Goal: Task Accomplishment & Management: Manage account settings

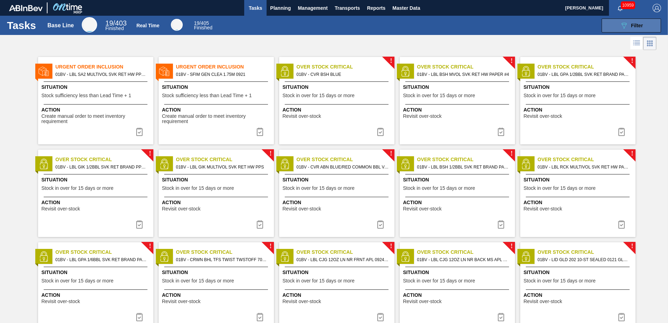
click at [633, 27] on span "Filter" at bounding box center [637, 26] width 12 height 6
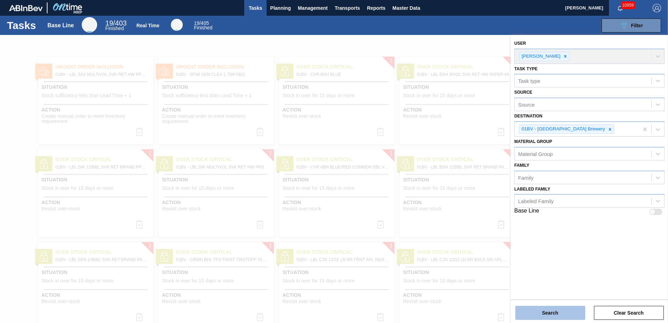
click at [542, 312] on button "Search" at bounding box center [550, 313] width 70 height 14
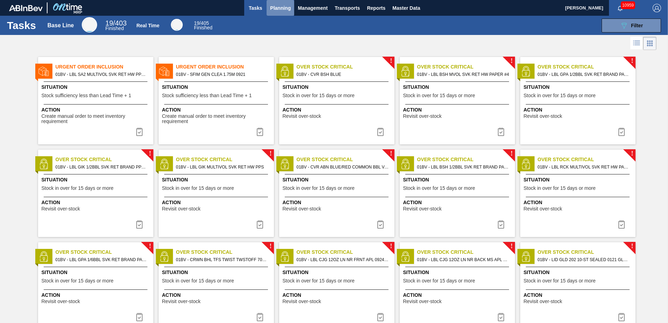
click at [279, 11] on span "Planning" at bounding box center [280, 8] width 21 height 8
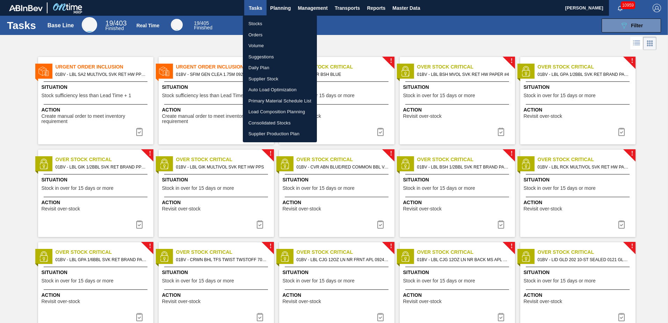
click at [263, 111] on li "Load Composition Planning" at bounding box center [280, 111] width 74 height 11
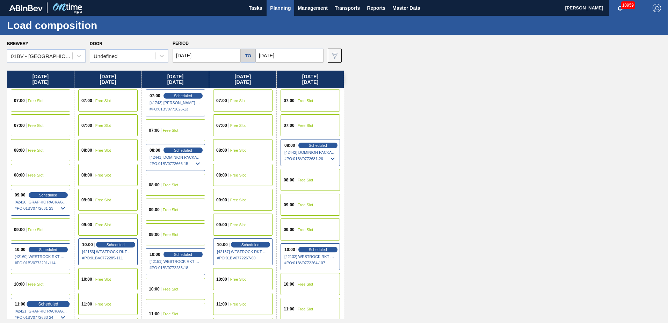
click at [42, 302] on span "Scheduled" at bounding box center [48, 304] width 20 height 5
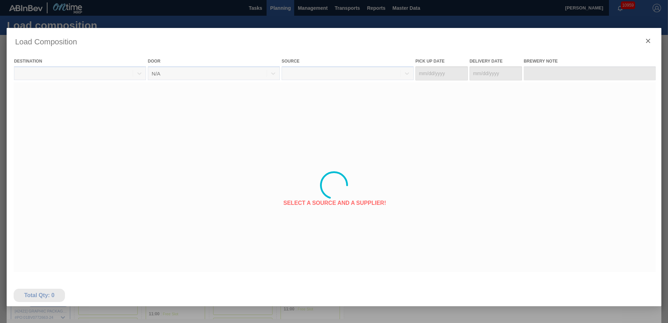
type Date "[DATE]"
type Date "09/22/2025"
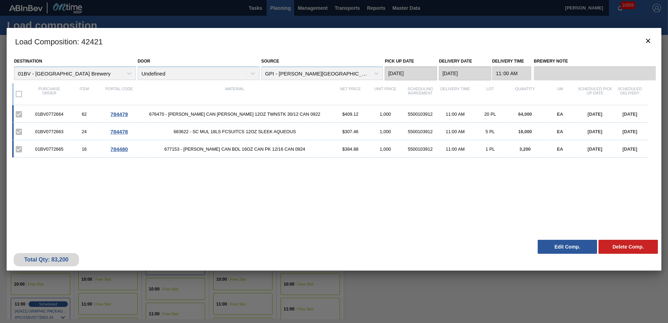
click at [237, 113] on span "676470 - CARR CAN BUD 12OZ TWNSTK 30/12 CAN 0922" at bounding box center [235, 113] width 196 height 5
click at [560, 247] on button "Edit Comp." at bounding box center [567, 247] width 59 height 14
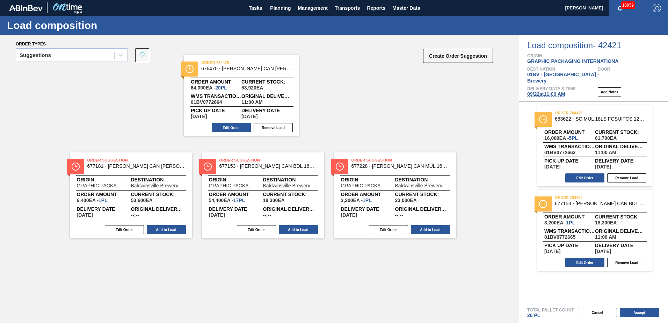
drag, startPoint x: 581, startPoint y: 195, endPoint x: 221, endPoint y: 65, distance: 382.3
click at [221, 65] on div "Order types Suggestions 089F7B8B-B2A5-4AFE-B5C0-19BA573D28AC Create Order Sugge…" at bounding box center [334, 179] width 668 height 288
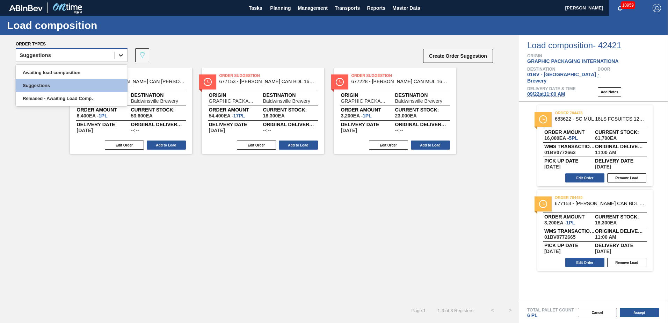
click at [120, 56] on icon at bounding box center [121, 55] width 4 height 2
click at [58, 97] on div "Released - Awaiting Load Comp." at bounding box center [72, 98] width 112 height 13
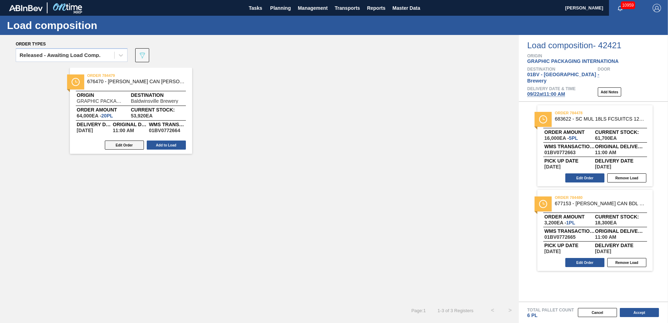
click at [122, 144] on button "Edit Order" at bounding box center [124, 144] width 39 height 9
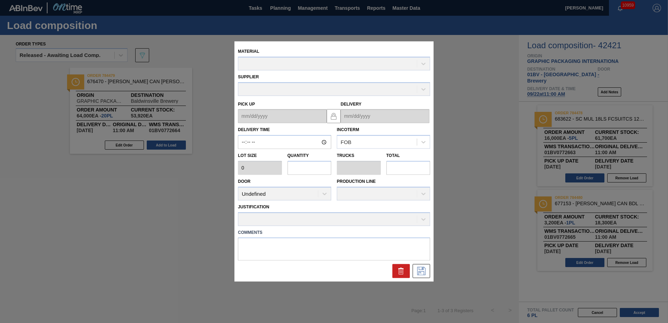
type input "11:00:00"
type input "3,200"
type input "20"
type input "0.769"
type input "64,000"
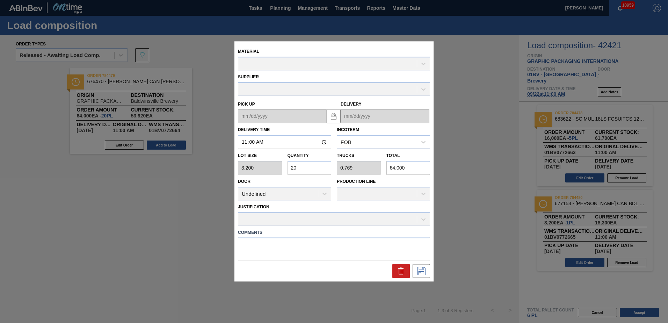
type up "[DATE]"
type input "09/22/2025"
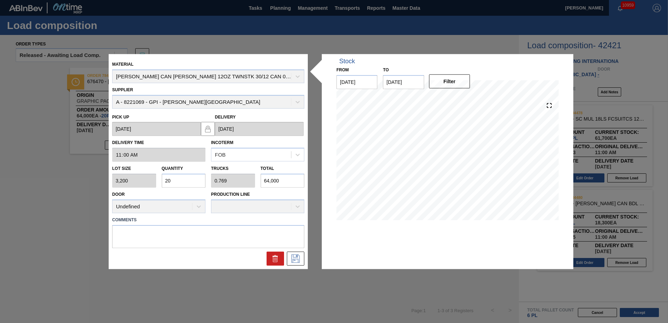
click at [298, 76] on div "Material CARR CAN BUD 12OZ TWNSTK 30/12 CAN 0922" at bounding box center [208, 71] width 192 height 24
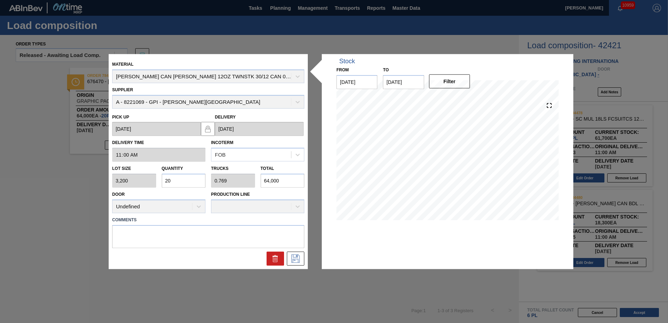
click at [298, 76] on div "Material CARR CAN BUD 12OZ TWNSTK 30/12 CAN 0922" at bounding box center [208, 71] width 192 height 24
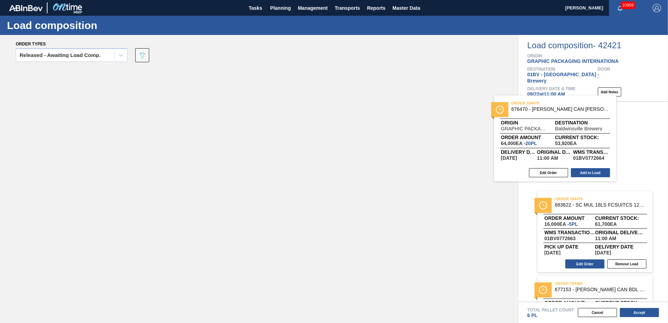
drag, startPoint x: 103, startPoint y: 79, endPoint x: 567, endPoint y: 107, distance: 463.9
click at [567, 107] on div "Order types Released - Awaiting Load Comp. 089F7B8B-B2A5-4AFE-B5C0-19BA573D28AC…" at bounding box center [334, 179] width 668 height 288
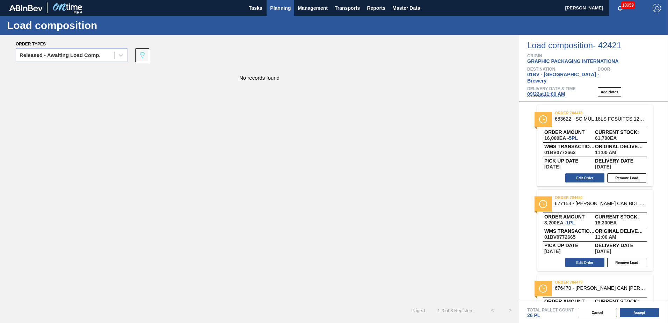
click at [283, 11] on span "Planning" at bounding box center [280, 8] width 21 height 8
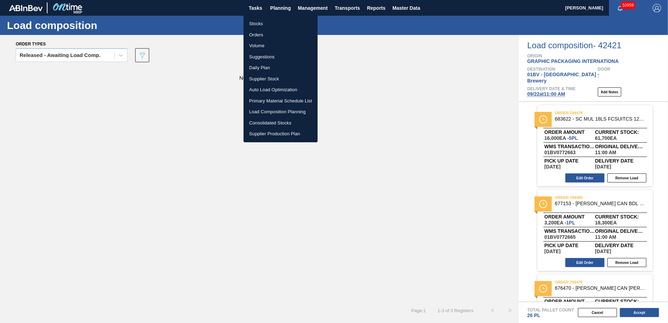
click at [254, 24] on li "Stocks" at bounding box center [281, 23] width 74 height 11
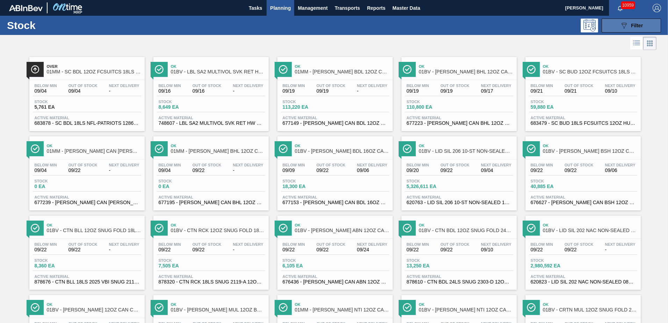
click at [634, 23] on span "Filter" at bounding box center [637, 26] width 12 height 6
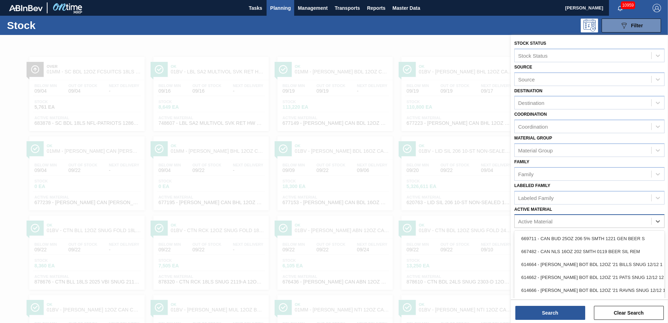
click at [573, 225] on div "Active Material" at bounding box center [583, 221] width 137 height 10
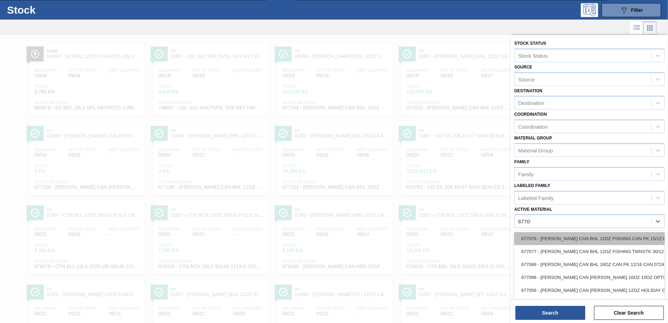
type Material "677099"
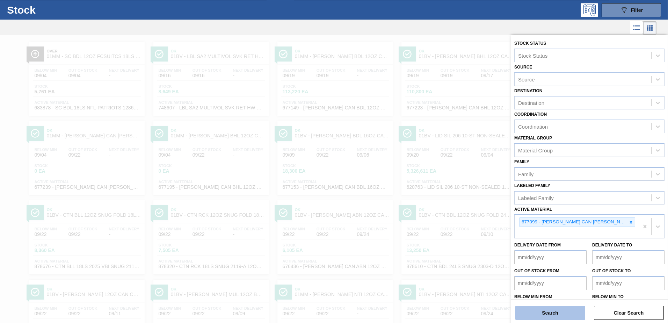
click at [542, 314] on button "Search" at bounding box center [550, 313] width 70 height 14
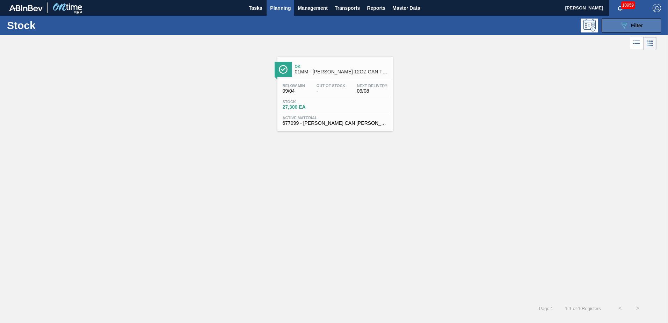
click at [622, 24] on icon at bounding box center [624, 26] width 5 height 6
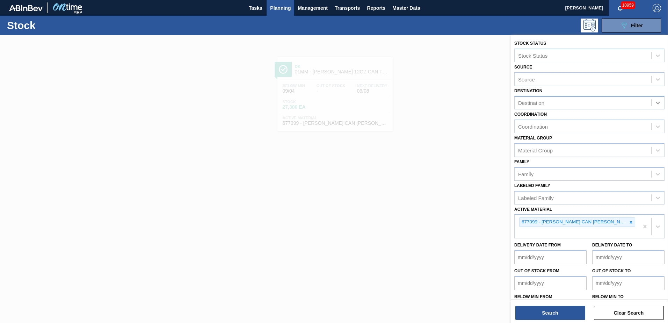
click at [656, 102] on icon at bounding box center [658, 102] width 7 height 7
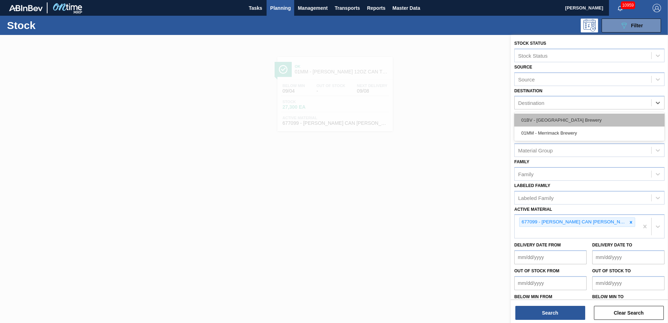
click at [562, 118] on div "01BV - [GEOGRAPHIC_DATA] Brewery" at bounding box center [589, 120] width 150 height 13
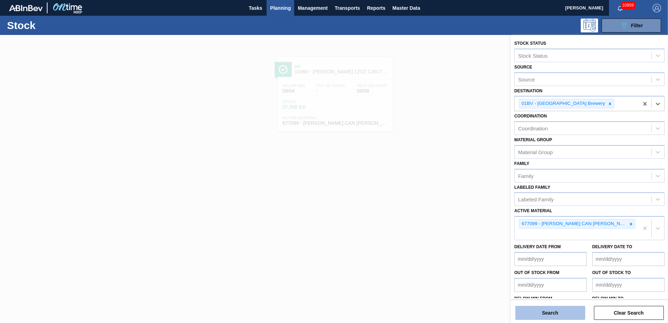
click at [542, 314] on button "Search" at bounding box center [550, 313] width 70 height 14
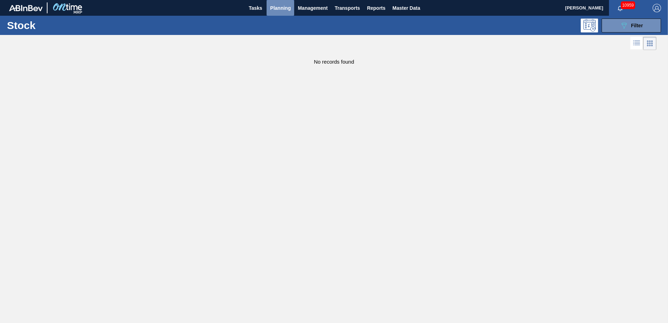
click at [275, 7] on span "Planning" at bounding box center [280, 8] width 21 height 8
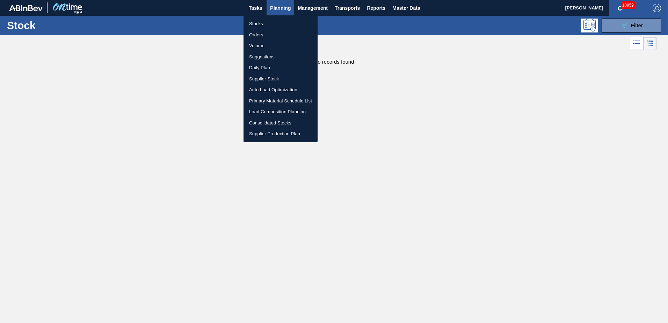
click at [257, 109] on li "Load Composition Planning" at bounding box center [281, 111] width 74 height 11
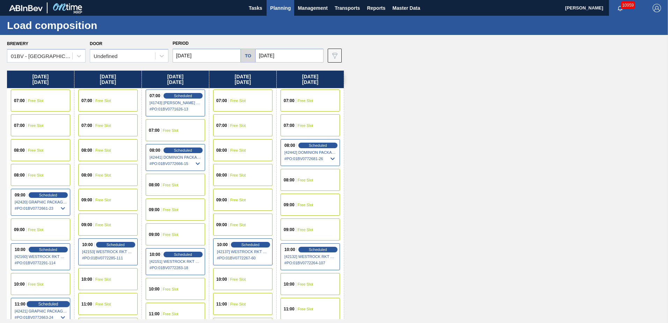
click at [39, 302] on span "Scheduled" at bounding box center [48, 304] width 20 height 5
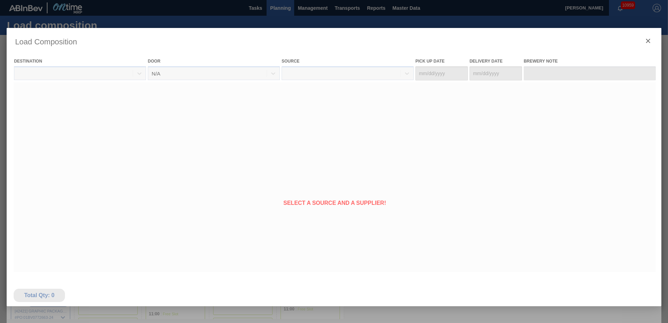
type Date "[DATE]"
type Date "09/22/2025"
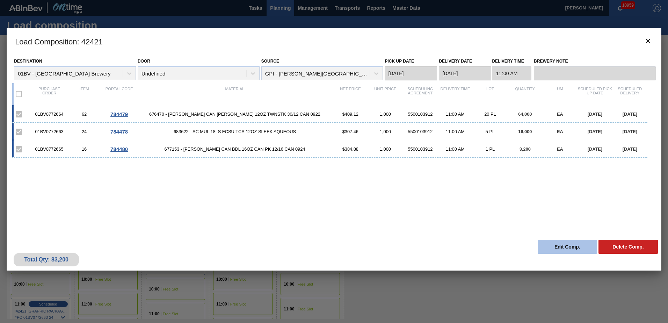
click at [559, 244] on button "Edit Comp." at bounding box center [567, 247] width 59 height 14
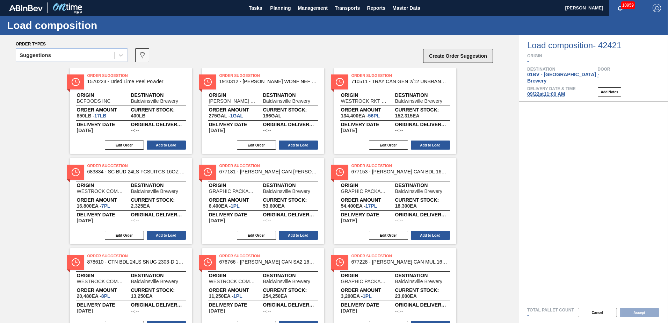
click at [449, 55] on button "Create Order Suggestion" at bounding box center [458, 56] width 70 height 14
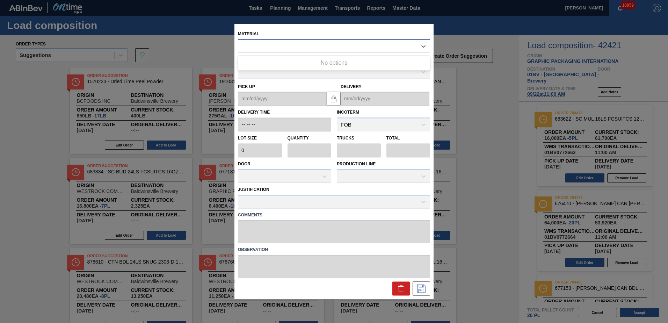
click at [247, 44] on div at bounding box center [327, 46] width 179 height 10
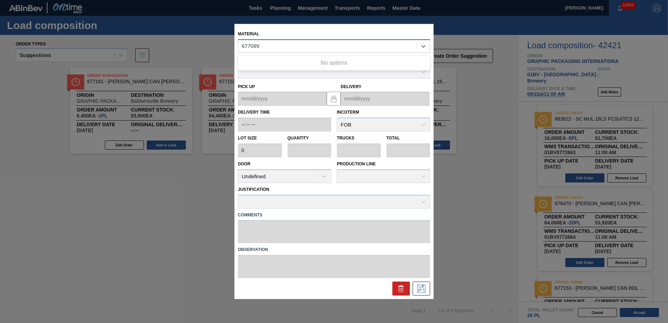
type input "677099"
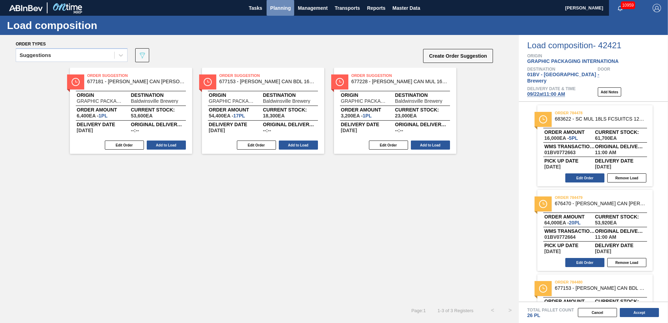
click at [276, 7] on span "Planning" at bounding box center [280, 8] width 21 height 8
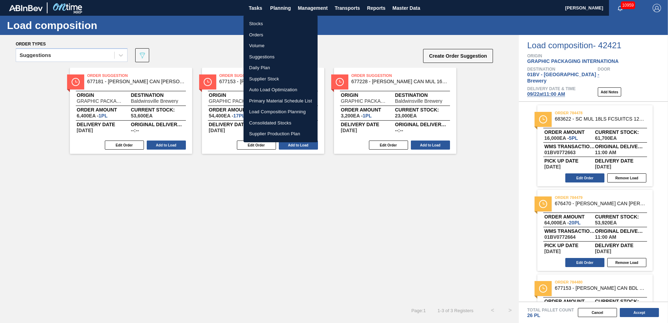
click at [265, 110] on li "Load Composition Planning" at bounding box center [281, 111] width 74 height 11
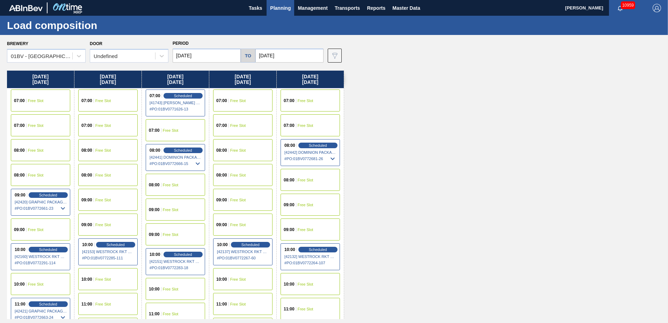
click at [241, 175] on span "Free Slot" at bounding box center [238, 175] width 16 height 4
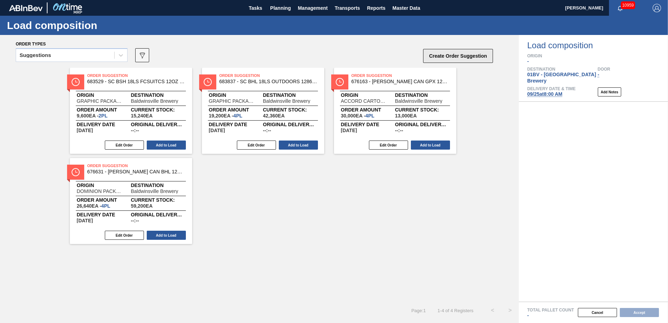
click at [435, 55] on button "Create Order Suggestion" at bounding box center [458, 56] width 70 height 14
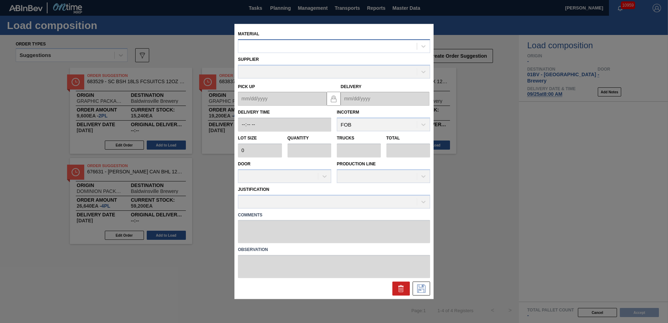
click at [277, 43] on div at bounding box center [327, 46] width 179 height 10
type input "677099"
click at [404, 284] on icon at bounding box center [401, 288] width 8 height 8
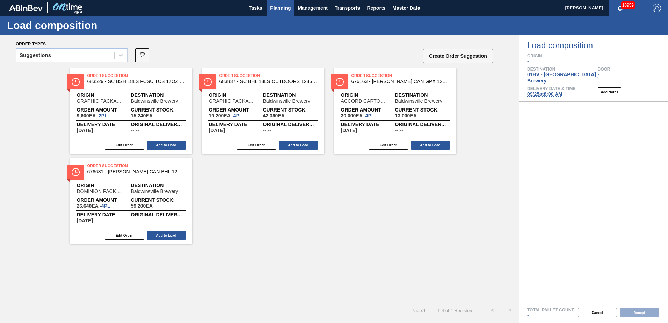
click at [276, 10] on span "Planning" at bounding box center [280, 8] width 21 height 8
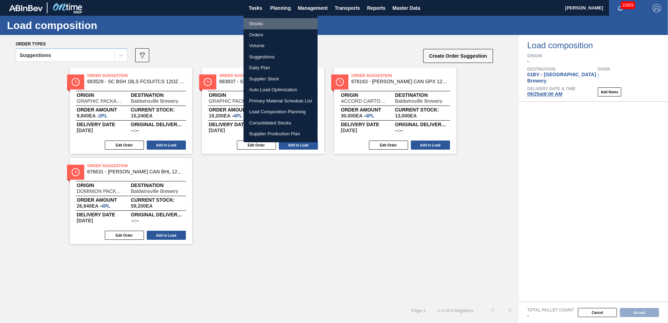
click at [253, 22] on li "Stocks" at bounding box center [281, 23] width 74 height 11
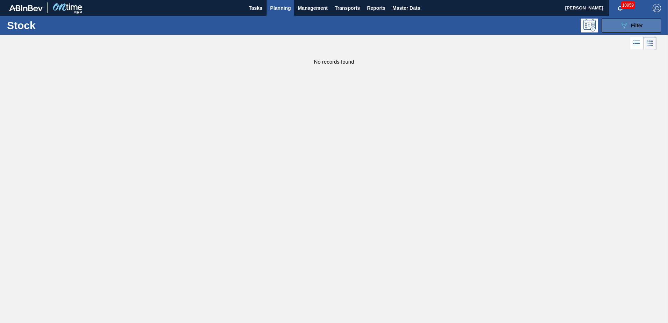
click at [624, 24] on icon at bounding box center [624, 26] width 5 height 6
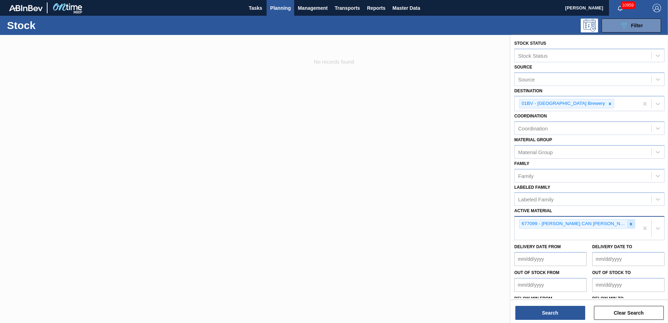
click at [632, 222] on icon at bounding box center [631, 224] width 5 height 5
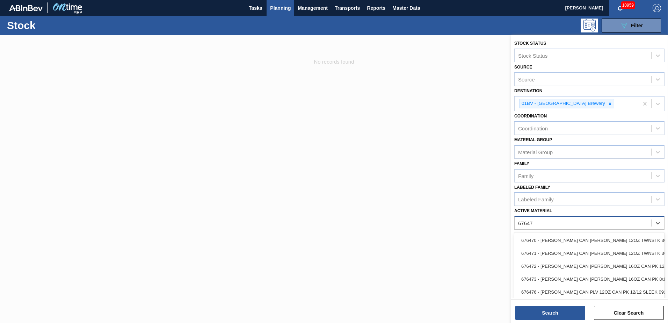
type Material "676470"
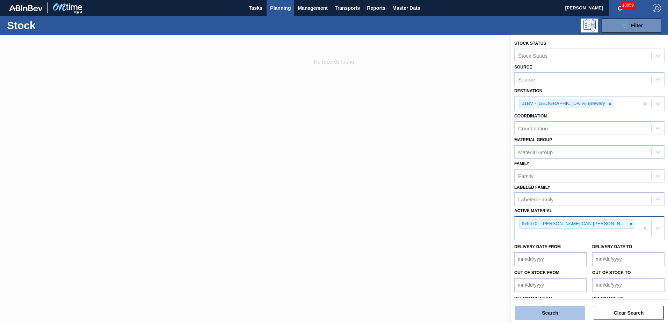
click at [548, 313] on button "Search" at bounding box center [550, 313] width 70 height 14
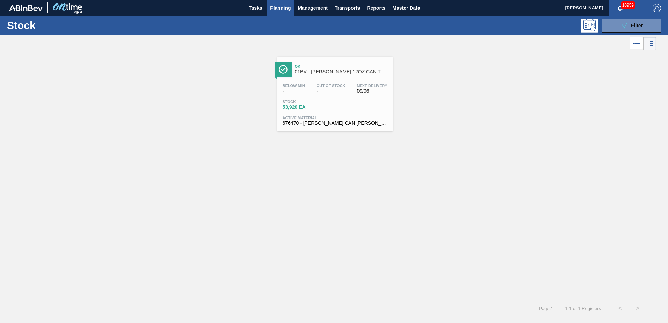
click at [332, 66] on span "Ok" at bounding box center [342, 66] width 94 height 4
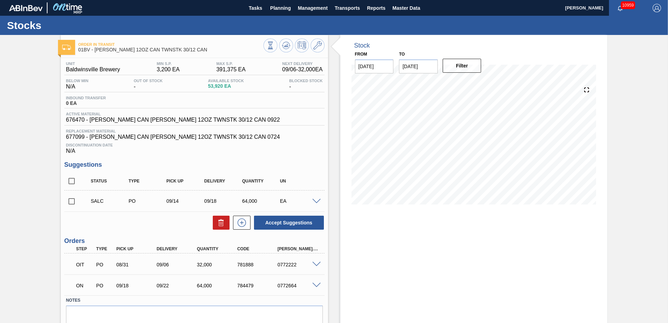
click at [314, 200] on span at bounding box center [316, 201] width 8 height 5
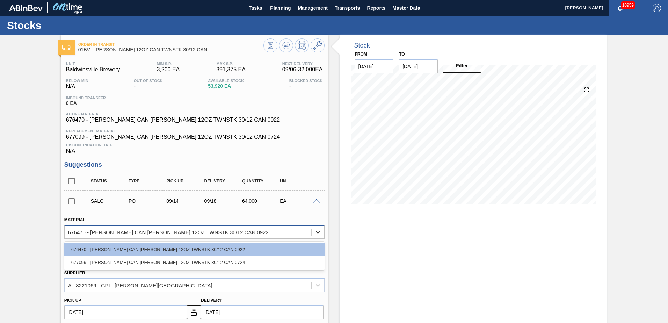
click at [315, 231] on icon at bounding box center [318, 232] width 7 height 7
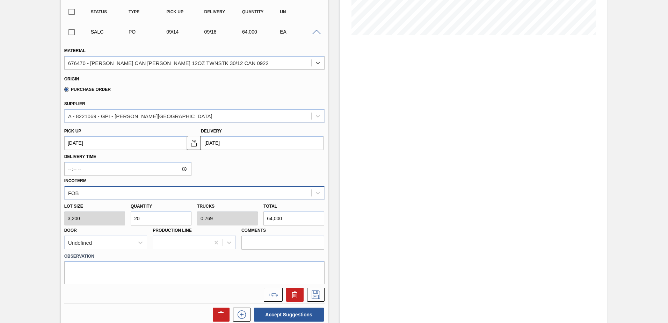
scroll to position [175, 0]
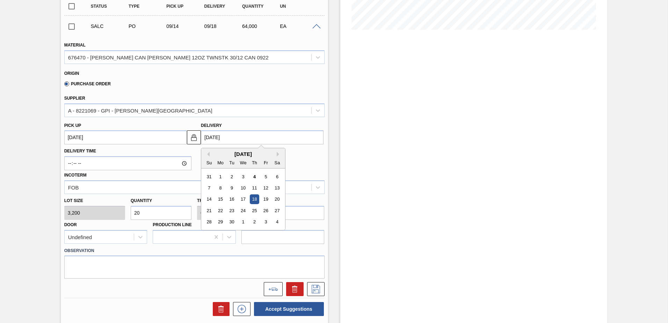
click at [238, 137] on input "[DATE]" at bounding box center [262, 137] width 123 height 14
click at [222, 210] on div "22" at bounding box center [220, 210] width 9 height 9
type up102903618 "[DATE]"
type input "09/22/2025"
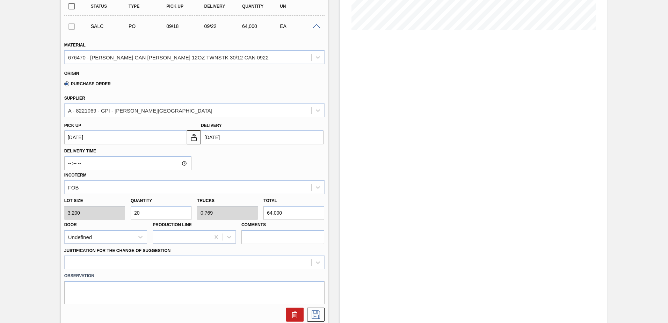
click at [155, 212] on input "20" at bounding box center [161, 213] width 61 height 14
type input "2"
type input "0.077"
type input "6,400"
type input "0"
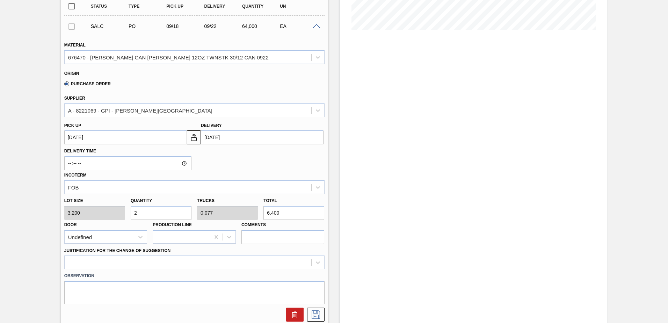
type input "0"
type input "1"
type input "0.038"
type input "3,200"
type input "19"
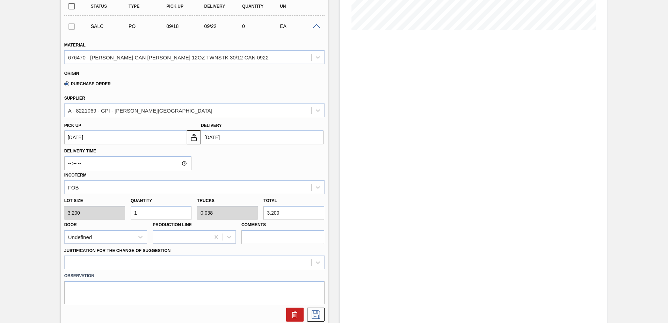
type input "0.731"
type input "60,800"
type input "19"
click at [318, 58] on icon at bounding box center [318, 57] width 7 height 7
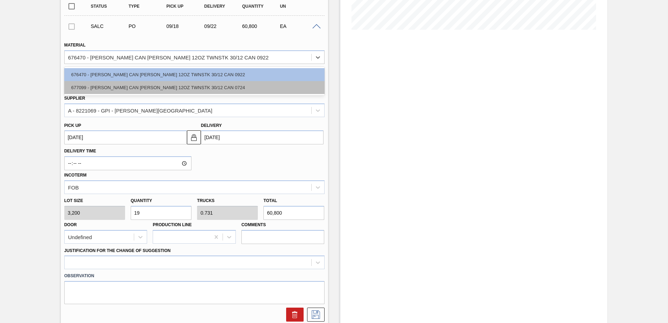
click at [166, 87] on div "677099 - CARR CAN BUD 12OZ TWNSTK 30/12 CAN 0724" at bounding box center [194, 87] width 260 height 13
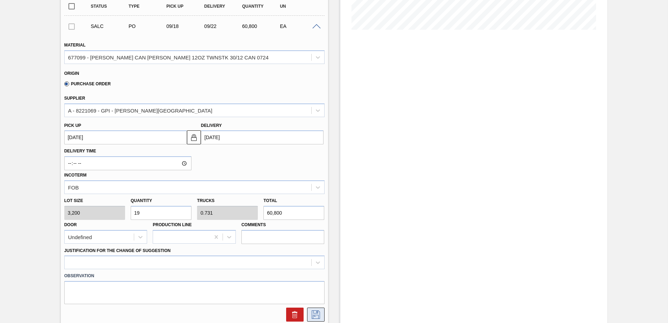
click at [317, 316] on icon at bounding box center [315, 314] width 11 height 8
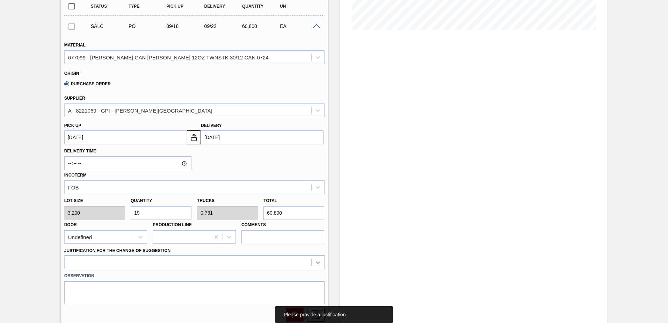
click at [315, 262] on div at bounding box center [194, 262] width 260 height 14
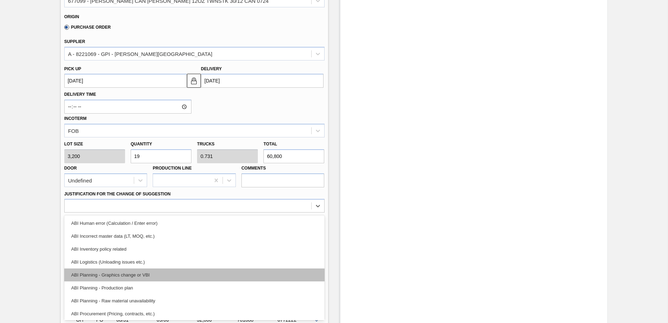
click at [120, 272] on div "ABI Planning - Graphics change or VBI" at bounding box center [194, 274] width 260 height 13
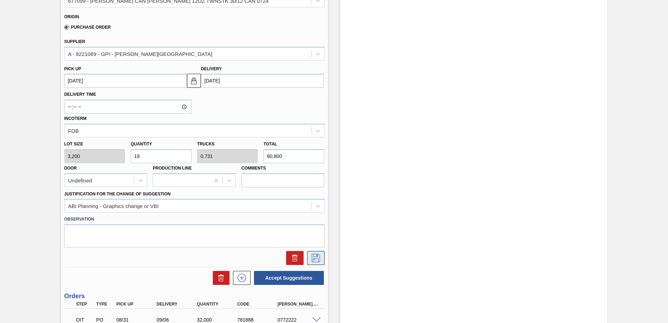
click at [316, 258] on icon at bounding box center [315, 258] width 11 height 8
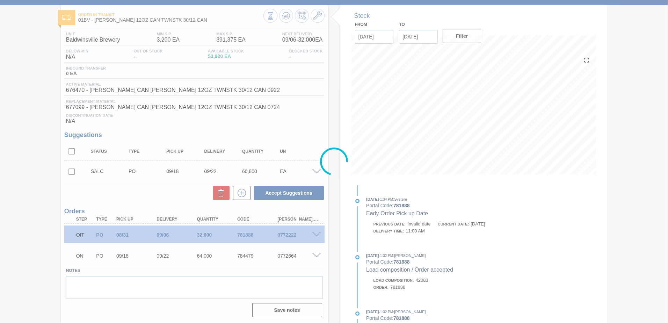
scroll to position [30, 0]
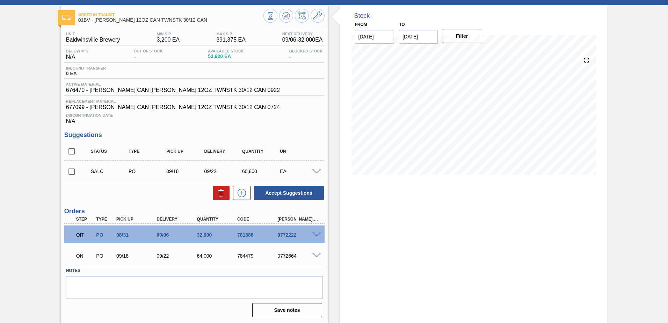
click at [71, 170] on input "checkbox" at bounding box center [71, 171] width 15 height 15
click at [283, 192] on button "Accept Suggestions" at bounding box center [289, 193] width 70 height 14
click at [71, 173] on input "checkbox" at bounding box center [71, 171] width 15 height 15
checkbox input "true"
click at [315, 171] on span at bounding box center [316, 171] width 8 height 5
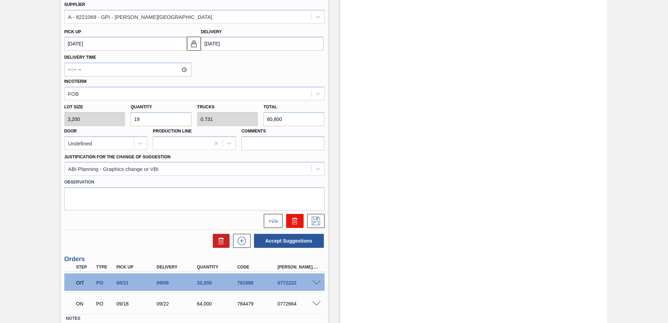
scroll to position [274, 0]
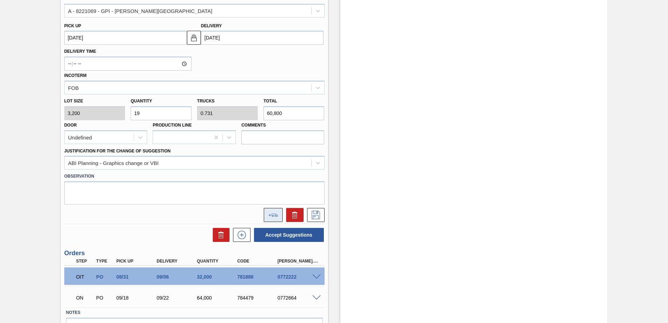
click at [271, 214] on icon at bounding box center [273, 215] width 10 height 3
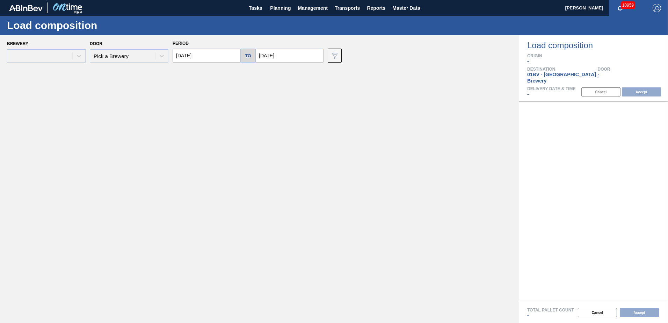
type input "[DATE]"
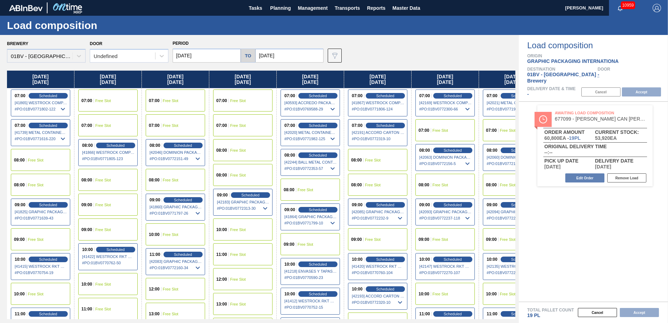
click at [288, 56] on input "09/11/2025" at bounding box center [289, 56] width 68 height 14
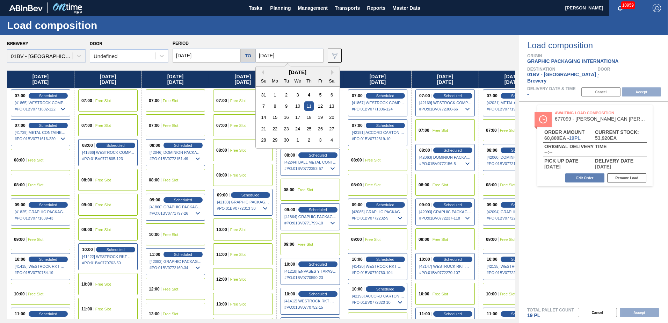
click at [319, 131] on div "26" at bounding box center [320, 128] width 9 height 9
type input "09/26/2025"
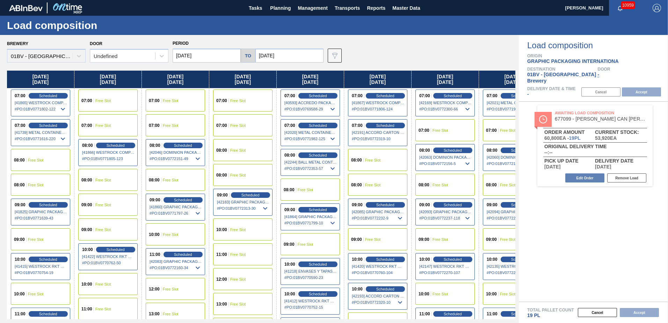
click at [222, 54] on input "[DATE]" at bounding box center [207, 56] width 68 height 14
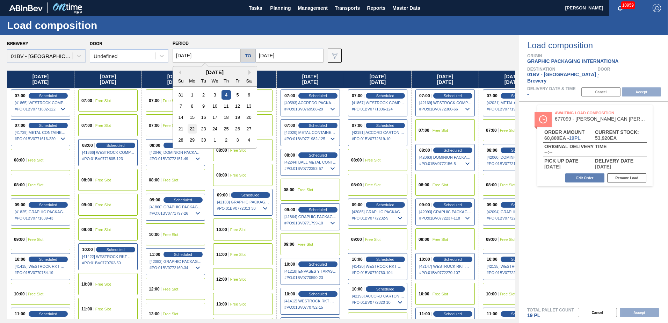
click at [191, 129] on div "22" at bounding box center [192, 128] width 9 height 9
type input "09/22/2025"
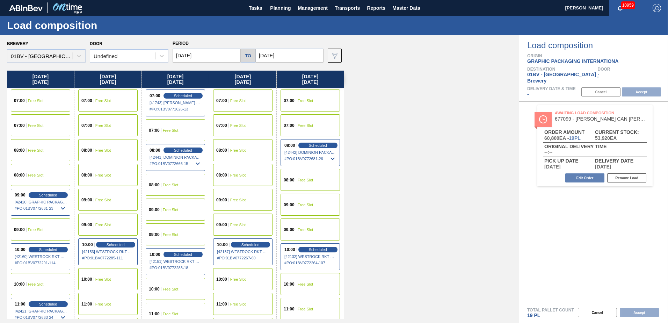
click at [38, 283] on span "Free Slot" at bounding box center [36, 284] width 16 height 4
click at [648, 87] on button "Accept" at bounding box center [641, 91] width 39 height 9
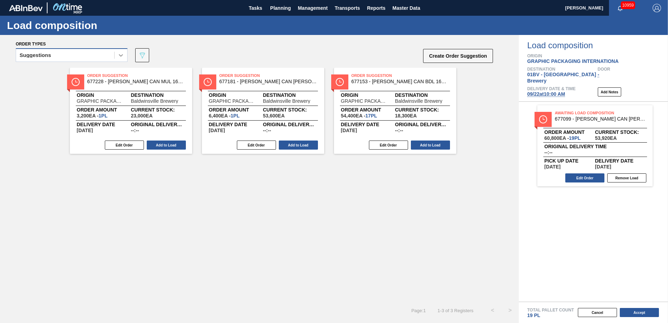
click at [121, 56] on icon at bounding box center [121, 55] width 4 height 2
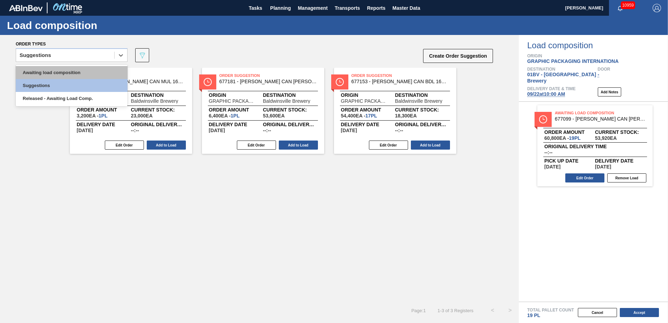
click at [76, 67] on div "Awaiting load composition" at bounding box center [72, 72] width 112 height 13
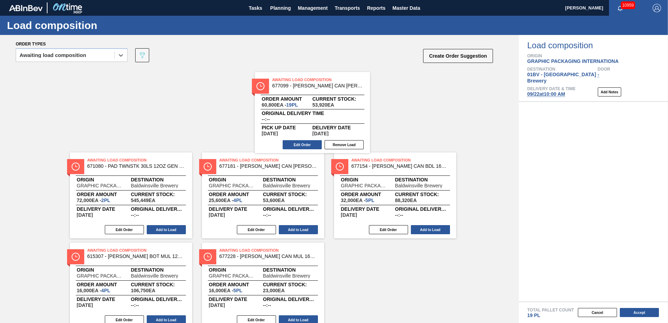
drag, startPoint x: 591, startPoint y: 112, endPoint x: 301, endPoint y: 84, distance: 291.8
click at [301, 84] on div "Order types option Awaiting load composition, selected. Select is focused ,type…" at bounding box center [334, 179] width 668 height 288
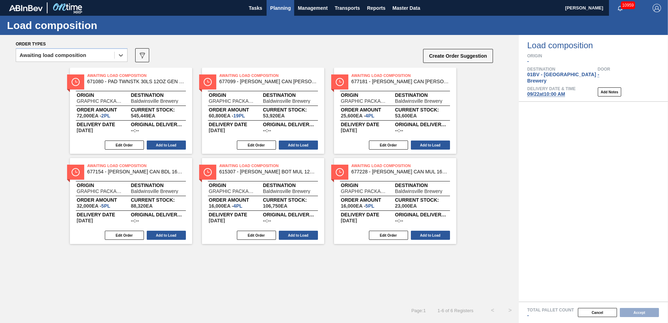
click at [274, 6] on span "Planning" at bounding box center [280, 8] width 21 height 8
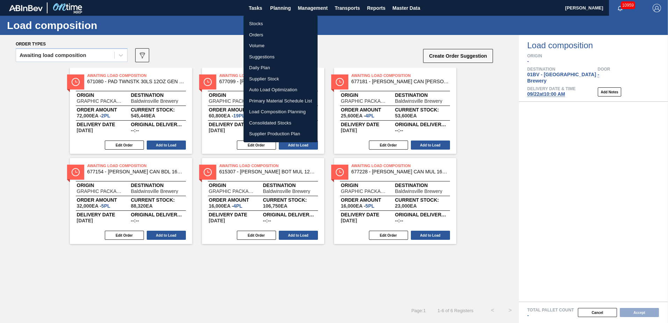
click at [254, 57] on li "Suggestions" at bounding box center [281, 56] width 74 height 11
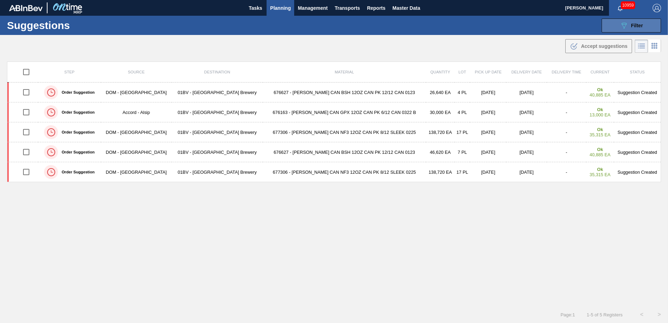
click at [629, 26] on div "089F7B8B-B2A5-4AFE-B5C0-19BA573D28AC Filter" at bounding box center [631, 25] width 23 height 8
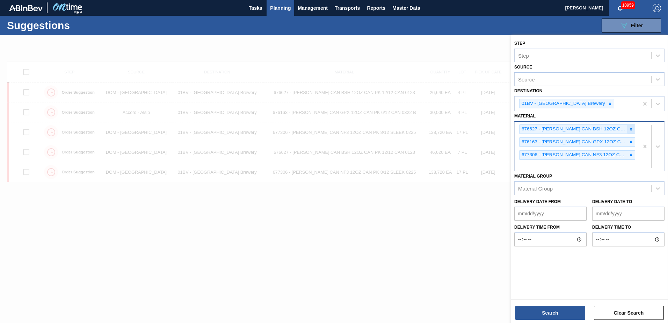
click at [632, 128] on icon at bounding box center [631, 129] width 5 height 5
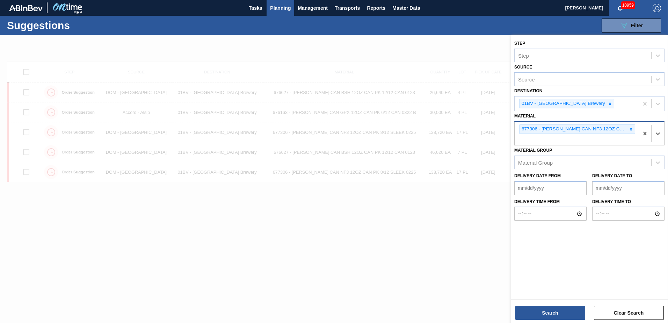
click at [632, 128] on icon at bounding box center [631, 129] width 5 height 5
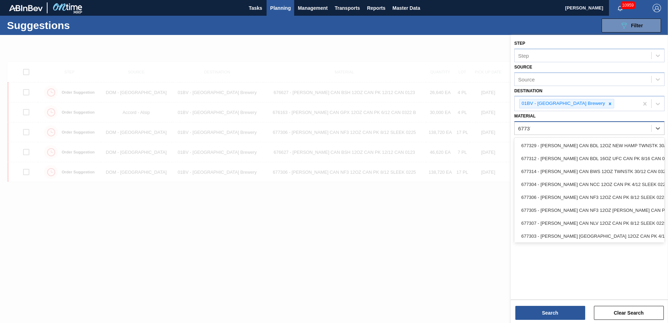
type input "677376"
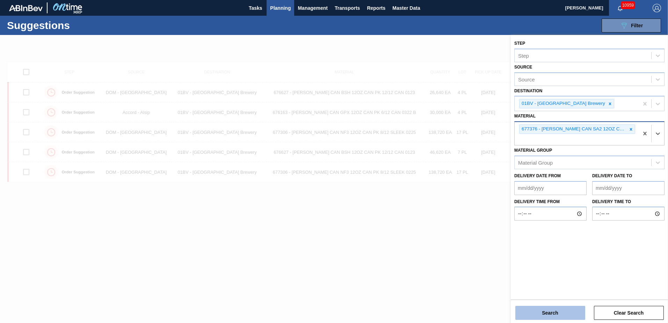
click at [549, 311] on button "Search" at bounding box center [550, 313] width 70 height 14
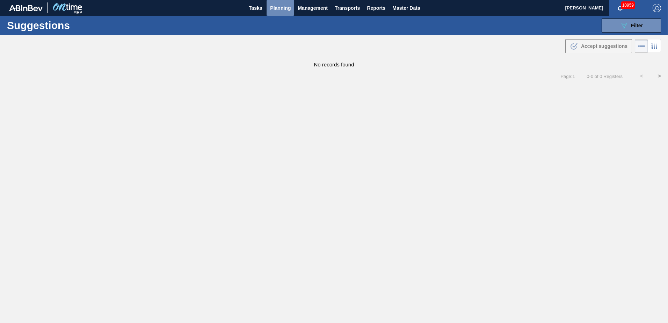
click at [280, 8] on span "Planning" at bounding box center [280, 8] width 21 height 8
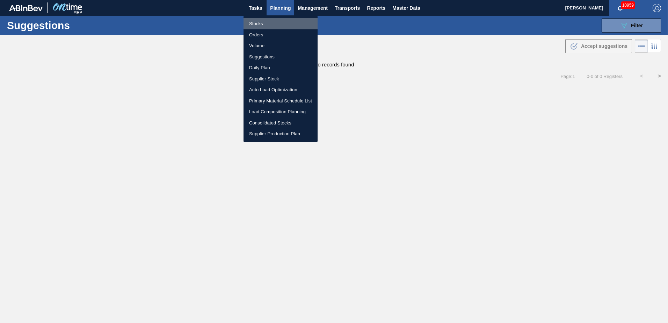
click at [255, 23] on li "Stocks" at bounding box center [281, 23] width 74 height 11
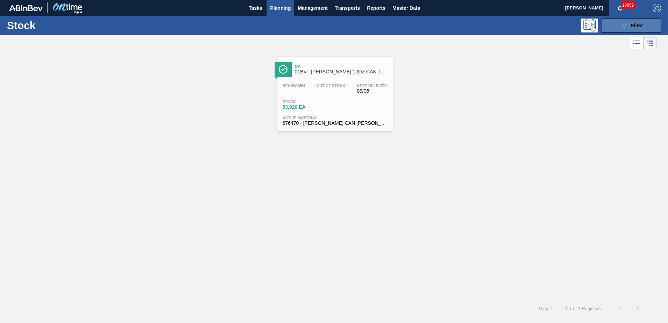
click at [628, 25] on icon "089F7B8B-B2A5-4AFE-B5C0-19BA573D28AC" at bounding box center [624, 25] width 8 height 8
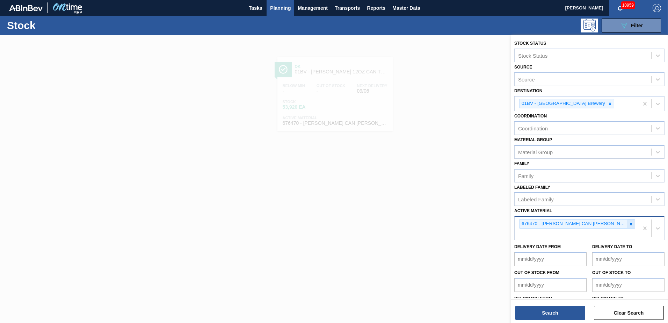
click at [630, 223] on icon at bounding box center [631, 224] width 5 height 5
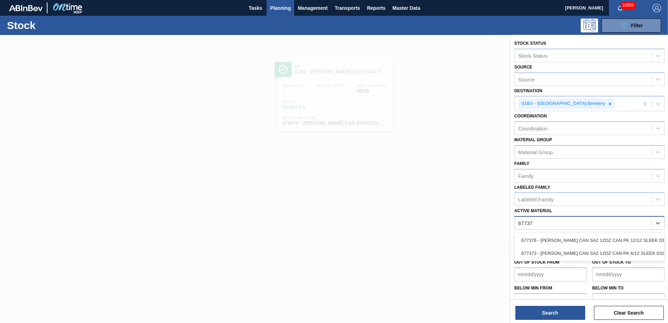
type Material "677376"
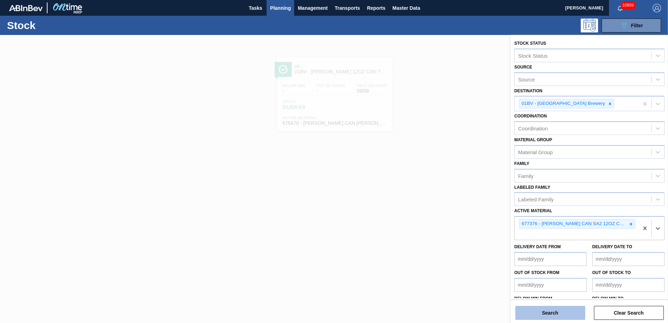
click at [557, 311] on button "Search" at bounding box center [550, 313] width 70 height 14
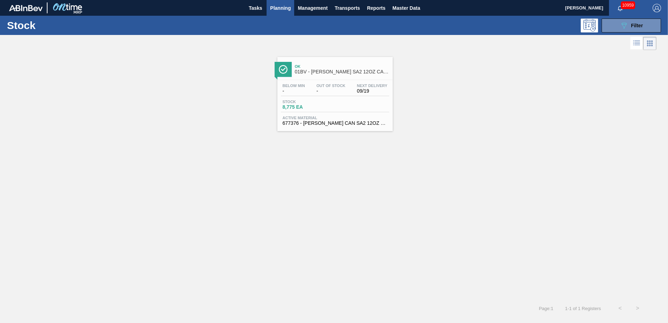
click at [330, 73] on span "01BV - CARR SA2 12OZ CAN CAN PK 12/12 SLEEK SPOT UV AND MATTE" at bounding box center [342, 71] width 94 height 5
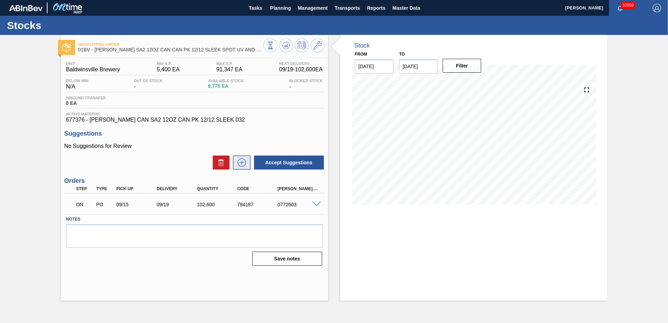
click at [244, 160] on icon at bounding box center [241, 162] width 11 height 8
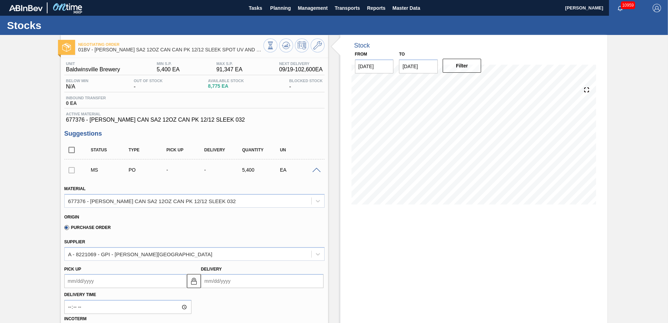
click at [247, 284] on input "Delivery" at bounding box center [262, 281] width 123 height 14
click at [222, 251] on div "22" at bounding box center [220, 249] width 9 height 9
type up103008668 "[DATE]"
type input "09/22/2025"
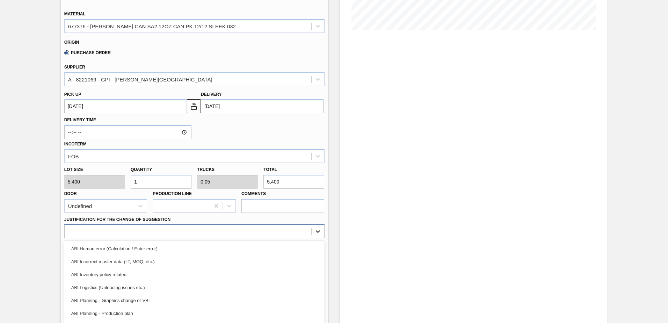
click at [321, 231] on div "option ABI Incorrect master data (LT, MOQ, etc.) focused, 2 of 18. 18 results a…" at bounding box center [194, 231] width 260 height 14
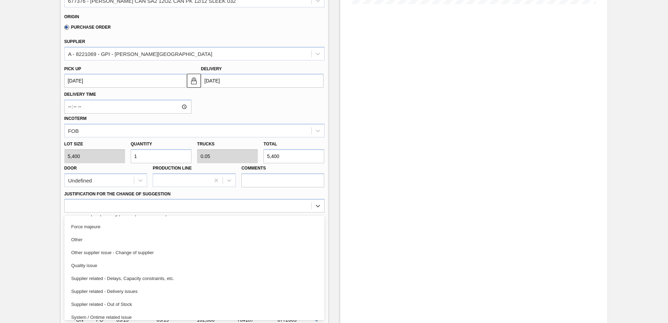
scroll to position [128, 0]
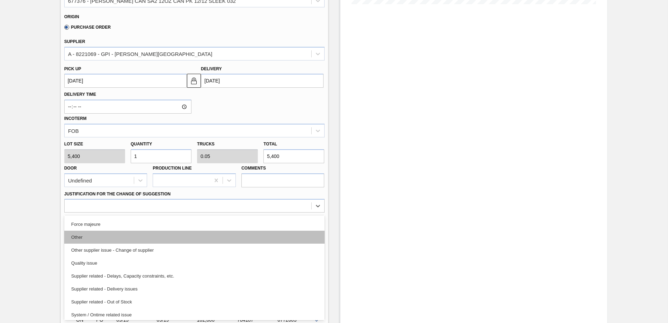
click at [74, 236] on div "Other" at bounding box center [194, 237] width 260 height 13
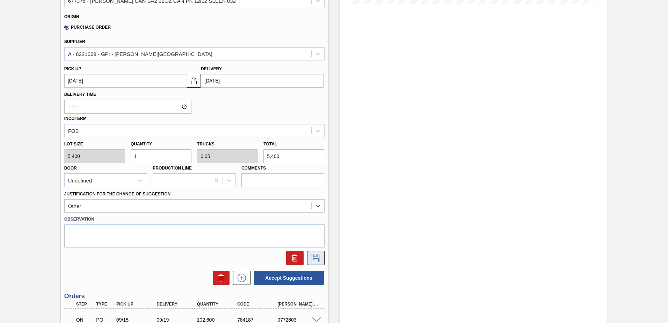
click at [315, 258] on icon at bounding box center [316, 258] width 8 height 8
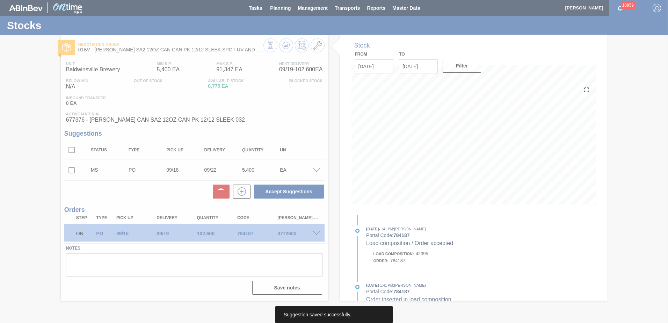
scroll to position [0, 0]
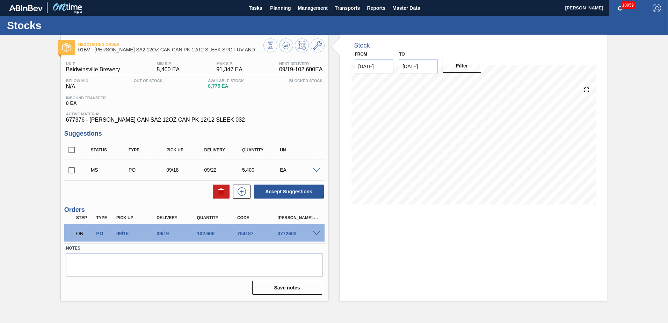
click at [72, 170] on input "checkbox" at bounding box center [71, 170] width 15 height 15
click at [286, 190] on button "Accept Suggestions" at bounding box center [289, 192] width 70 height 14
click at [71, 170] on input "checkbox" at bounding box center [71, 170] width 15 height 15
checkbox input "true"
click at [318, 170] on span at bounding box center [316, 170] width 8 height 5
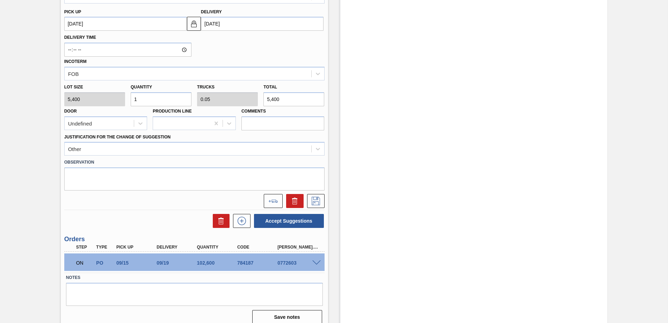
scroll to position [264, 0]
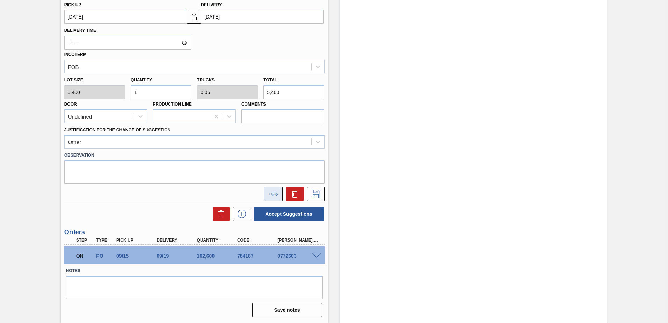
click at [274, 193] on icon at bounding box center [275, 194] width 6 height 3
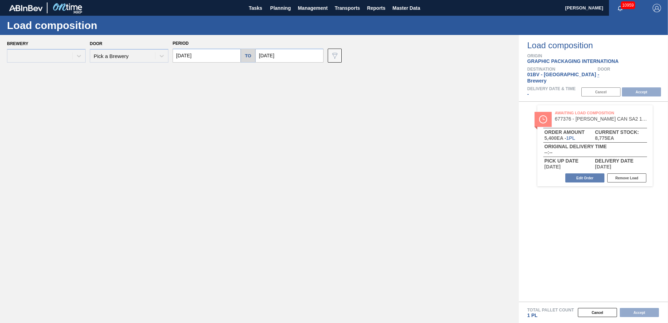
type input "[DATE]"
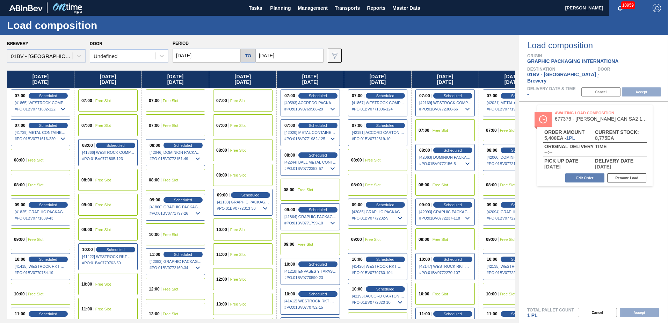
click at [289, 53] on input "09/11/2025" at bounding box center [289, 56] width 68 height 14
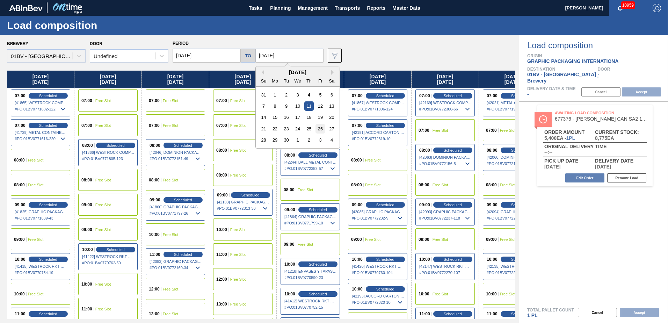
click at [318, 131] on div "26" at bounding box center [320, 128] width 9 height 9
type input "09/26/2025"
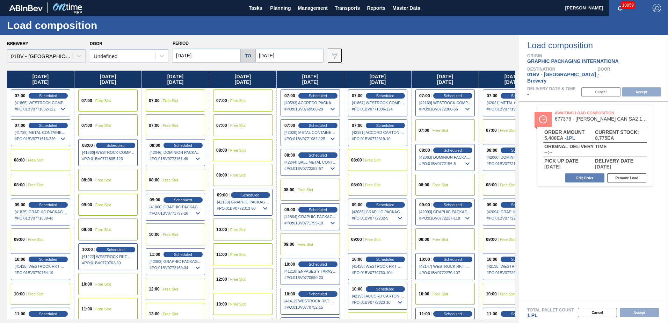
click at [207, 55] on input "[DATE]" at bounding box center [207, 56] width 68 height 14
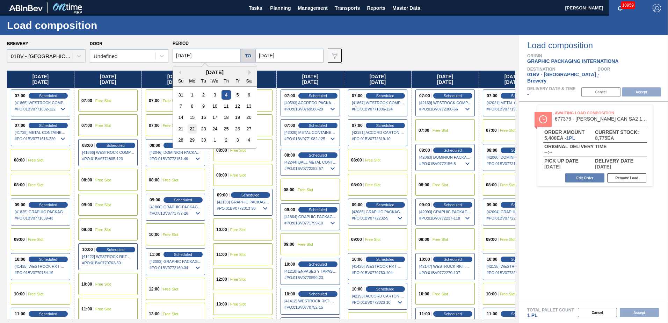
click at [192, 128] on div "22" at bounding box center [192, 128] width 9 height 9
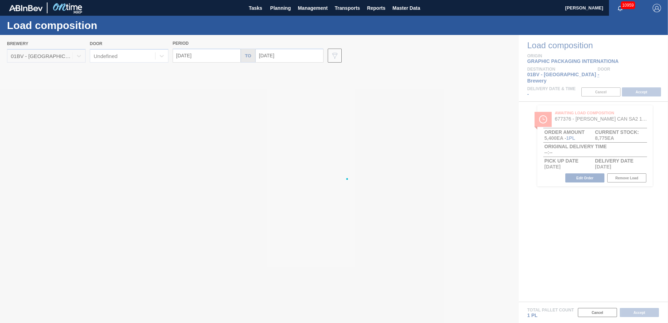
type input "09/22/2025"
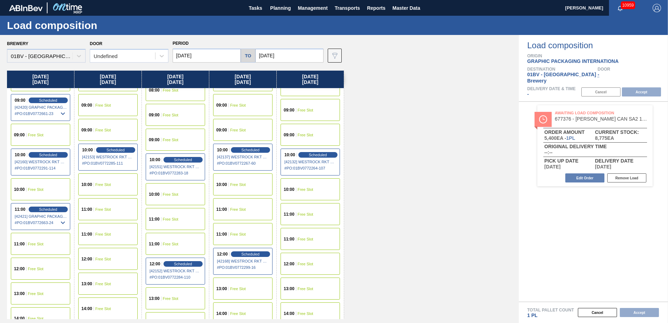
scroll to position [105, 0]
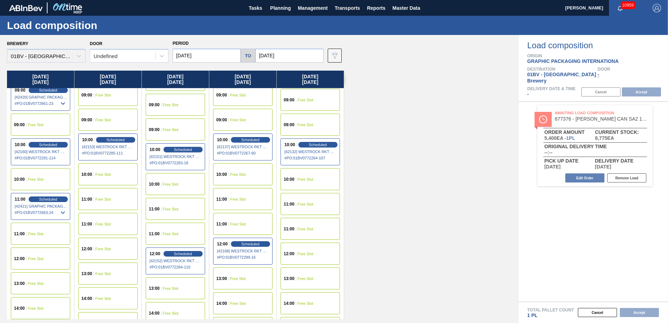
click at [46, 232] on div "11:00 Free Slot" at bounding box center [40, 234] width 59 height 22
click at [635, 87] on button "Accept" at bounding box center [641, 91] width 39 height 9
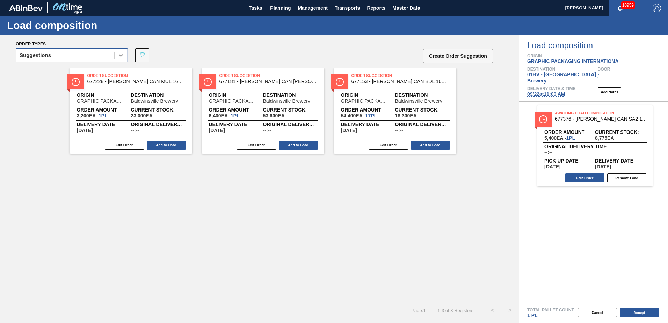
click at [116, 55] on div at bounding box center [121, 55] width 13 height 13
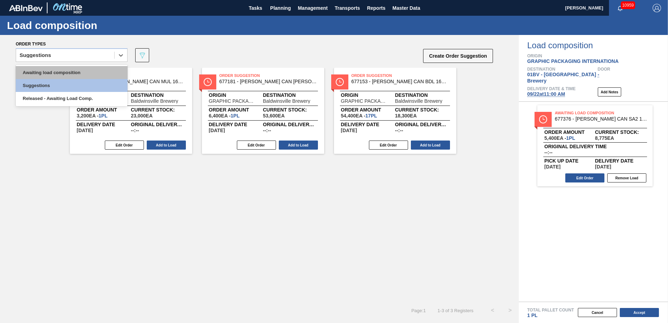
click at [85, 71] on div "Awaiting load composition" at bounding box center [72, 72] width 112 height 13
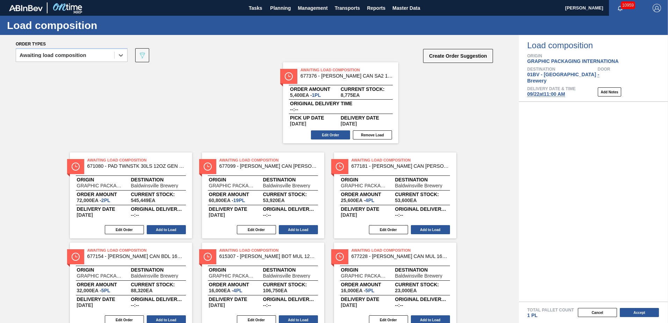
drag, startPoint x: 597, startPoint y: 110, endPoint x: 337, endPoint y: 74, distance: 262.9
click at [337, 74] on div "Order types option Awaiting load composition, selected. Select is focused ,type…" at bounding box center [334, 179] width 668 height 288
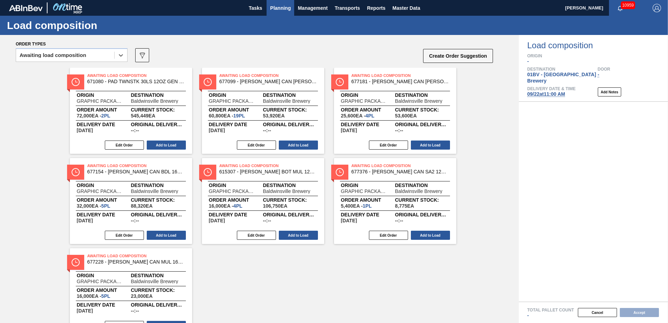
click at [275, 8] on span "Planning" at bounding box center [280, 8] width 21 height 8
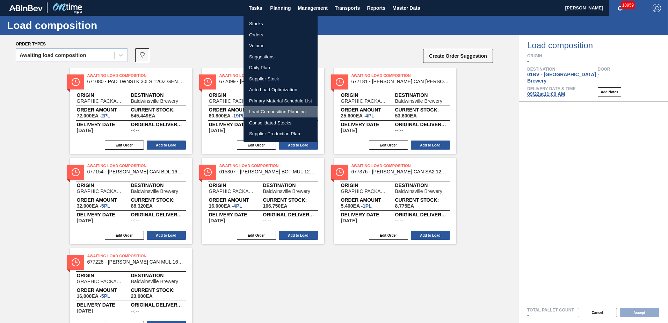
click at [264, 112] on li "Load Composition Planning" at bounding box center [281, 111] width 74 height 11
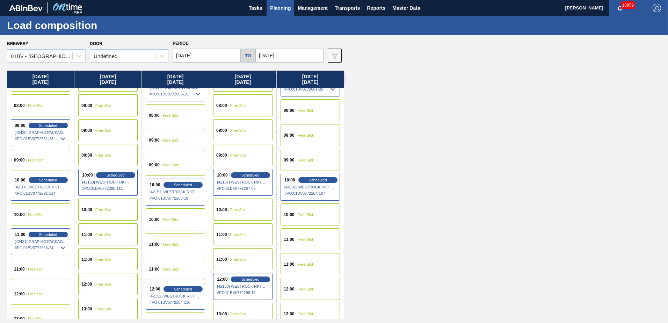
scroll to position [70, 0]
click at [37, 237] on div "Scheduled" at bounding box center [48, 234] width 43 height 6
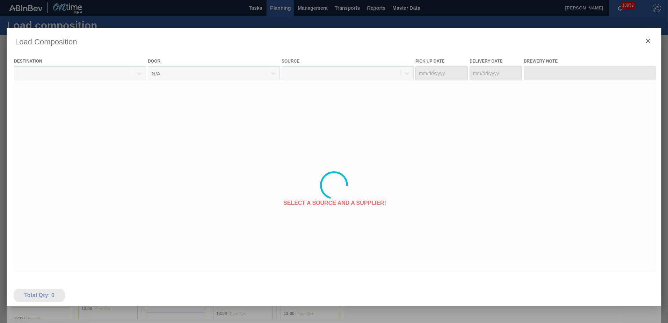
type Date "[DATE]"
type Date "09/22/2025"
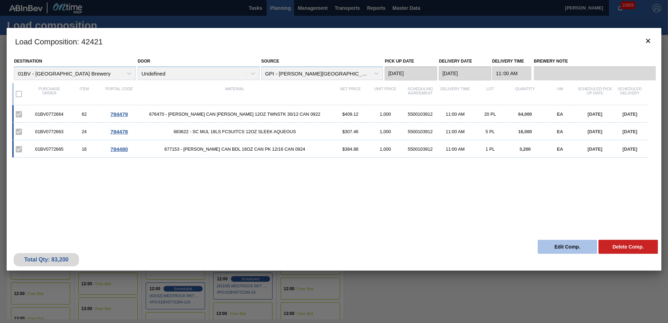
click at [561, 248] on button "Edit Comp." at bounding box center [567, 247] width 59 height 14
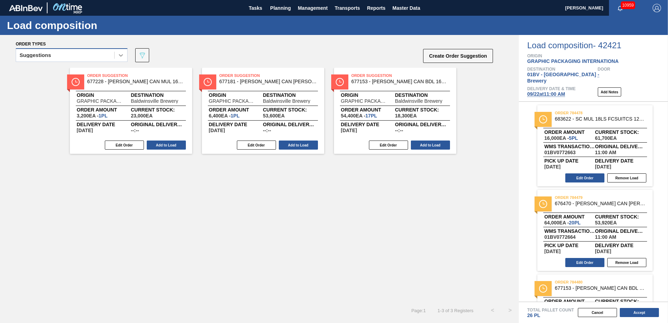
click at [121, 56] on icon at bounding box center [121, 55] width 4 height 2
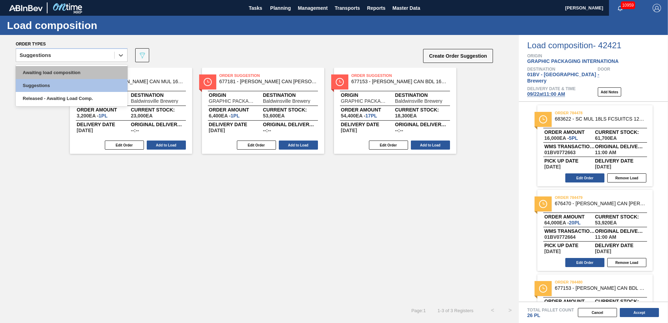
click at [76, 72] on div "Awaiting load composition" at bounding box center [72, 72] width 112 height 13
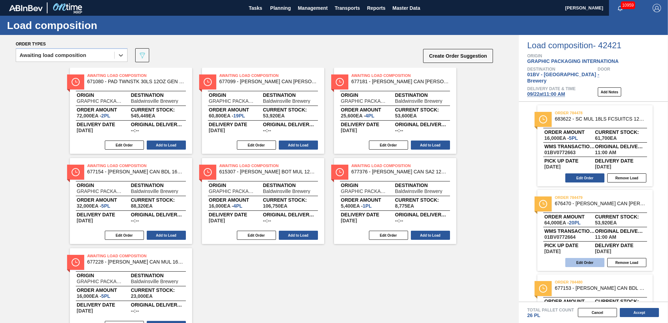
click at [583, 258] on button "Edit Order" at bounding box center [584, 262] width 39 height 9
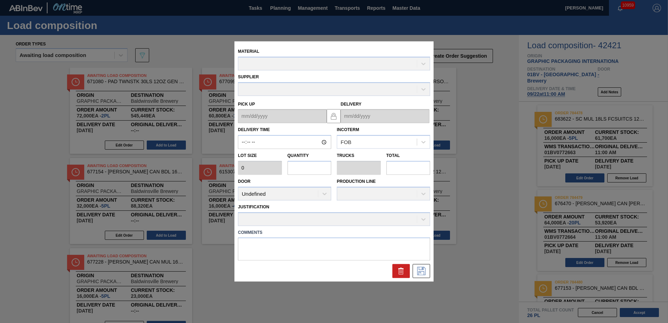
type input "11:00:00"
type input "3,200"
type input "20"
type input "0.769"
type input "64,000"
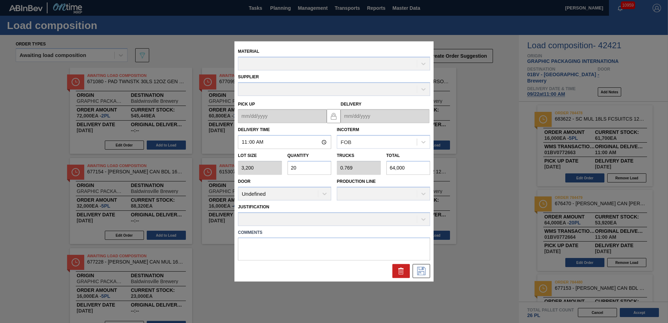
type up "[DATE]"
type input "09/22/2025"
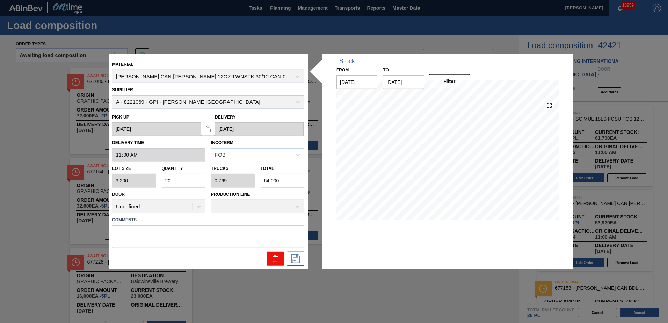
click at [273, 256] on icon at bounding box center [275, 255] width 5 height 1
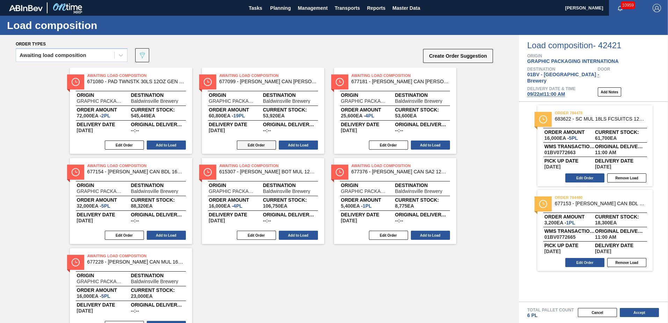
click at [251, 145] on button "Edit Order" at bounding box center [256, 144] width 39 height 9
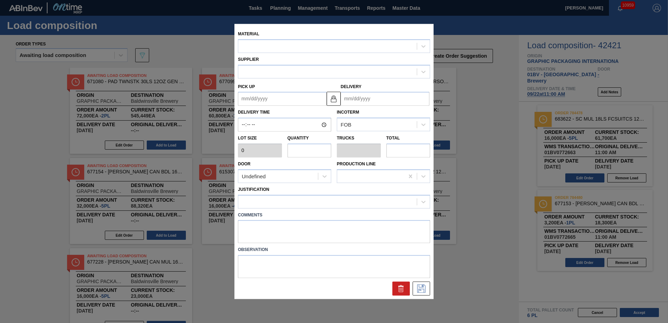
type up "[DATE]"
type input "09/22/2025"
type input "3,200"
type input "19"
type input "0.731"
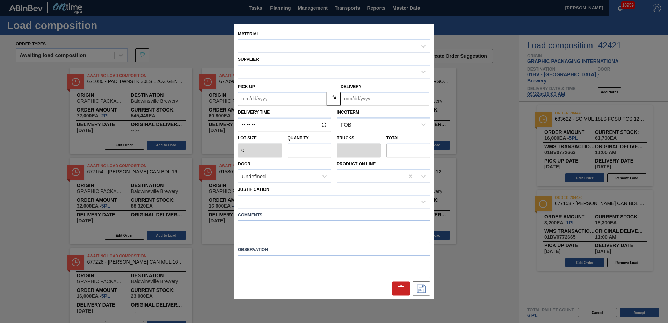
type input "60,800"
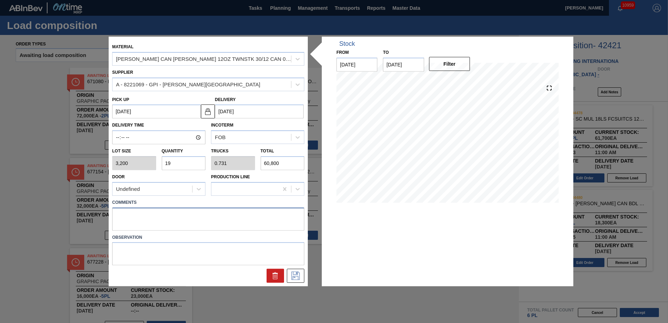
click at [131, 216] on textarea at bounding box center [208, 218] width 192 height 23
type textarea "to replace 676470"
click at [301, 275] on icon at bounding box center [295, 276] width 11 height 8
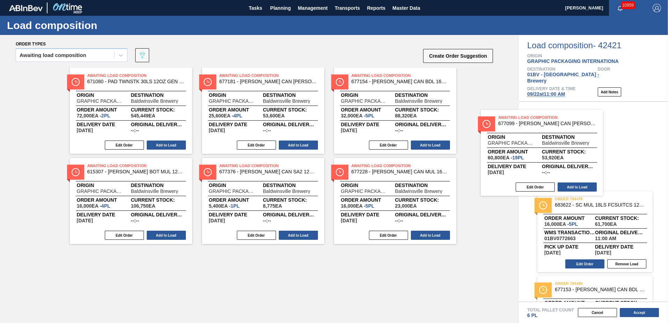
drag, startPoint x: 257, startPoint y: 92, endPoint x: 562, endPoint y: 130, distance: 307.9
click at [562, 130] on div "Order types Awaiting load composition 089F7B8B-B2A5-4AFE-B5C0-19BA573D28AC Crea…" at bounding box center [334, 179] width 668 height 288
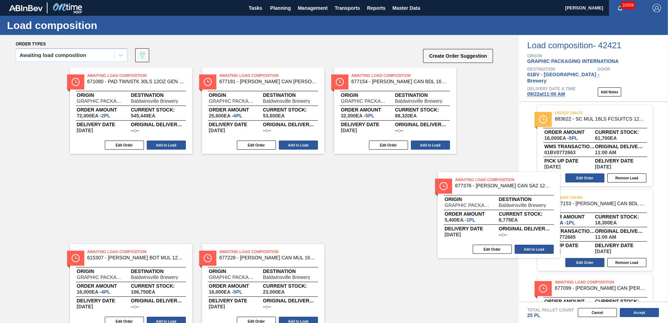
drag, startPoint x: 289, startPoint y: 174, endPoint x: 578, endPoint y: 181, distance: 289.5
click at [578, 181] on div "Order types Awaiting load composition 089F7B8B-B2A5-4AFE-B5C0-19BA573D28AC Crea…" at bounding box center [334, 179] width 668 height 288
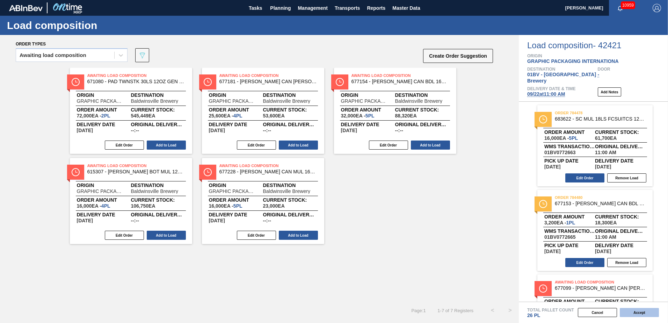
click at [642, 312] on button "Accept" at bounding box center [639, 312] width 39 height 9
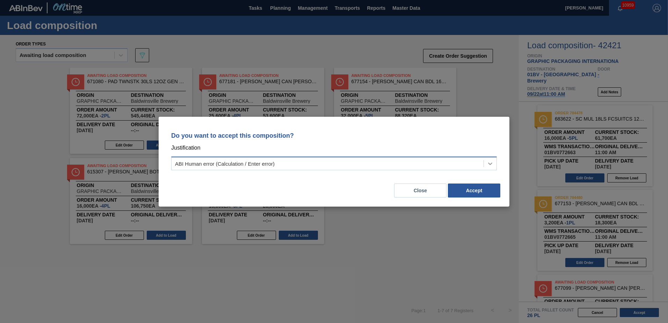
click at [488, 163] on icon at bounding box center [490, 163] width 7 height 7
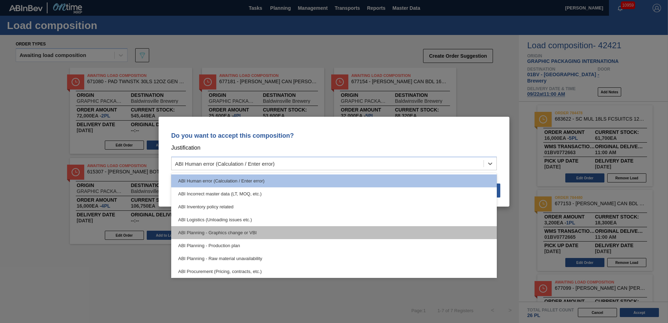
click at [232, 231] on div "ABI Planning - Graphics change or VBI" at bounding box center [334, 232] width 326 height 13
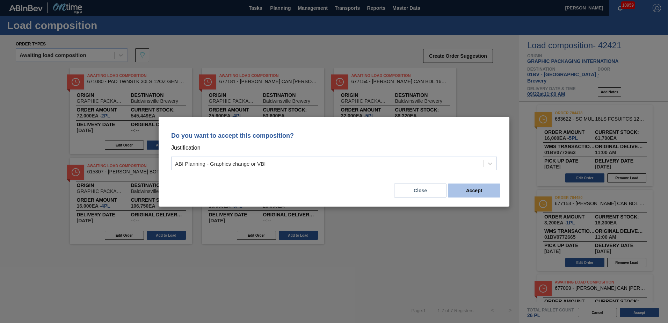
click at [479, 196] on button "Accept" at bounding box center [474, 190] width 52 height 14
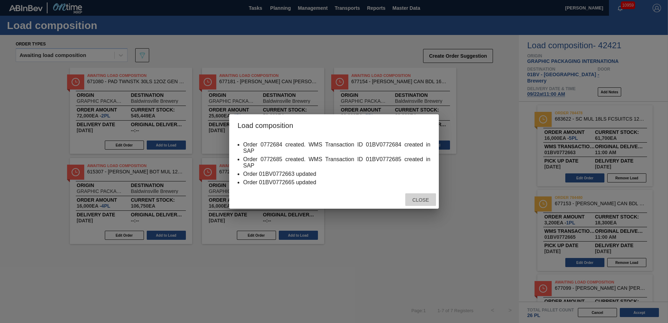
click at [416, 199] on span "Close" at bounding box center [421, 200] width 28 height 6
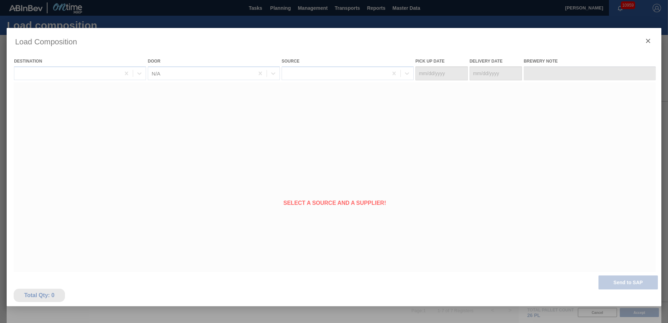
type Date "[DATE]"
type Date "09/22/2025"
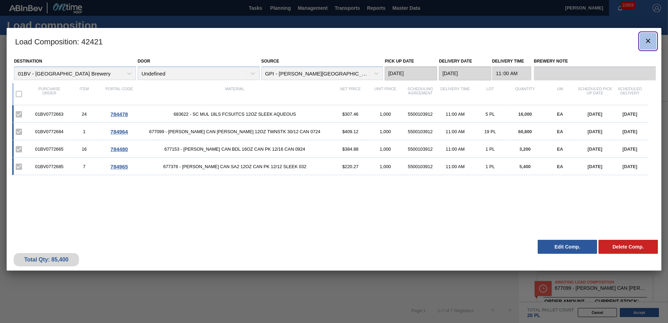
click at [649, 40] on icon "botão de ícone" at bounding box center [648, 41] width 4 height 4
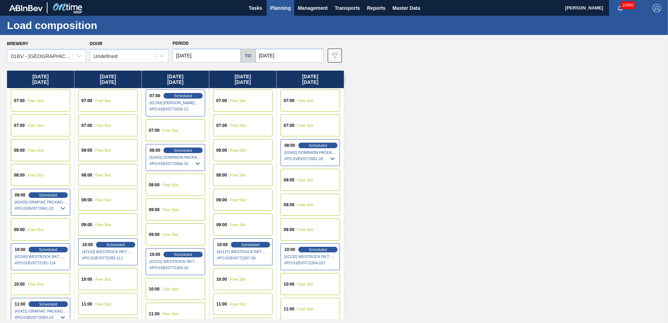
click at [285, 7] on span "Planning" at bounding box center [280, 8] width 21 height 8
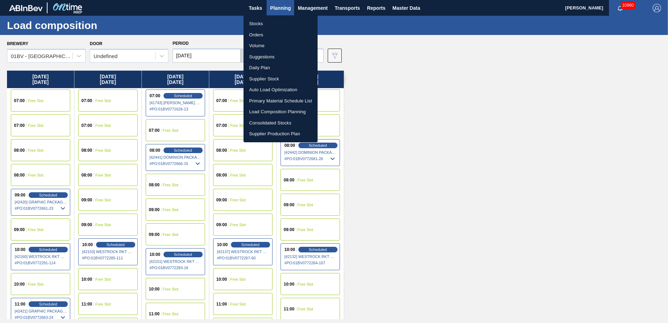
click at [269, 111] on li "Load Composition Planning" at bounding box center [281, 111] width 74 height 11
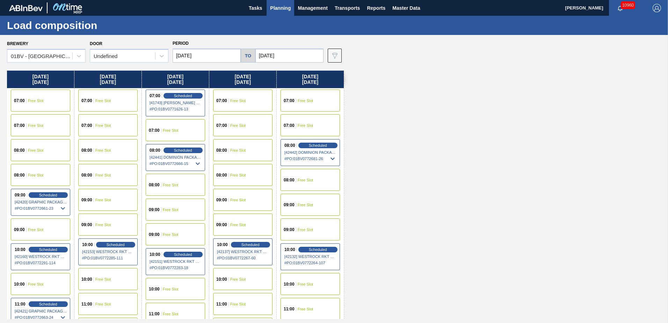
click at [103, 198] on span "Free Slot" at bounding box center [103, 200] width 16 height 4
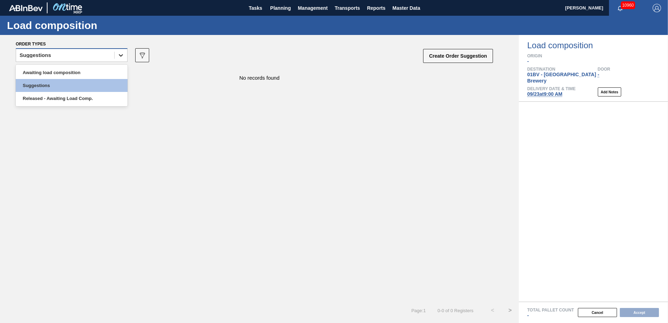
click at [119, 57] on icon at bounding box center [120, 55] width 7 height 7
click at [79, 73] on div "Awaiting load composition" at bounding box center [72, 72] width 112 height 13
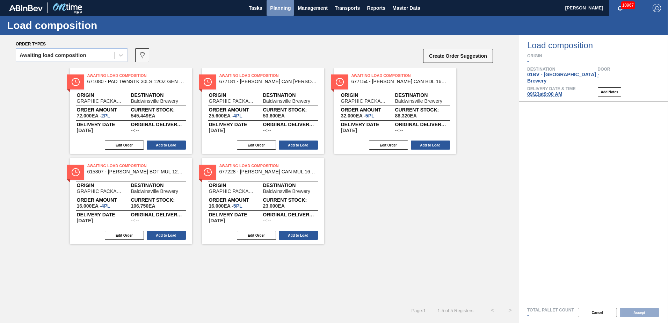
click at [284, 6] on span "Planning" at bounding box center [280, 8] width 21 height 8
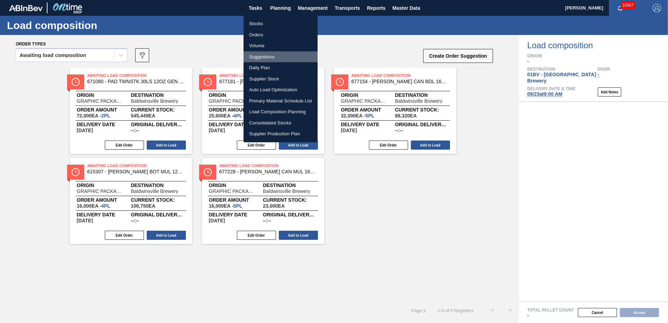
click at [263, 56] on li "Suggestions" at bounding box center [281, 56] width 74 height 11
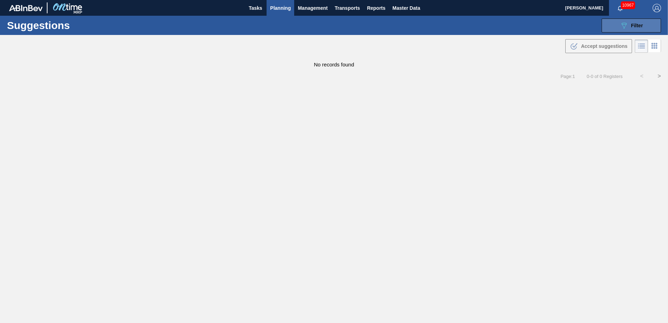
click at [629, 24] on div "089F7B8B-B2A5-4AFE-B5C0-19BA573D28AC Filter" at bounding box center [631, 25] width 23 height 8
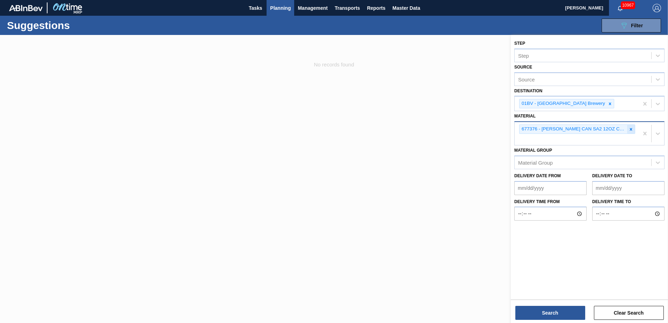
click at [630, 129] on icon at bounding box center [631, 129] width 5 height 5
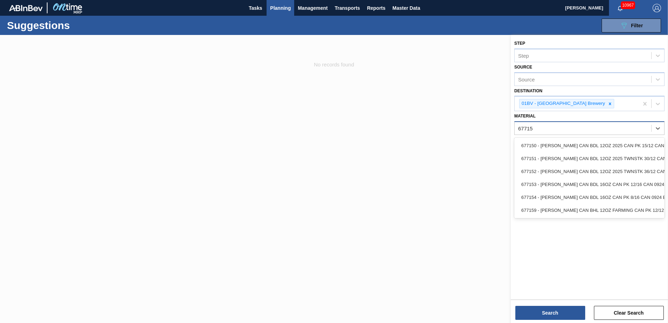
type input "677153"
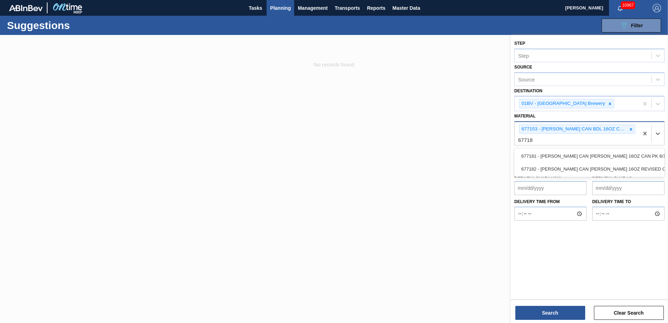
type input "677181"
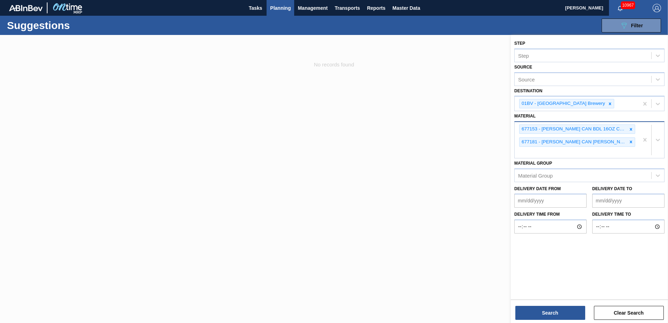
drag, startPoint x: 634, startPoint y: 141, endPoint x: 613, endPoint y: 141, distance: 20.3
click at [634, 141] on div at bounding box center [631, 142] width 8 height 9
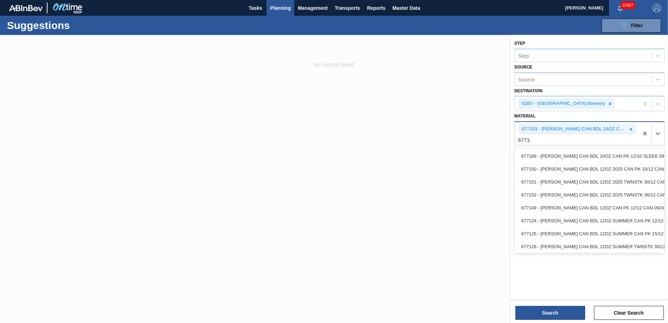
type input "677182"
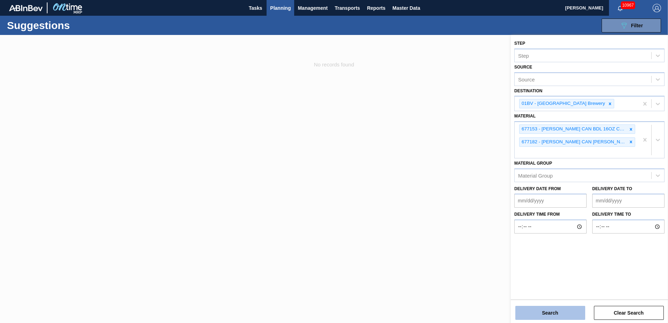
click at [546, 315] on button "Search" at bounding box center [550, 313] width 70 height 14
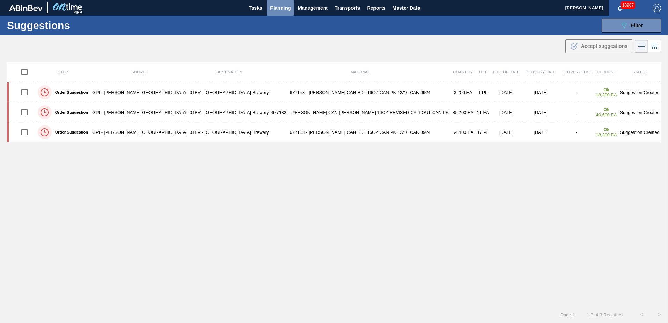
click at [284, 9] on span "Planning" at bounding box center [280, 8] width 21 height 8
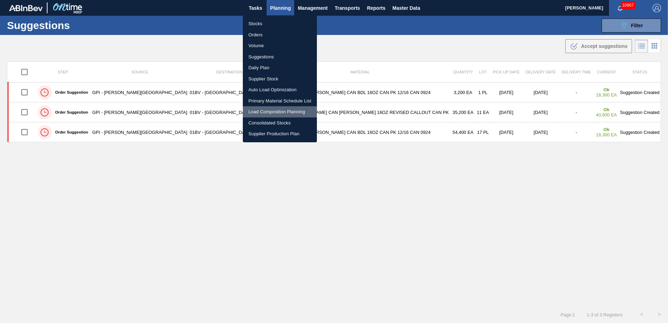
click at [269, 110] on li "Load Composition Planning" at bounding box center [280, 111] width 74 height 11
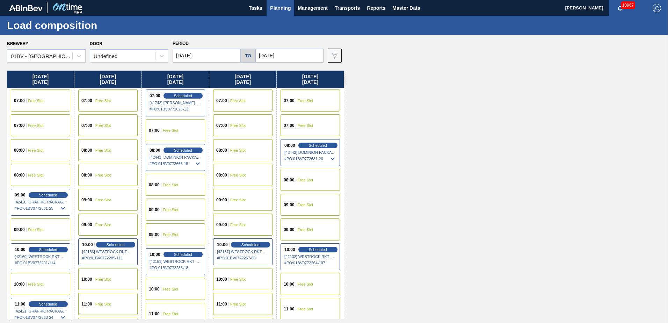
click at [99, 303] on span "Free Slot" at bounding box center [103, 304] width 16 height 4
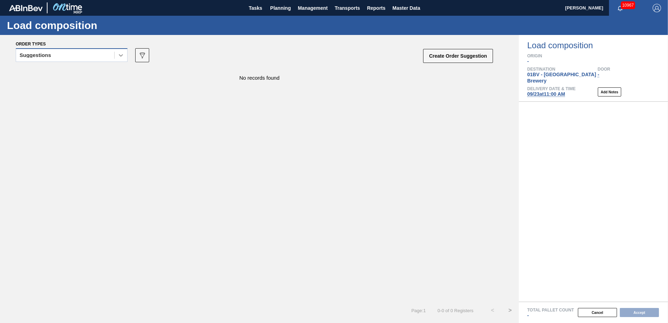
click at [119, 56] on icon at bounding box center [120, 55] width 7 height 7
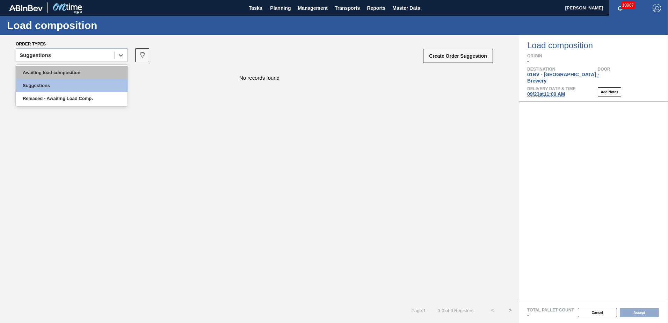
click at [68, 71] on div "Awaiting load composition" at bounding box center [72, 72] width 112 height 13
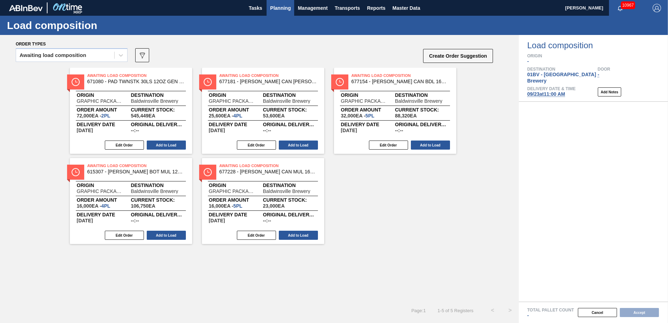
click at [281, 8] on span "Planning" at bounding box center [280, 8] width 21 height 8
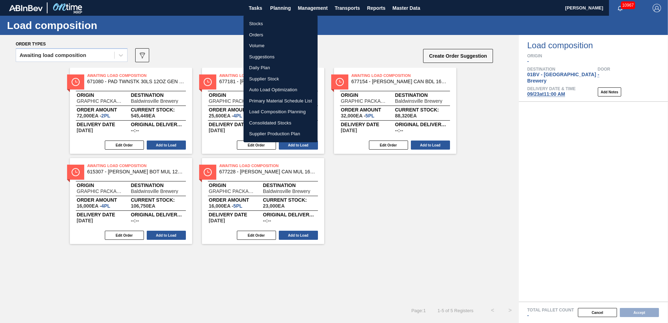
click at [261, 55] on li "Suggestions" at bounding box center [281, 56] width 74 height 11
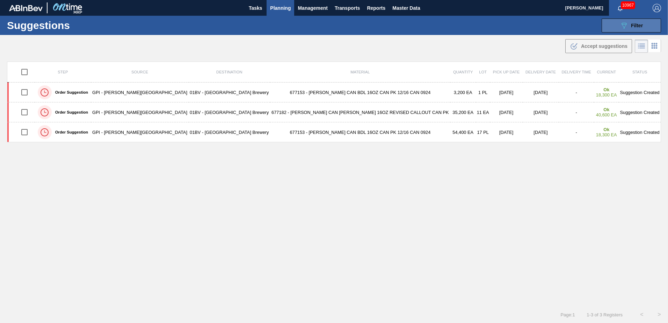
click at [628, 25] on div "089F7B8B-B2A5-4AFE-B5C0-19BA573D28AC Filter" at bounding box center [631, 25] width 23 height 8
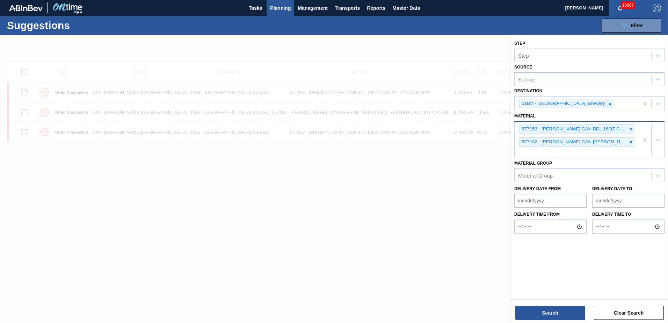
click at [538, 153] on div "677153 - CARR CAN BDL 16OZ CAN PK 12/16 CAN 0924 677182 - CARR CAN BUD 16OZ REV…" at bounding box center [577, 140] width 124 height 36
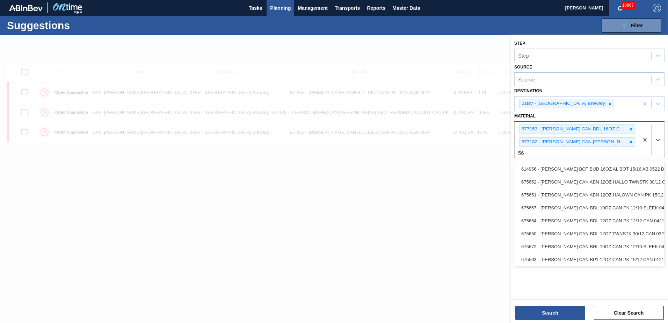
type input "5"
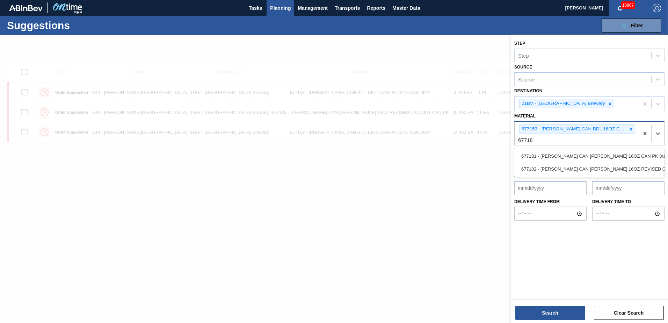
type input "677181"
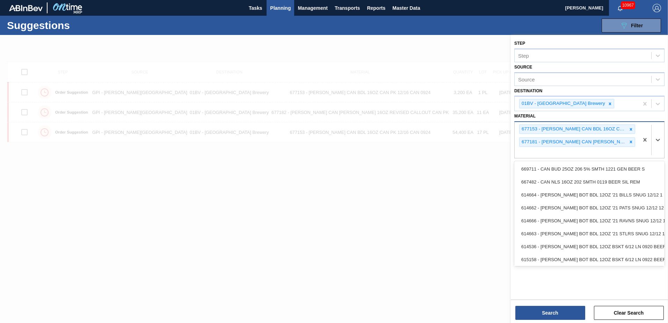
click at [538, 153] on div "677153 - CARR CAN BDL 16OZ CAN PK 12/16 CAN 0924 677181 - CARR CAN BUD 16OZ CAN…" at bounding box center [577, 140] width 124 height 36
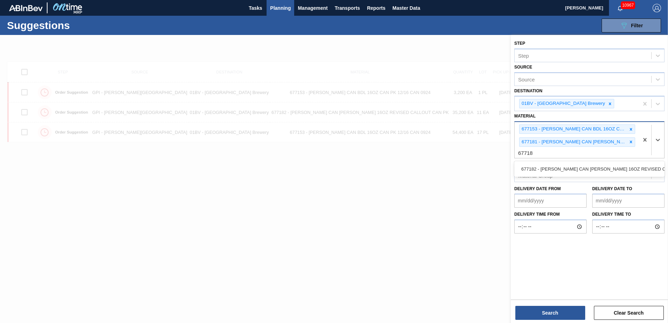
type input "677182"
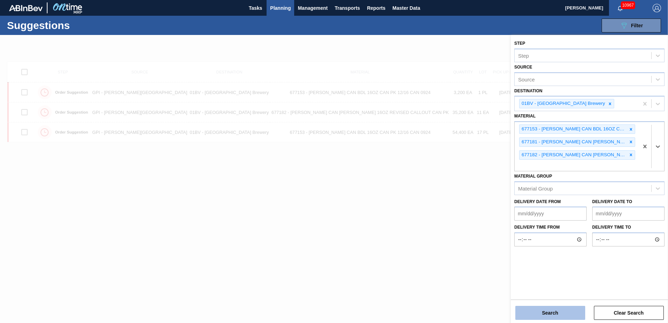
click at [538, 312] on button "Search" at bounding box center [550, 313] width 70 height 14
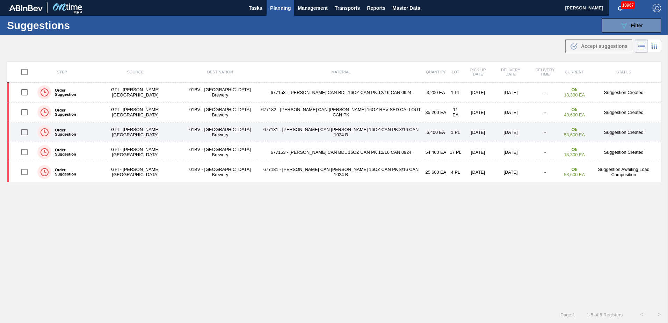
click at [27, 132] on input "checkbox" at bounding box center [24, 132] width 15 height 15
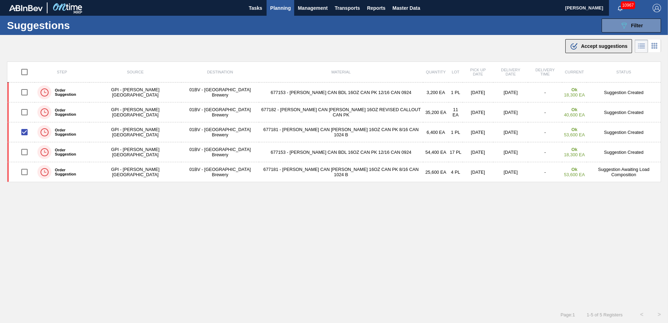
click at [591, 44] on span "Accept suggestions" at bounding box center [604, 46] width 46 height 6
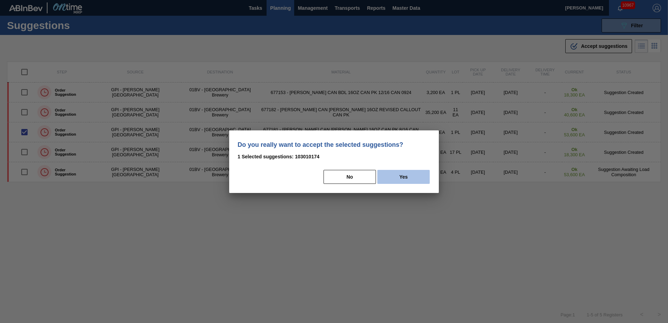
click at [404, 176] on button "Yes" at bounding box center [403, 177] width 52 height 14
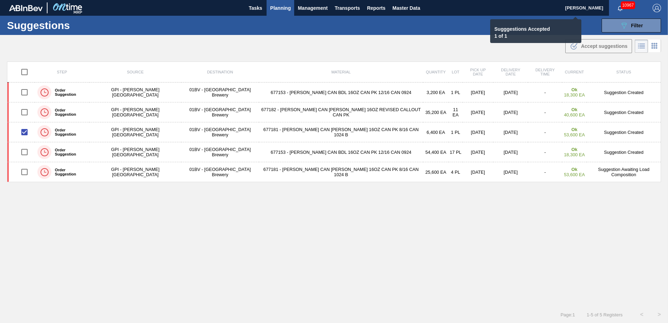
checkbox input "false"
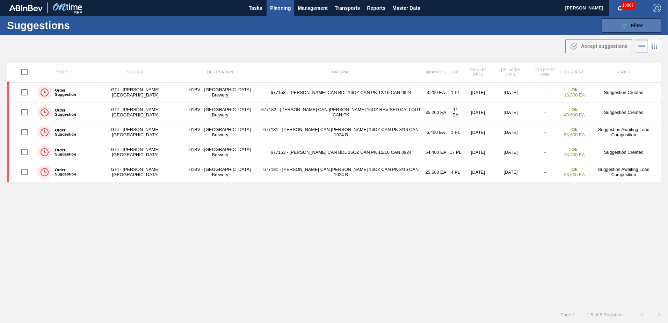
click at [616, 22] on button "089F7B8B-B2A5-4AFE-B5C0-19BA573D28AC Filter" at bounding box center [631, 26] width 59 height 14
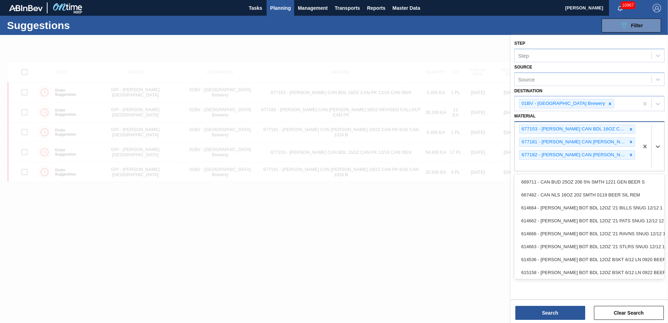
click at [565, 165] on div "677153 - CARR CAN BDL 16OZ CAN PK 12/16 CAN 0924 677181 - CARR CAN BUD 16OZ CAN…" at bounding box center [577, 146] width 124 height 49
type input "676162"
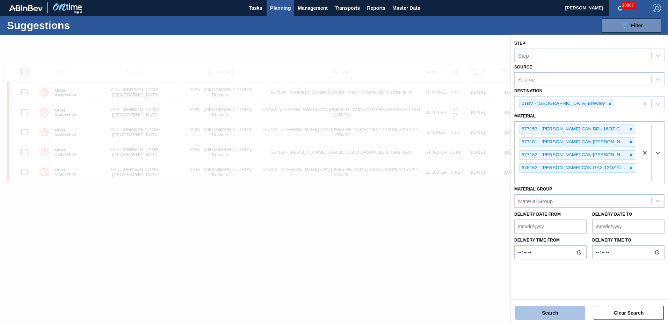
click at [542, 312] on button "Search" at bounding box center [550, 313] width 70 height 14
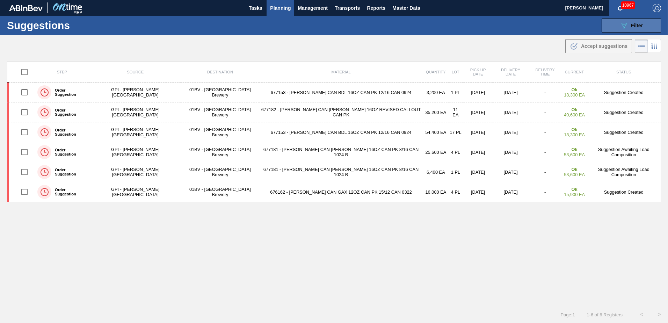
click at [617, 23] on button "089F7B8B-B2A5-4AFE-B5C0-19BA573D28AC Filter" at bounding box center [631, 26] width 59 height 14
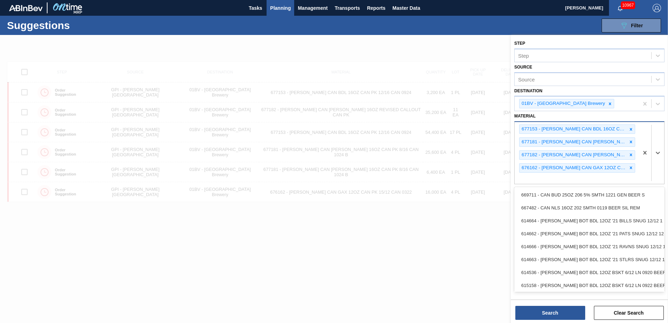
click at [527, 176] on div "677153 - CARR CAN BDL 16OZ CAN PK 12/16 CAN 0924 677181 - CARR CAN BUD 16OZ CAN…" at bounding box center [577, 153] width 124 height 62
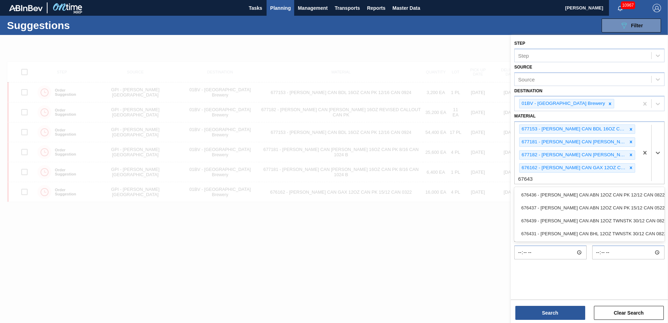
type input "676439"
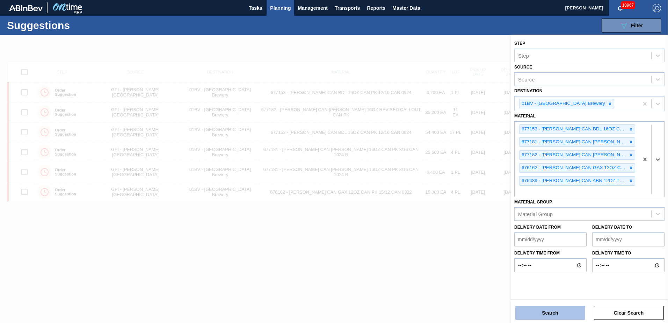
click at [528, 312] on button "Search" at bounding box center [550, 313] width 70 height 14
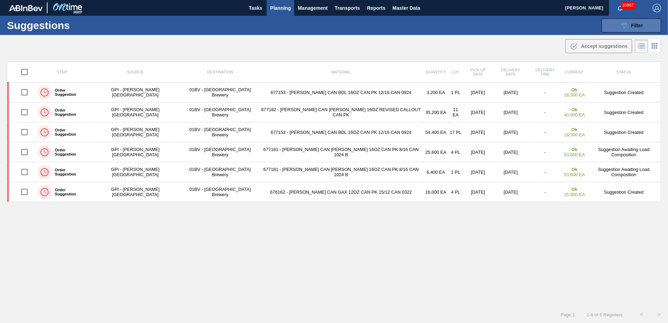
click at [629, 24] on div "089F7B8B-B2A5-4AFE-B5C0-19BA573D28AC Filter" at bounding box center [631, 25] width 23 height 8
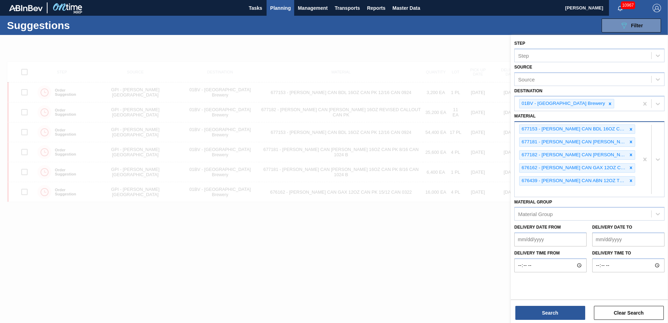
click at [630, 182] on icon at bounding box center [631, 180] width 5 height 5
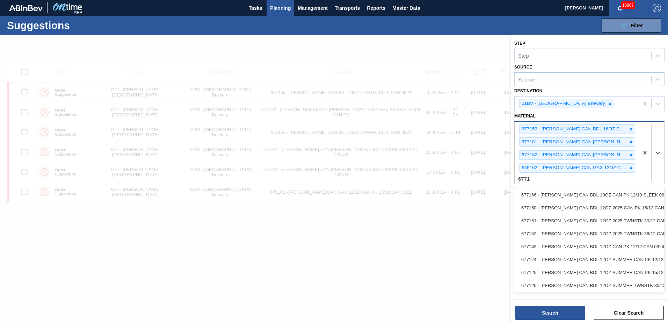
type input "677100"
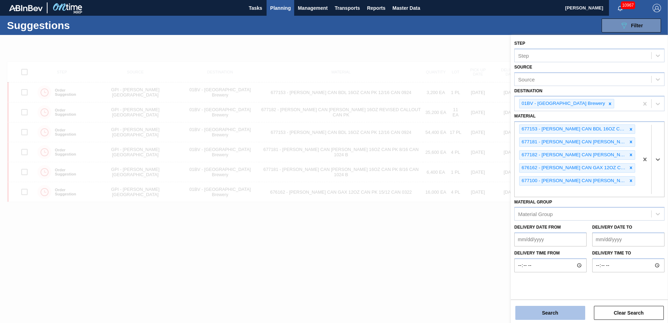
click at [538, 313] on button "Search" at bounding box center [550, 313] width 70 height 14
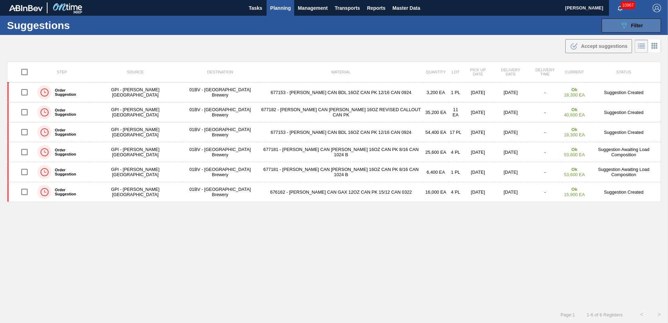
click at [636, 24] on span "Filter" at bounding box center [637, 26] width 12 height 6
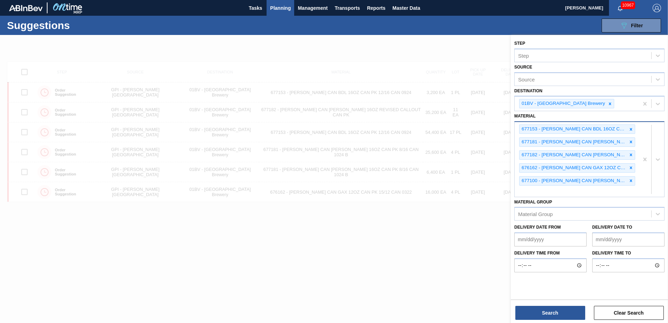
click at [531, 195] on div "677153 - CARR CAN BDL 16OZ CAN PK 12/16 CAN 0924 677181 - CARR CAN BUD 16OZ CAN…" at bounding box center [577, 159] width 124 height 74
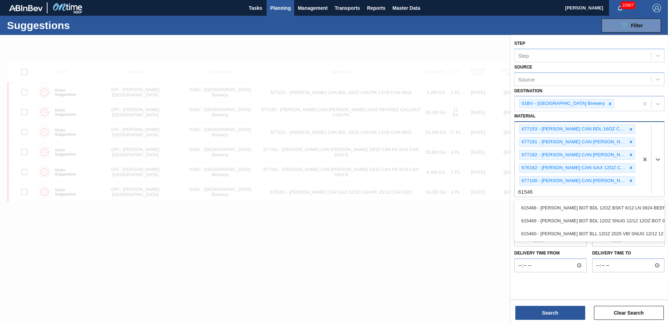
type input "615469"
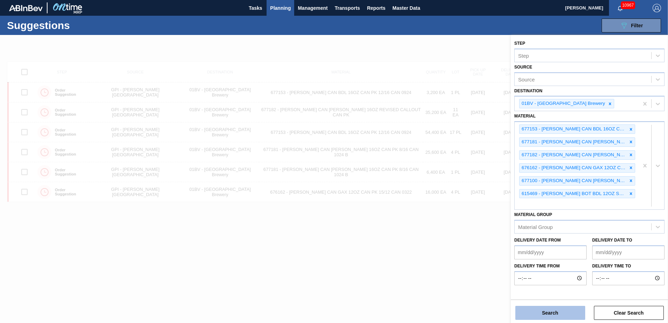
click at [553, 309] on button "Search" at bounding box center [550, 313] width 70 height 14
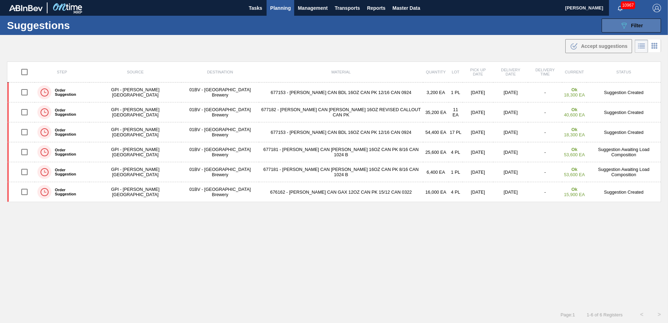
click at [621, 25] on icon "089F7B8B-B2A5-4AFE-B5C0-19BA573D28AC" at bounding box center [624, 25] width 8 height 8
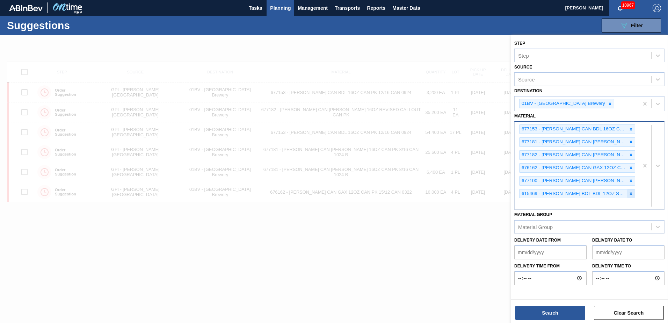
click at [630, 193] on icon at bounding box center [631, 193] width 2 height 2
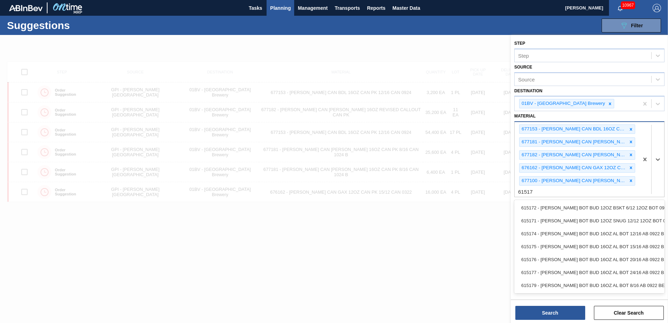
type input "615171"
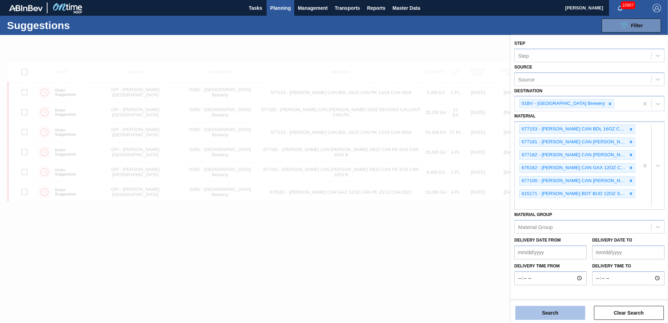
click at [535, 312] on button "Search" at bounding box center [550, 313] width 70 height 14
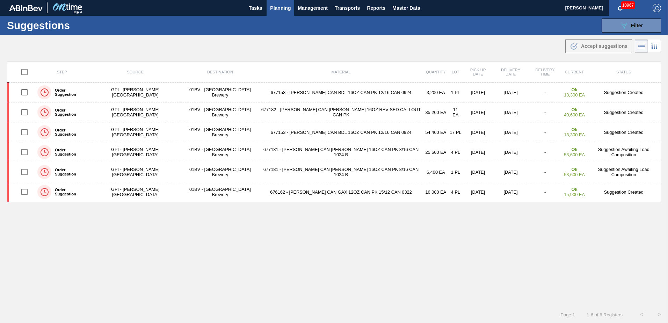
drag, startPoint x: 620, startPoint y: 26, endPoint x: 612, endPoint y: 34, distance: 11.1
click at [620, 26] on icon "089F7B8B-B2A5-4AFE-B5C0-19BA573D28AC" at bounding box center [624, 25] width 8 height 8
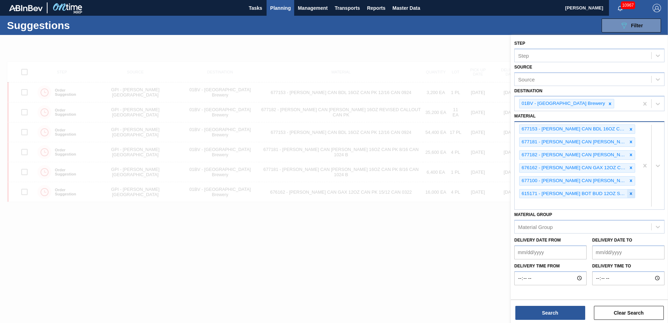
click at [632, 192] on icon at bounding box center [631, 193] width 5 height 5
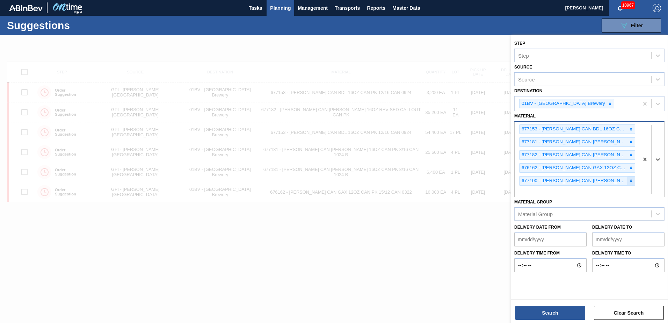
click at [632, 180] on icon at bounding box center [631, 180] width 2 height 2
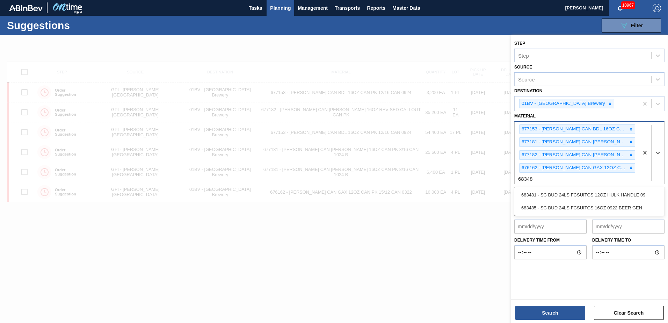
type input "683481"
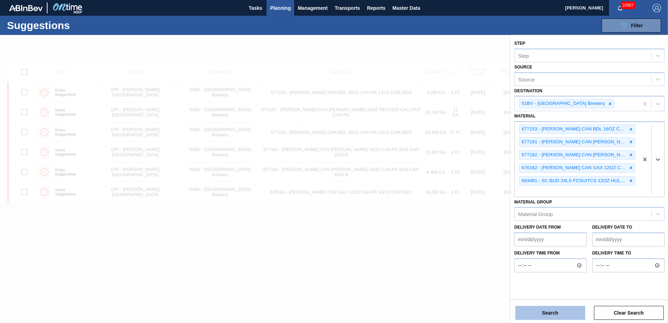
click at [540, 313] on button "Search" at bounding box center [550, 313] width 70 height 14
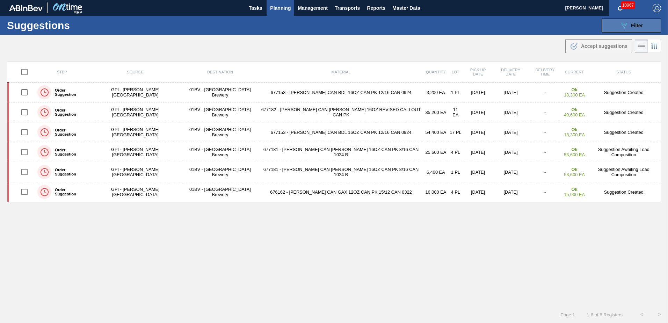
click at [632, 24] on span "Filter" at bounding box center [637, 26] width 12 height 6
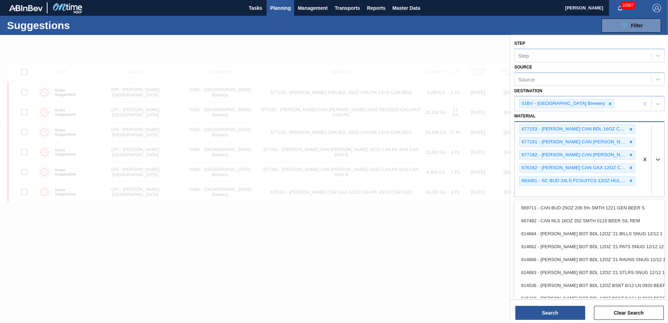
drag, startPoint x: 531, startPoint y: 189, endPoint x: 564, endPoint y: 178, distance: 35.0
click at [531, 188] on div "677153 - CARR CAN BDL 16OZ CAN PK 12/16 CAN 0924 677181 - CARR CAN BUD 16OZ CAN…" at bounding box center [577, 159] width 124 height 74
click at [629, 180] on icon at bounding box center [631, 180] width 5 height 5
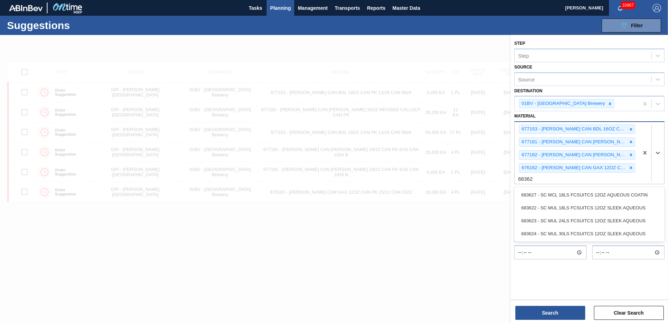
type input "683623"
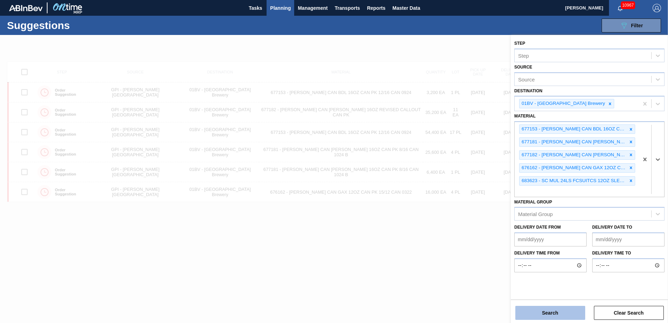
click at [545, 315] on button "Search" at bounding box center [550, 313] width 70 height 14
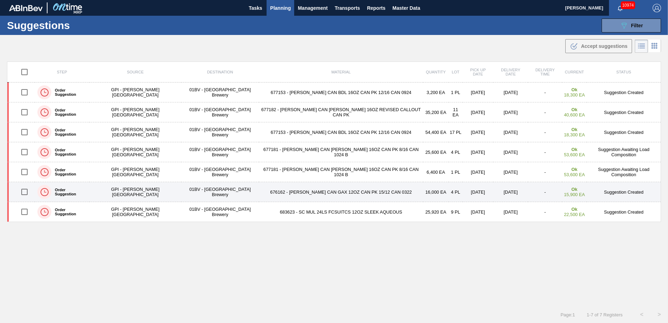
drag, startPoint x: 26, startPoint y: 211, endPoint x: 72, endPoint y: 195, distance: 48.6
click at [26, 211] on input "checkbox" at bounding box center [24, 211] width 15 height 15
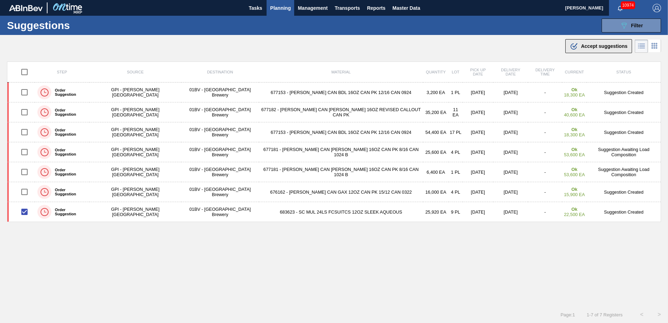
click at [594, 45] on span "Accept suggestions" at bounding box center [604, 46] width 46 height 6
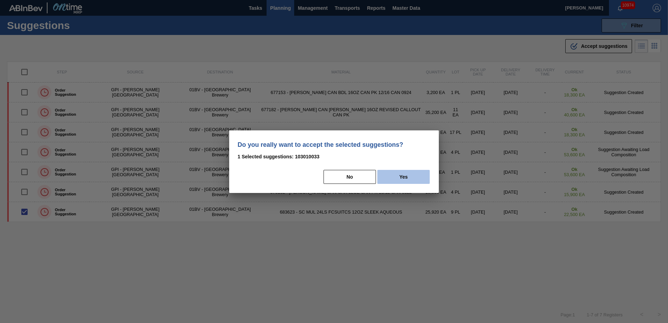
click at [413, 176] on button "Yes" at bounding box center [403, 177] width 52 height 14
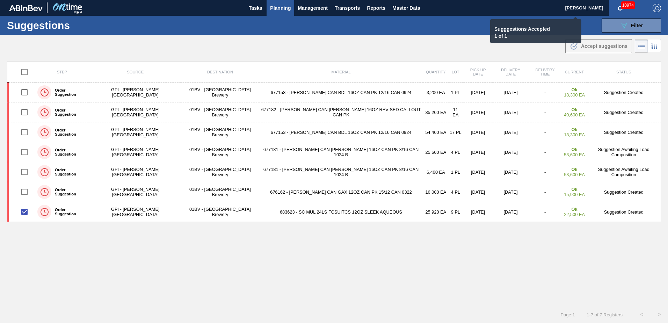
checkbox input "false"
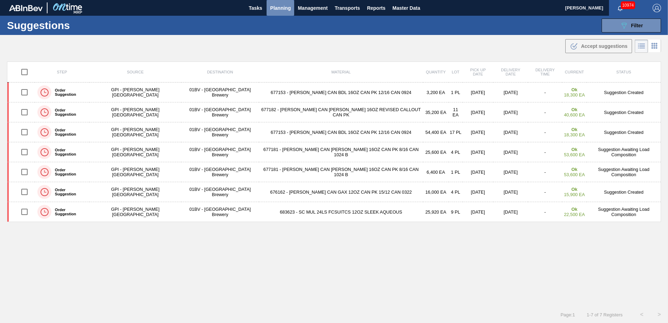
click at [275, 7] on span "Planning" at bounding box center [280, 8] width 21 height 8
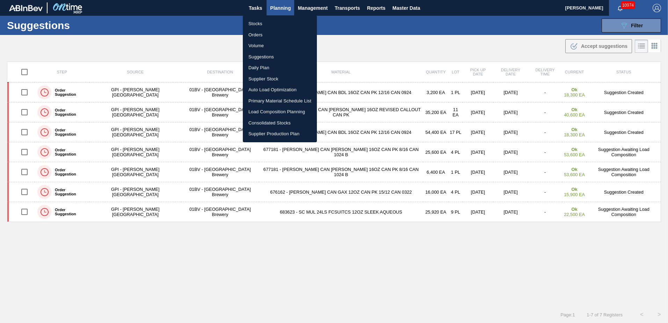
click at [264, 110] on li "Load Composition Planning" at bounding box center [280, 111] width 74 height 11
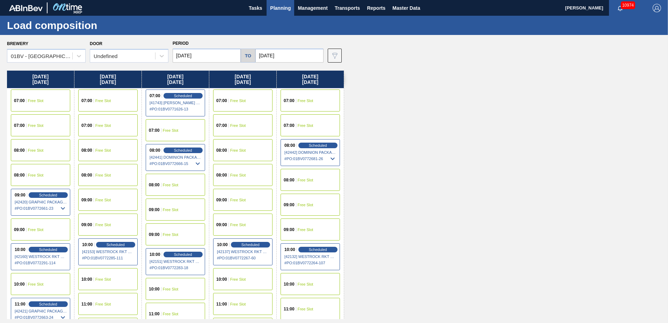
click at [107, 196] on div "09:00 Free Slot" at bounding box center [107, 200] width 59 height 22
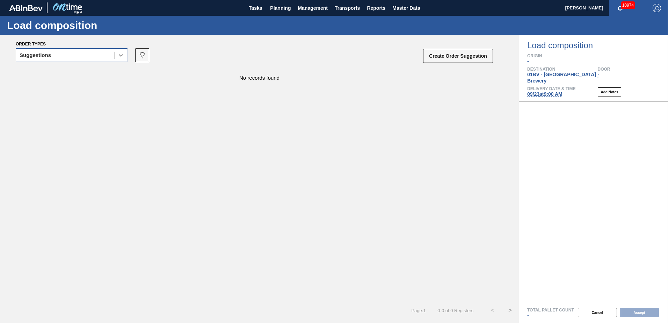
click at [122, 55] on icon at bounding box center [121, 55] width 4 height 2
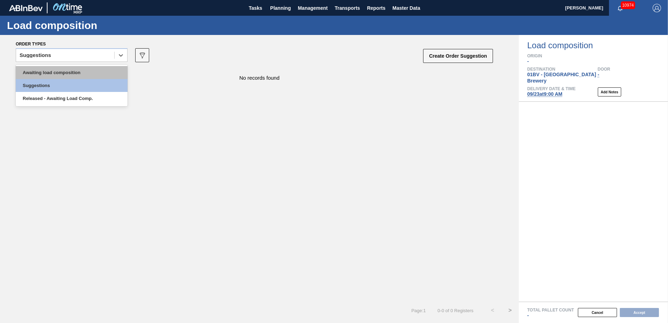
click at [88, 74] on div "Awaiting load composition" at bounding box center [72, 72] width 112 height 13
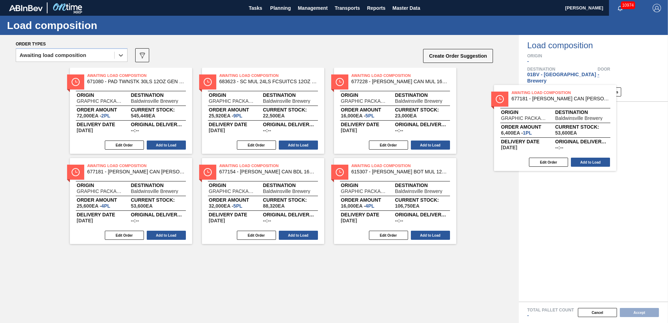
drag, startPoint x: 370, startPoint y: 80, endPoint x: 539, endPoint y: 101, distance: 170.1
click at [539, 101] on div "Order types option Awaiting load composition, selected. Select is focused ,type…" at bounding box center [334, 179] width 668 height 288
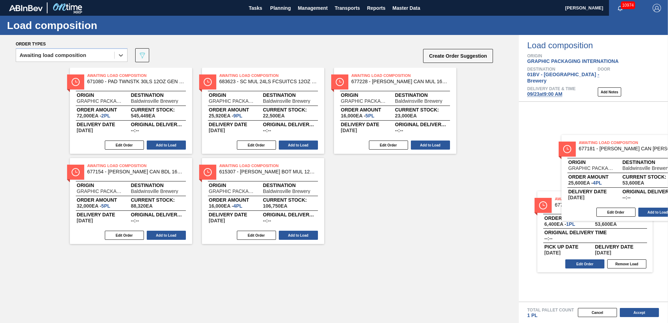
drag, startPoint x: 119, startPoint y: 172, endPoint x: 617, endPoint y: 149, distance: 498.6
click at [617, 149] on div "Order types option Awaiting load composition, selected. Select is focused ,type…" at bounding box center [334, 179] width 668 height 288
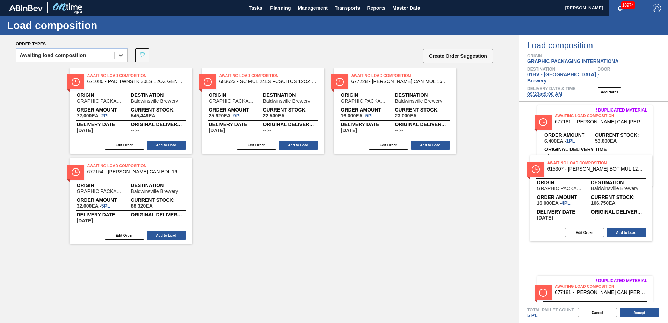
drag, startPoint x: 240, startPoint y: 177, endPoint x: 584, endPoint y: 174, distance: 343.6
click at [584, 174] on div "Order types option Awaiting load composition, selected. Select is focused ,type…" at bounding box center [334, 179] width 668 height 288
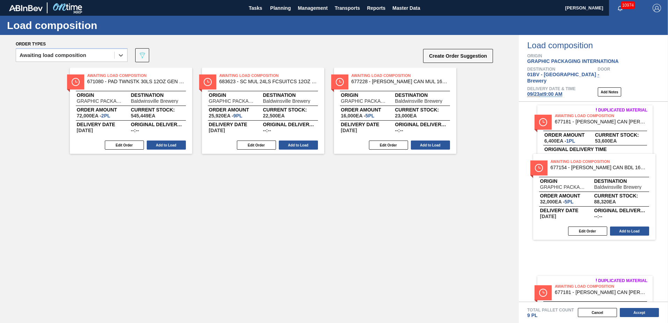
drag, startPoint x: 110, startPoint y: 172, endPoint x: 577, endPoint y: 167, distance: 466.6
click at [577, 167] on div "Order types option Awaiting load composition, selected. Select is focused ,type…" at bounding box center [334, 179] width 668 height 288
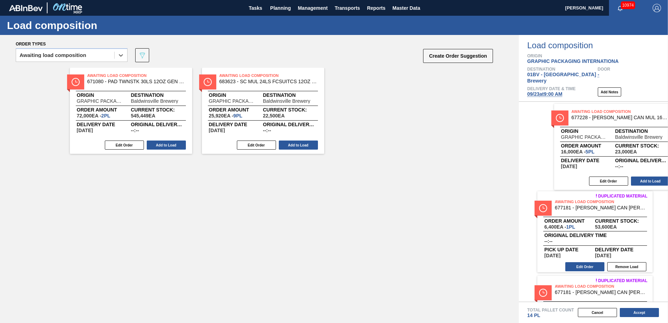
drag, startPoint x: 398, startPoint y: 75, endPoint x: 621, endPoint y: 113, distance: 225.7
click at [621, 113] on div "Order types option Awaiting load composition, selected. Select is focused ,type…" at bounding box center [334, 179] width 668 height 288
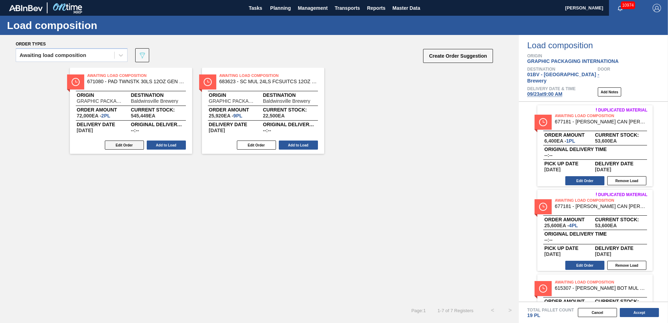
click at [122, 144] on button "Edit Order" at bounding box center [124, 144] width 39 height 9
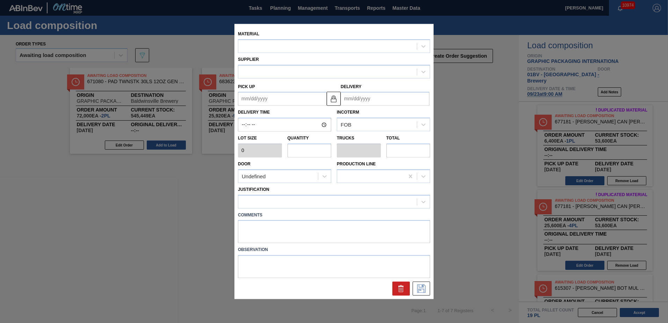
type input "36,000"
type input "2"
type input "0.109"
type input "72,000"
type up "[DATE]"
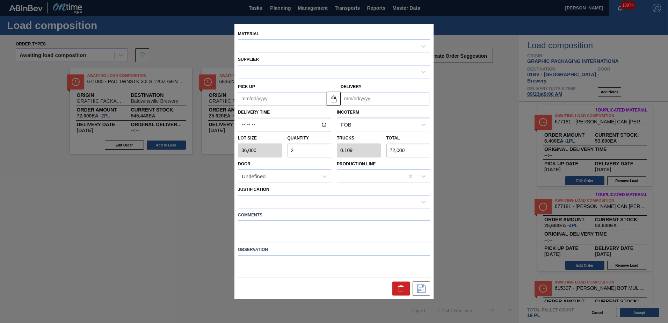
type input "[DATE]"
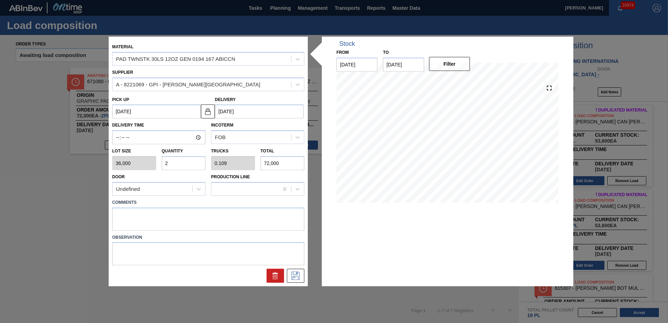
click at [178, 162] on input "2" at bounding box center [184, 163] width 44 height 14
type input "0"
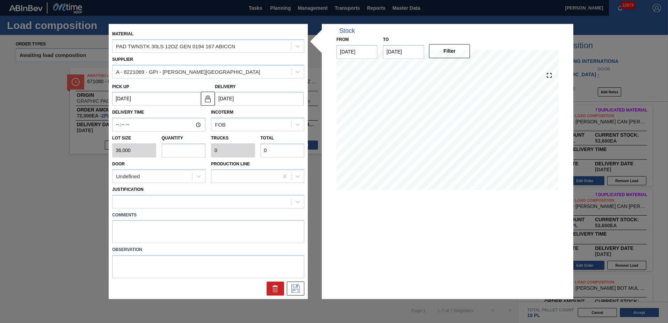
type input "4"
type input "0.217"
type input "144,000"
type input "4"
click at [297, 202] on icon at bounding box center [297, 201] width 7 height 7
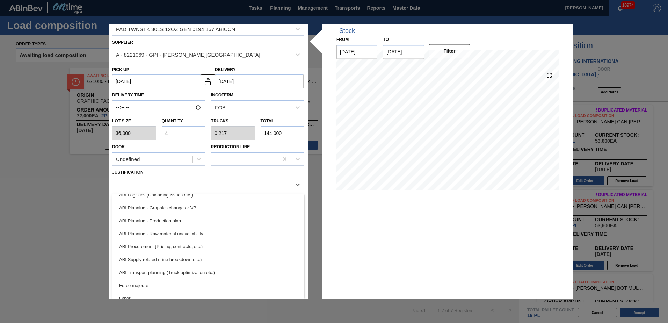
scroll to position [67, 0]
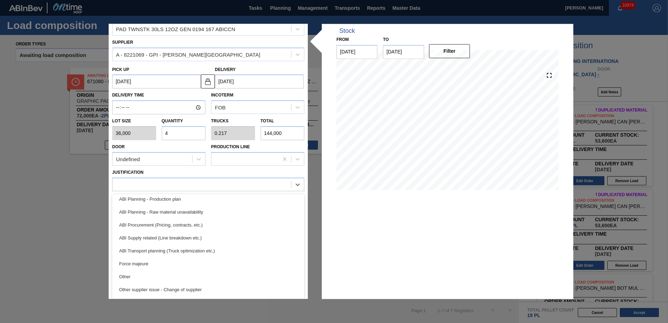
drag, startPoint x: 163, startPoint y: 250, endPoint x: 201, endPoint y: 234, distance: 41.1
click at [163, 250] on div "ABI Transport planning (Truck optimization etc.)" at bounding box center [208, 250] width 192 height 13
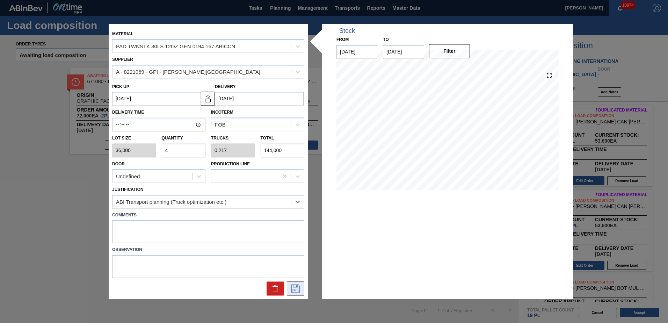
click at [294, 287] on icon at bounding box center [295, 288] width 8 height 8
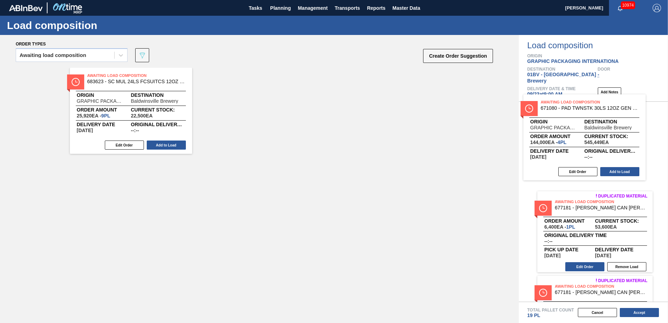
drag, startPoint x: 101, startPoint y: 81, endPoint x: 559, endPoint y: 107, distance: 458.2
click at [559, 107] on div "Order types Awaiting load composition 089F7B8B-B2A5-4AFE-B5C0-19BA573D28AC Crea…" at bounding box center [334, 179] width 668 height 288
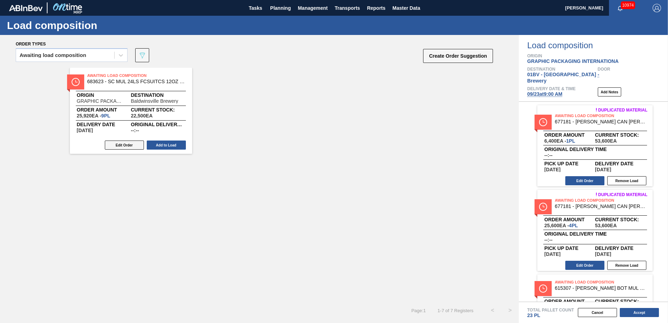
click at [120, 144] on button "Edit Order" at bounding box center [124, 144] width 39 height 9
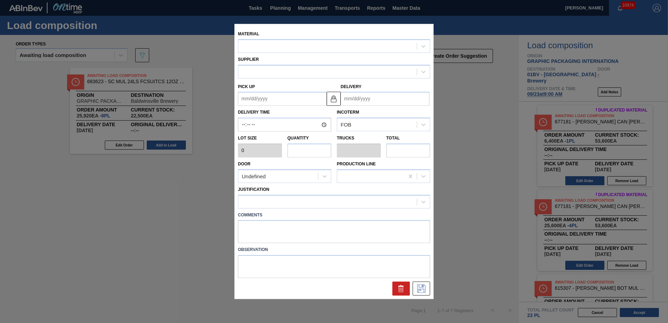
type input "2,880"
type input "9"
type input "0.346"
type input "25,920"
type up "[DATE]"
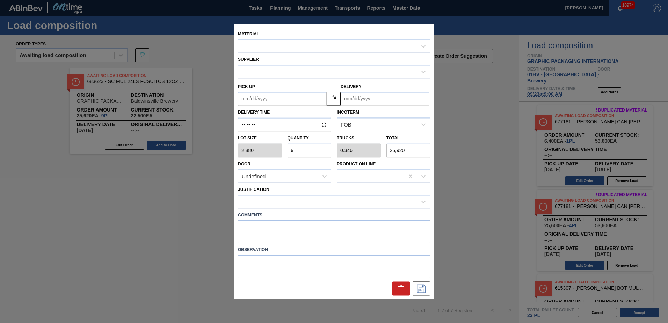
type input "[DATE]"
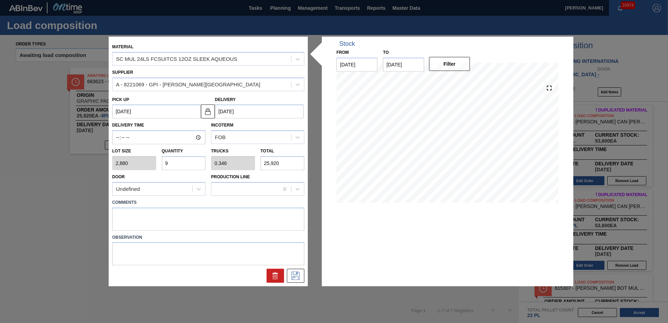
drag, startPoint x: 181, startPoint y: 163, endPoint x: 27, endPoint y: 166, distance: 154.2
click at [27, 166] on div "Material SC MUL 24LS FCSUITCS 12OZ SLEEK AQUEOUS Supplier A - 8221069 - GPI - W…" at bounding box center [334, 161] width 668 height 323
type input "3"
type input "0.115"
type input "8,640"
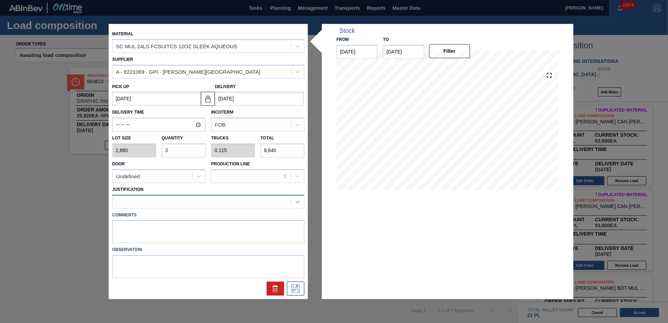
type input "3"
click at [295, 201] on icon at bounding box center [297, 201] width 7 height 7
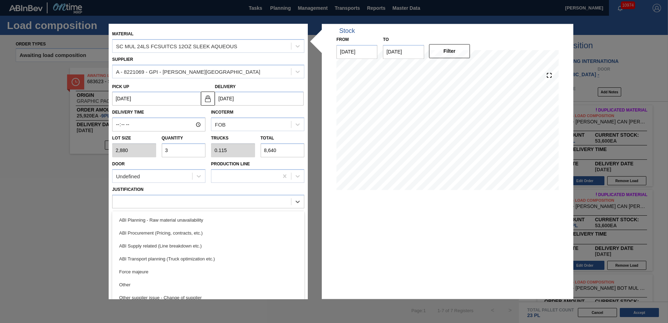
scroll to position [77, 0]
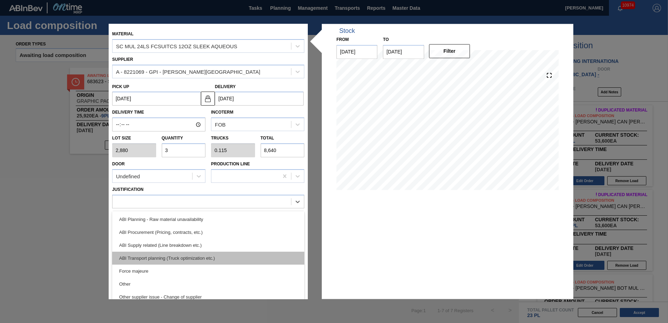
click at [178, 255] on div "ABI Transport planning (Truck optimization etc.)" at bounding box center [208, 258] width 192 height 13
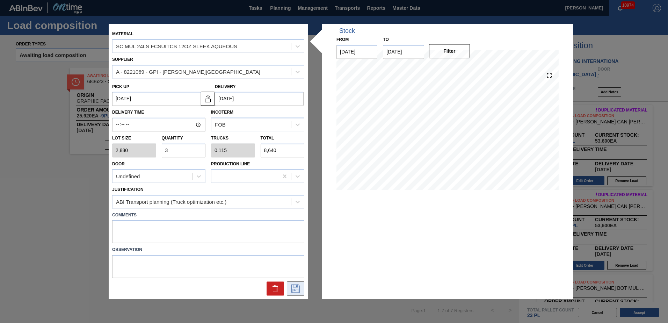
click at [292, 286] on icon at bounding box center [295, 288] width 11 height 8
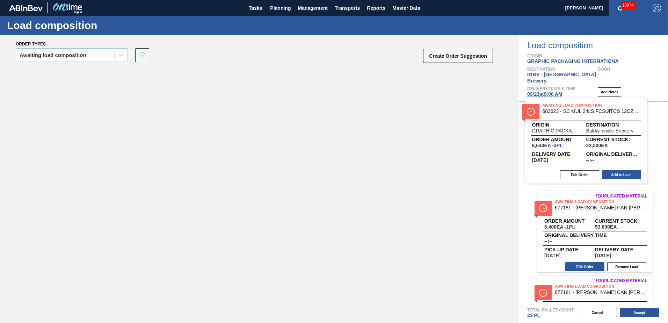
drag, startPoint x: 263, startPoint y: 97, endPoint x: 559, endPoint y: 110, distance: 296.3
click at [558, 109] on div "Order types Awaiting load composition 089F7B8B-B2A5-4AFE-B5C0-19BA573D28AC Crea…" at bounding box center [334, 179] width 668 height 288
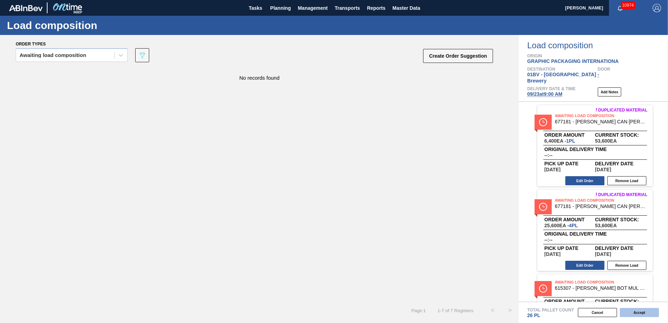
click at [633, 311] on button "Accept" at bounding box center [639, 312] width 39 height 9
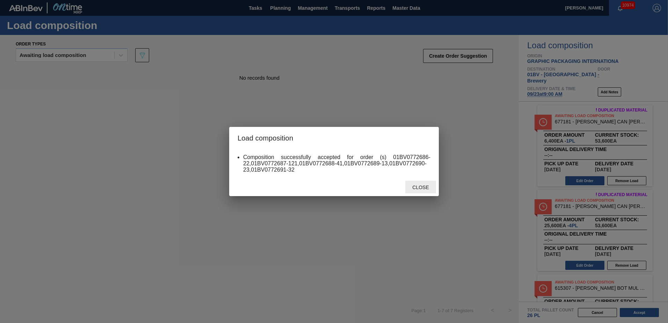
click at [420, 188] on span "Close" at bounding box center [421, 188] width 28 height 6
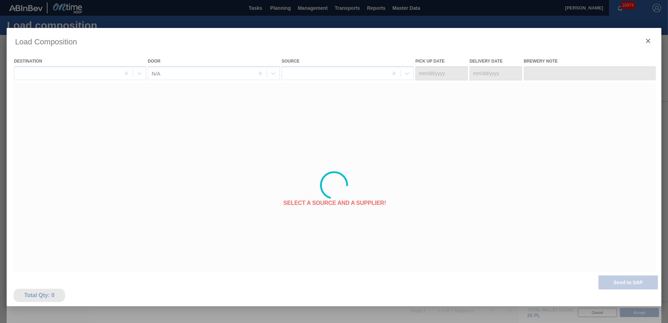
type Date "09/19/2025"
type Date "09/23/2025"
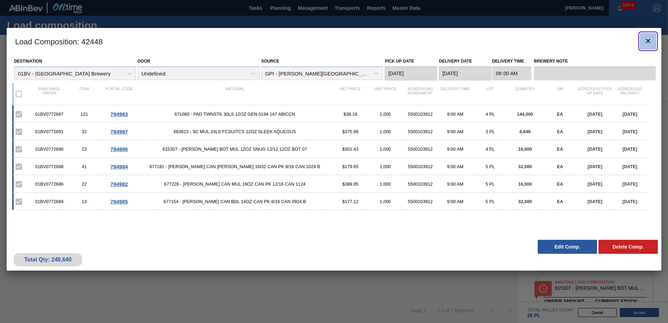
click at [648, 41] on icon "botão de ícone" at bounding box center [648, 41] width 4 height 4
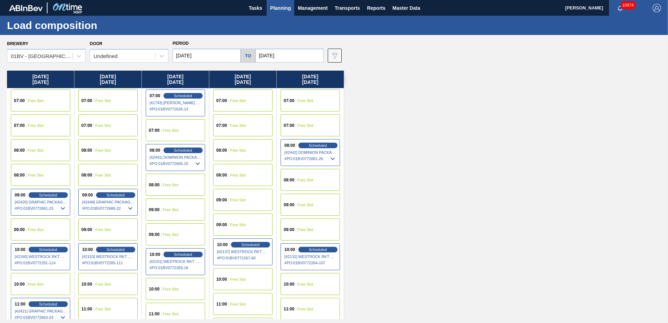
click at [273, 8] on span "Planning" at bounding box center [280, 8] width 21 height 8
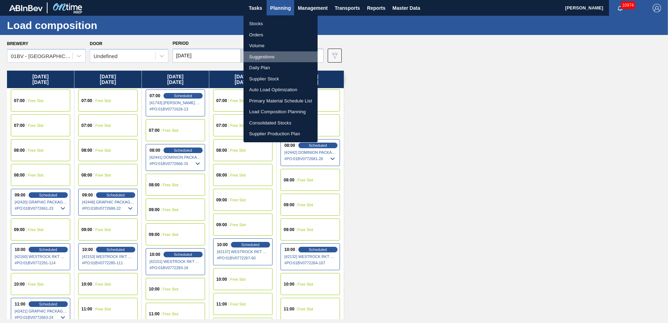
click at [257, 57] on li "Suggestions" at bounding box center [281, 56] width 74 height 11
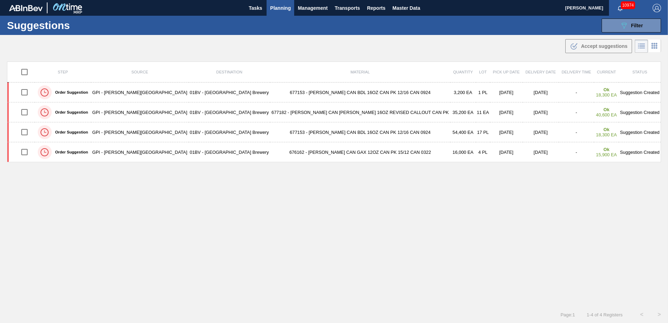
click at [280, 8] on span "Planning" at bounding box center [280, 8] width 21 height 8
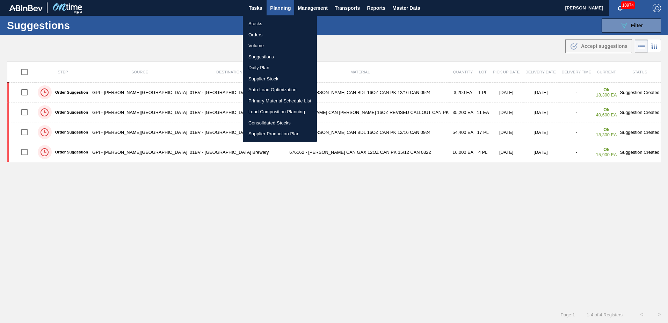
click at [258, 24] on li "Stocks" at bounding box center [280, 23] width 74 height 11
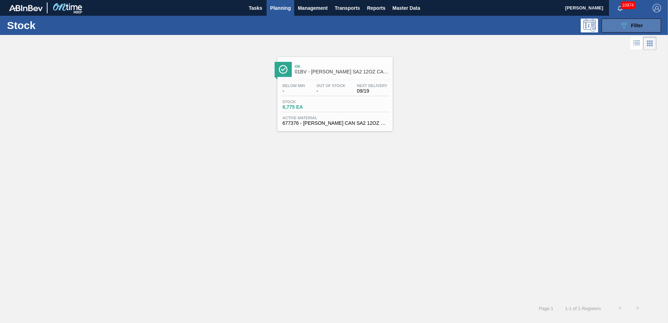
click at [628, 24] on div "089F7B8B-B2A5-4AFE-B5C0-19BA573D28AC Filter" at bounding box center [631, 25] width 23 height 8
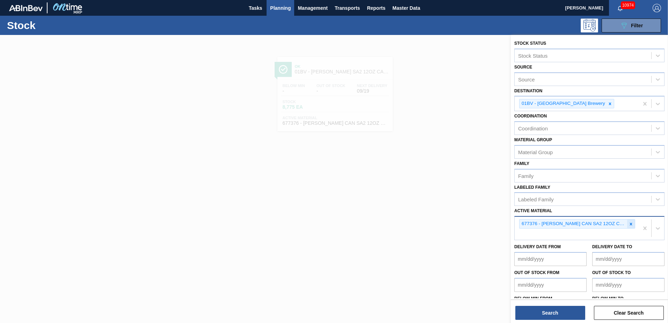
click at [629, 222] on icon at bounding box center [631, 224] width 5 height 5
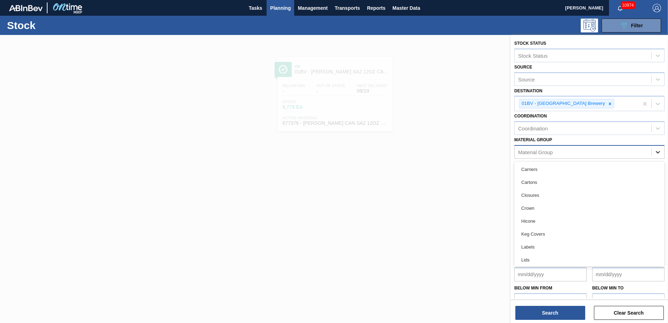
click at [658, 151] on icon at bounding box center [658, 152] width 7 height 7
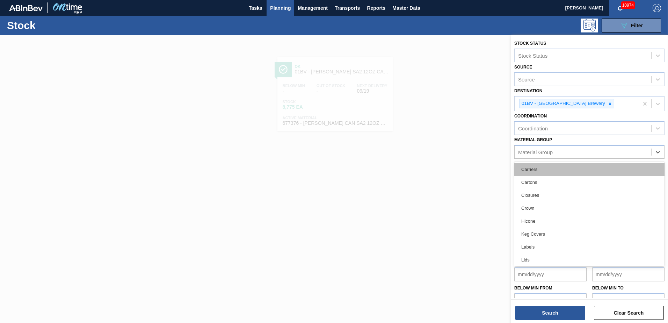
click at [523, 169] on div "Carriers" at bounding box center [589, 169] width 150 height 13
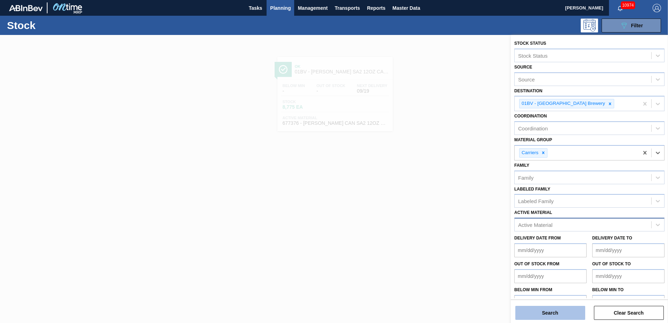
click at [540, 311] on button "Search" at bounding box center [550, 313] width 70 height 14
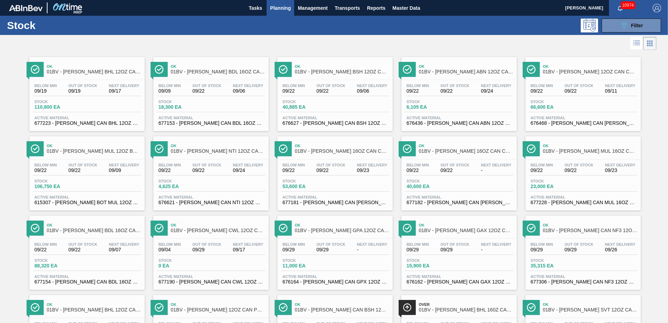
click at [63, 176] on div "Below Min 09/22 Out Of Stock 09/22 Next Delivery 09/09 Stock 106,750 EA Active …" at bounding box center [86, 183] width 115 height 48
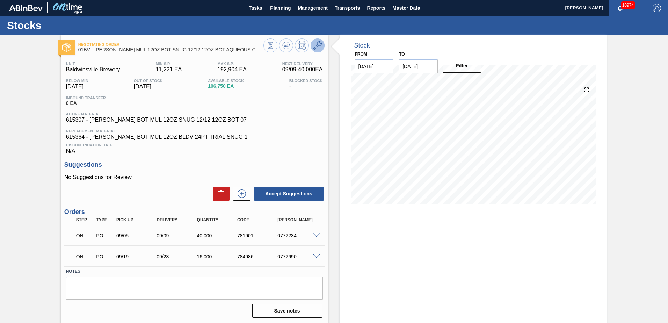
click at [317, 45] on icon at bounding box center [317, 45] width 8 height 8
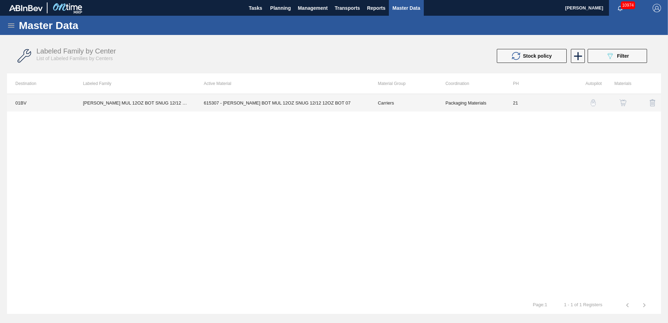
click at [247, 102] on td "615307 - CARR BOT MUL 12OZ SNUG 12/12 12OZ BOT 07" at bounding box center [282, 102] width 174 height 17
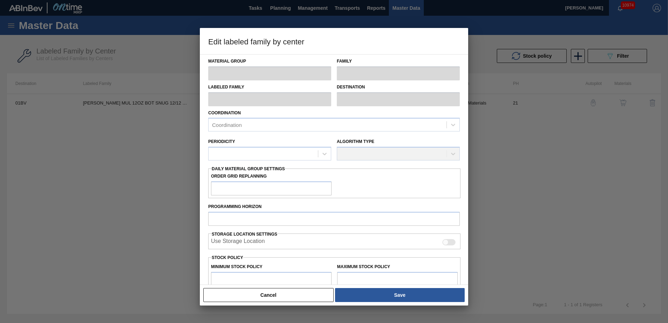
type input "Carriers"
type input "Bottle Carriers"
type input "CARR MUL 12OZ BOT SNUG 12/12 12OZ BOT AQUEOUS COATING"
type input "01BV - [GEOGRAPHIC_DATA] Brewery"
type input "21"
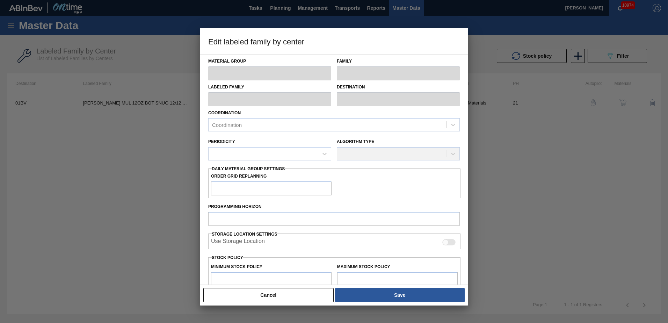
type input "11,221"
type input "192,904"
type input "0"
type input "11,221"
checkbox input "true"
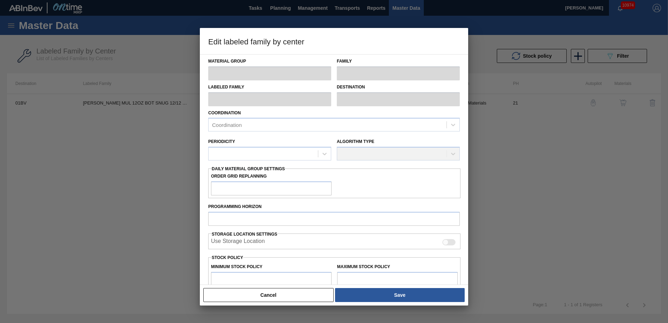
checkbox input "true"
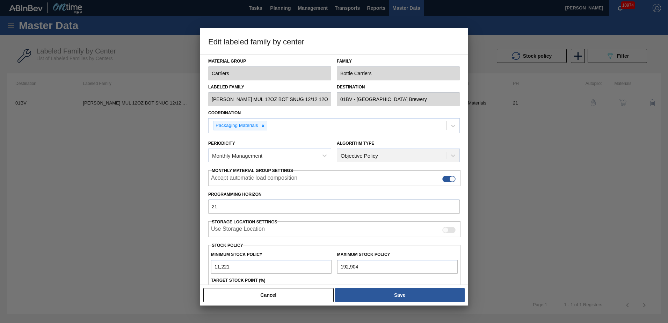
drag, startPoint x: 236, startPoint y: 204, endPoint x: 65, endPoint y: 204, distance: 171.3
click at [66, 204] on div "Edit labeled family by center Material Group Carriers Family Bottle Carriers La…" at bounding box center [334, 161] width 668 height 323
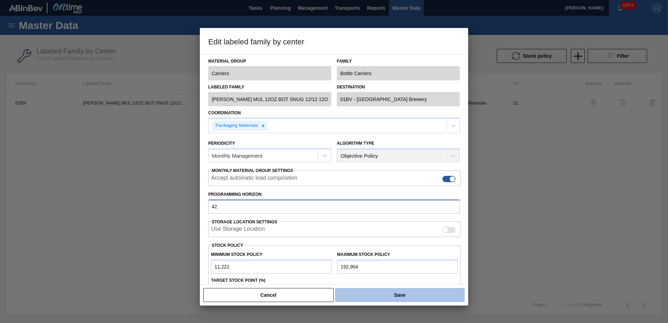
type input "42"
click at [406, 294] on button "Save" at bounding box center [400, 295] width 130 height 14
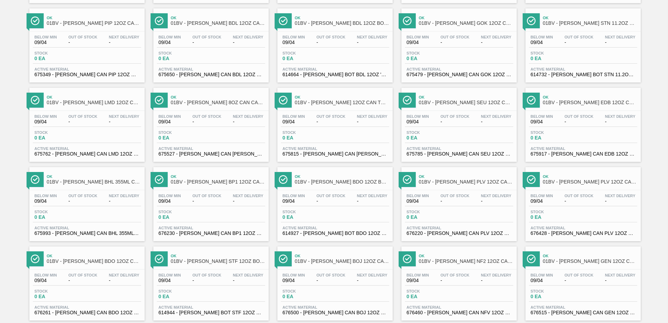
scroll to position [539, 0]
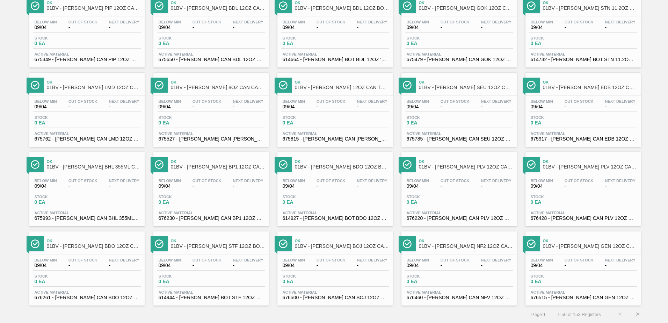
click at [636, 314] on button ">" at bounding box center [637, 313] width 17 height 17
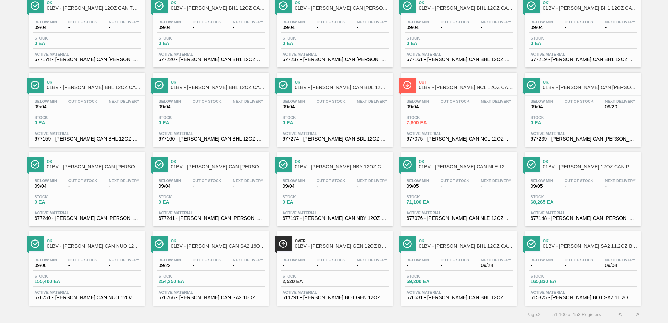
click at [636, 315] on button ">" at bounding box center [637, 313] width 17 height 17
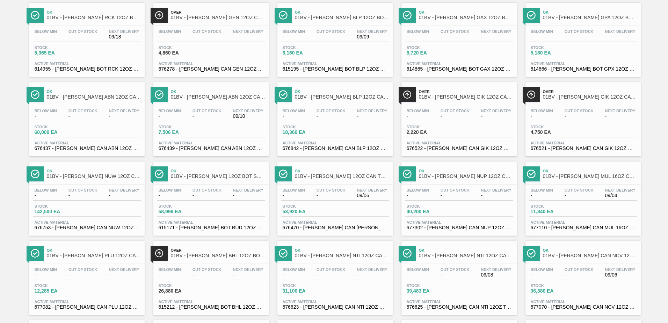
scroll to position [16, 0]
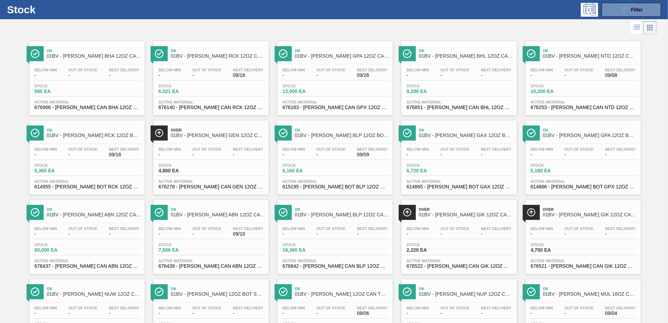
click at [74, 135] on span "01BV - CARR RCK 12OZ BOT SNUG 12/12 12OZ BOT" at bounding box center [94, 135] width 94 height 5
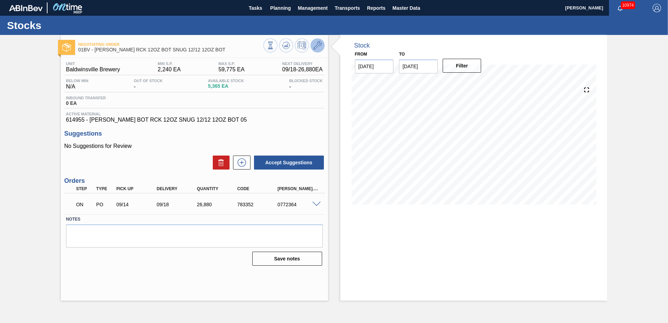
click at [318, 46] on icon at bounding box center [317, 45] width 8 height 8
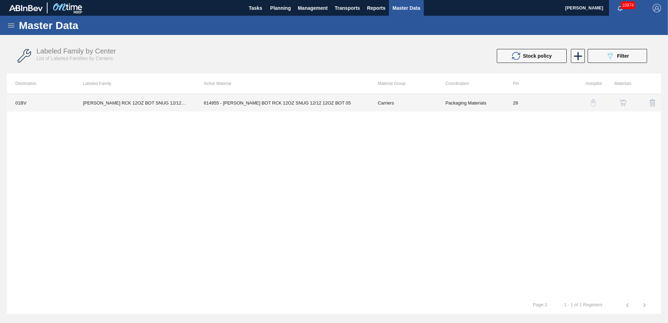
click at [276, 103] on td "614955 - CARR BOT RCK 12OZ SNUG 12/12 12OZ BOT 05" at bounding box center [282, 102] width 174 height 17
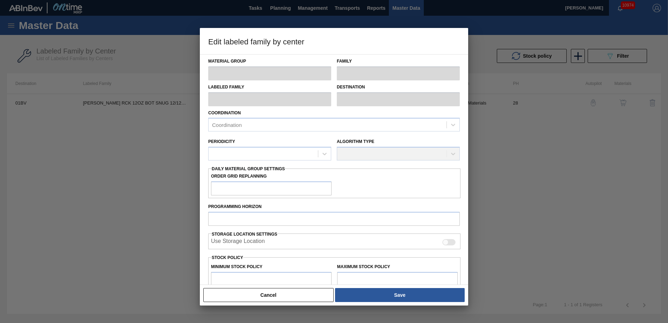
type input "Carriers"
type input "Bottle Carriers"
type input "CARR RCK 12OZ BOT SNUG 12/12 12OZ BOT"
type input "01BV - [GEOGRAPHIC_DATA] Brewery"
type input "28"
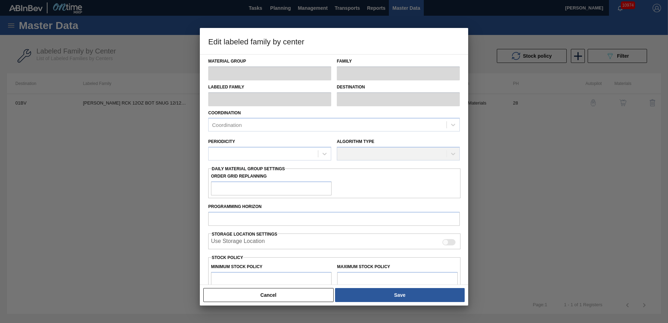
type input "2,240"
type input "59,775"
type input "0"
type input "2,240"
checkbox input "true"
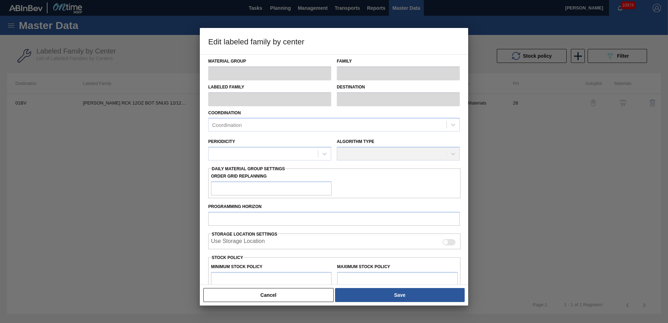
checkbox input "true"
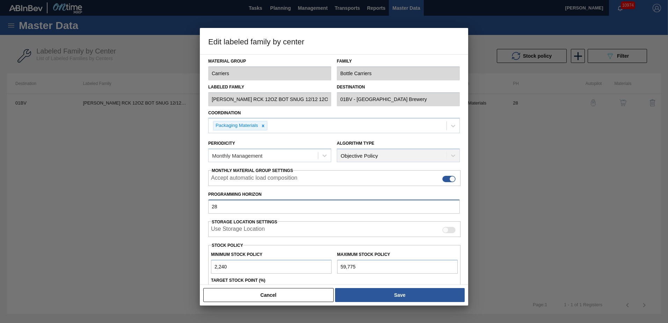
drag, startPoint x: 239, startPoint y: 206, endPoint x: 186, endPoint y: 206, distance: 53.8
click at [186, 206] on div "Edit labeled family by center Material Group Carriers Family Bottle Carriers La…" at bounding box center [334, 161] width 668 height 323
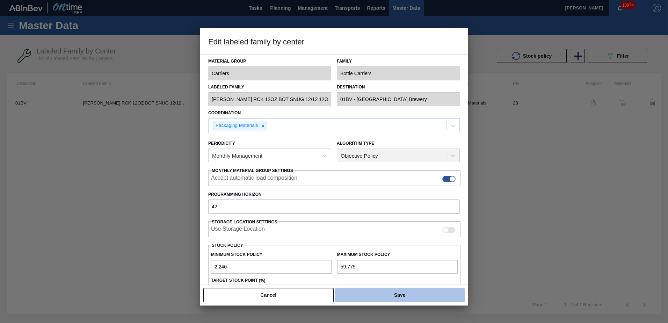
type input "42"
click at [399, 295] on button "Save" at bounding box center [400, 295] width 130 height 14
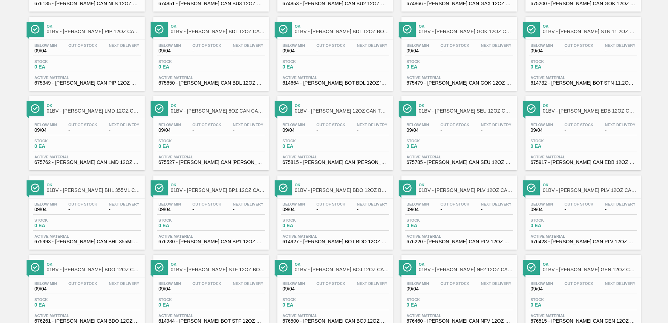
scroll to position [539, 0]
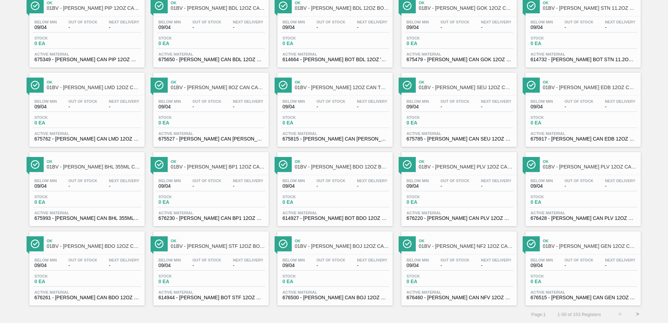
click at [635, 314] on button ">" at bounding box center [637, 313] width 17 height 17
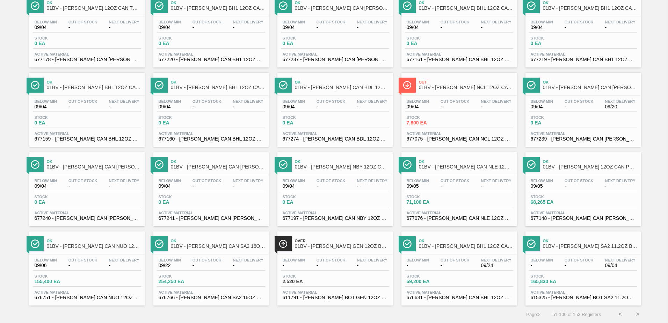
click at [636, 314] on button ">" at bounding box center [637, 313] width 17 height 17
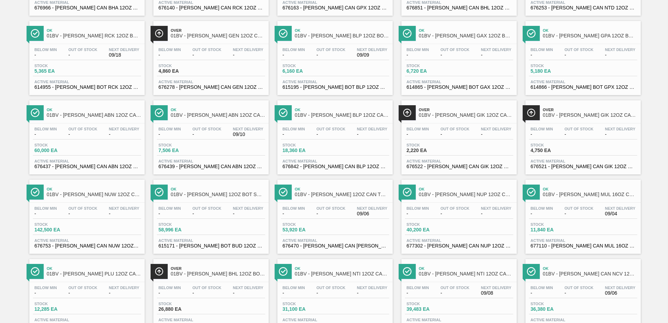
scroll to position [16, 0]
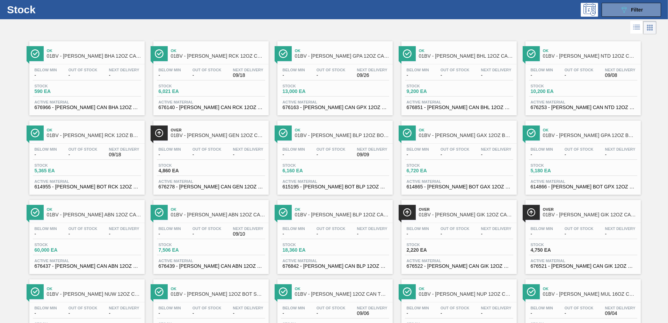
click at [334, 141] on div "Ok 01BV - CARR BLP 12OZ BOT SNUG 12/12 12OZ BOT Below Min - Out Of Stock - Next…" at bounding box center [334, 158] width 115 height 74
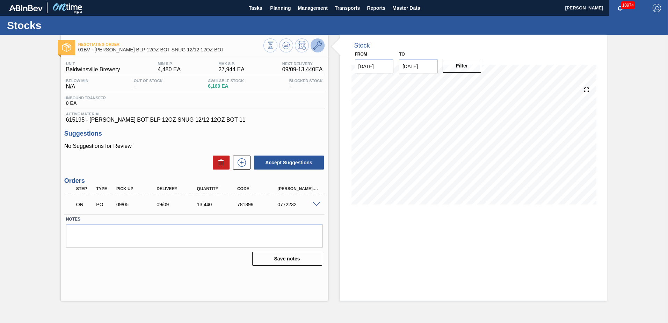
click at [317, 43] on icon at bounding box center [317, 45] width 8 height 8
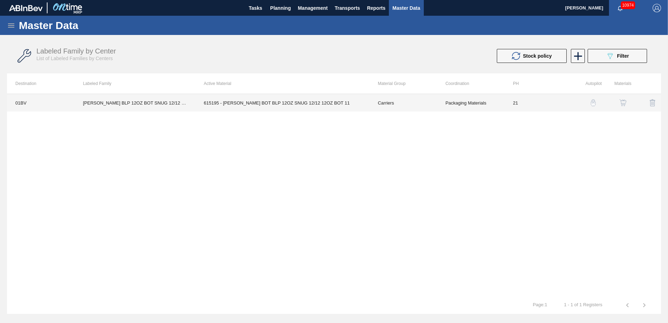
click at [215, 100] on td "615195 - [PERSON_NAME] BOT BLP 12OZ SNUG 12/12 12OZ BOT 11" at bounding box center [282, 102] width 174 height 17
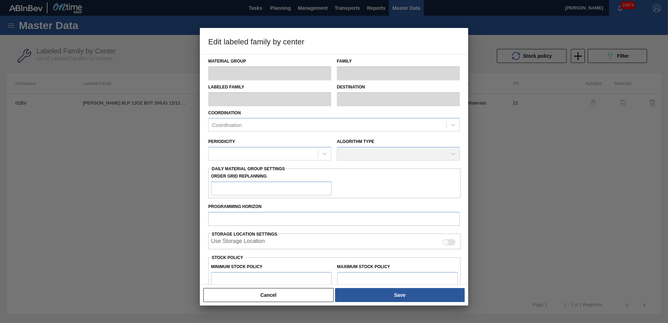
type input "Carriers"
type input "Bottle Carriers"
type input "CARR BLP 12OZ BOT SNUG 12/12 12OZ BOT"
type input "01BV - [GEOGRAPHIC_DATA] Brewery"
type input "21"
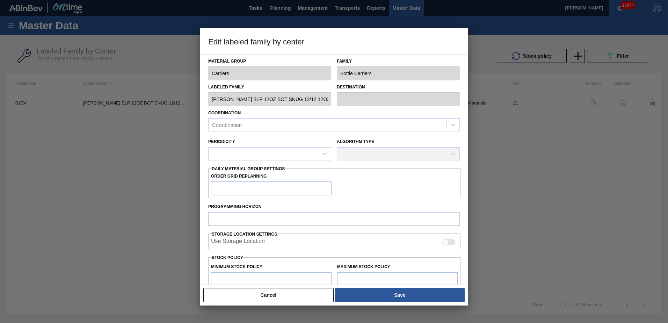
type input "4,480"
type input "27,944"
type input "0"
type input "4,480"
checkbox input "true"
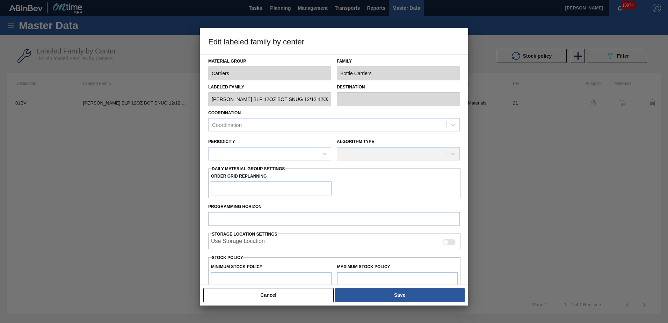
checkbox input "true"
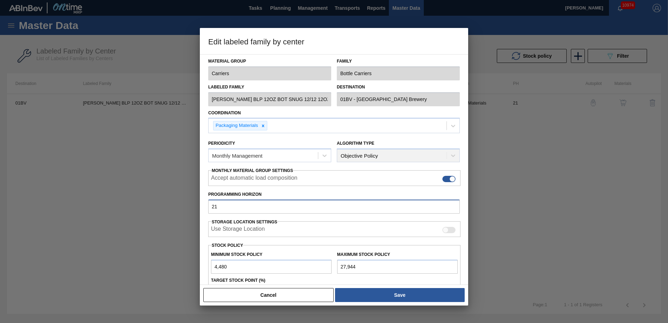
drag, startPoint x: 222, startPoint y: 209, endPoint x: 104, endPoint y: 204, distance: 117.5
click at [104, 204] on div "Edit labeled family by center Material Group Carriers Family Bottle Carriers La…" at bounding box center [334, 161] width 668 height 323
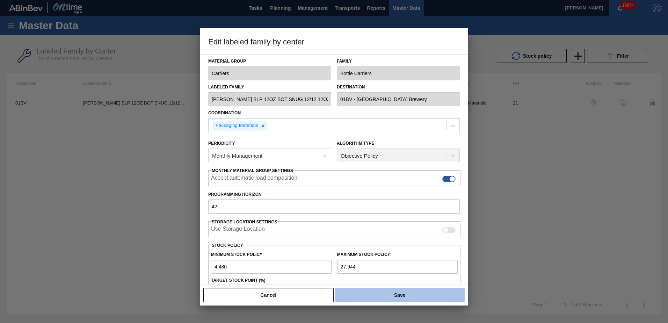
type input "42"
click at [378, 295] on button "Save" at bounding box center [400, 295] width 130 height 14
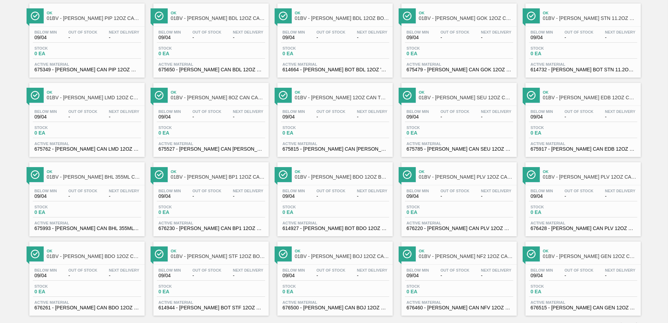
scroll to position [539, 0]
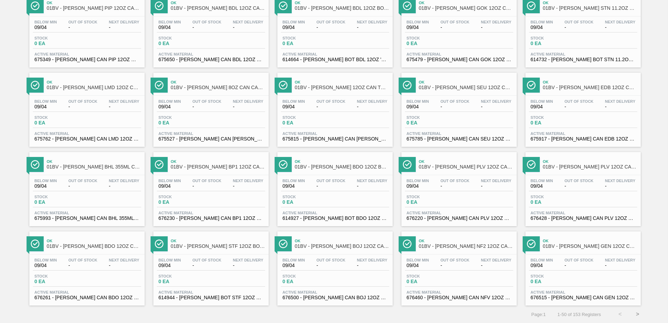
click at [635, 313] on button ">" at bounding box center [637, 313] width 17 height 17
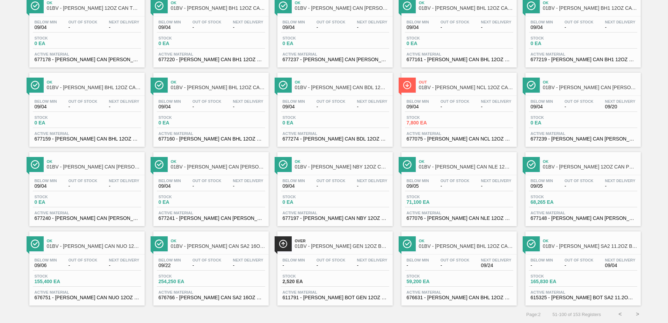
click at [635, 314] on button ">" at bounding box center [637, 313] width 17 height 17
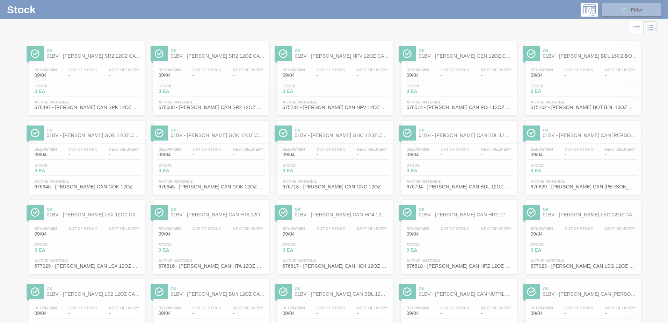
scroll to position [0, 0]
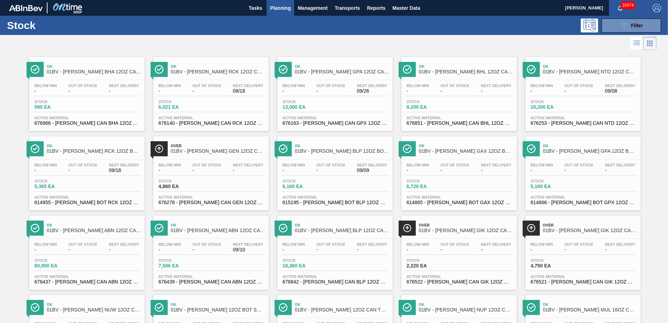
click at [450, 156] on div "Ok 01BV - CARR GAX 12OZ BOT SNUG 12/12 12OZ BOT" at bounding box center [466, 149] width 94 height 16
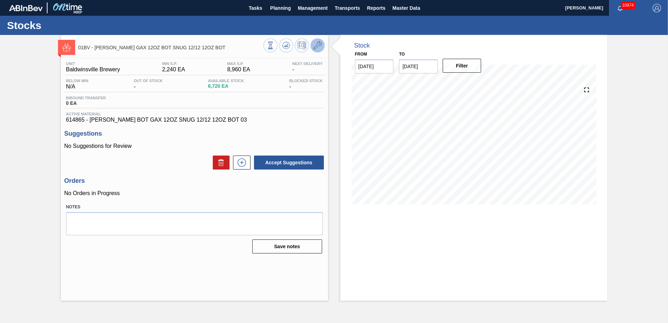
click at [318, 45] on icon at bounding box center [317, 45] width 8 height 8
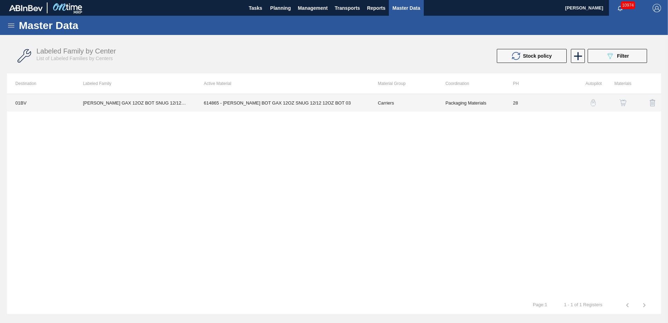
click at [245, 102] on td "614865 - [PERSON_NAME] BOT GAX 12OZ SNUG 12/12 12OZ BOT 03" at bounding box center [282, 102] width 174 height 17
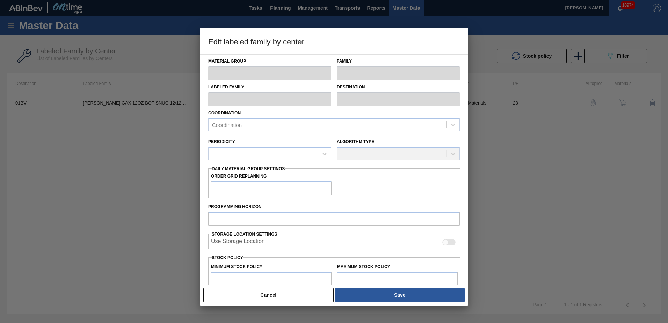
type input "Carriers"
type input "Bottle Carriers"
type input "CARR GAX 12OZ BOT SNUG 12/12 12OZ BOT"
type input "01BV - [GEOGRAPHIC_DATA] Brewery"
type input "28"
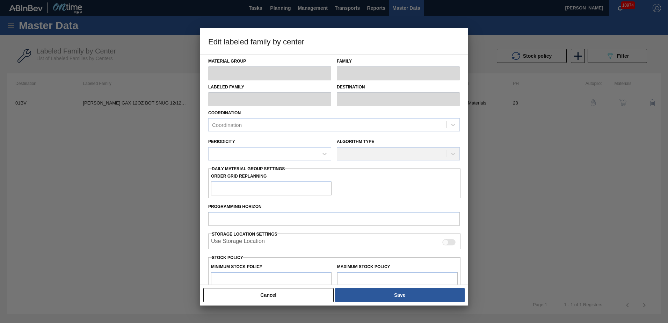
type input "2,240"
type input "8,960"
type input "0"
type input "2,240"
checkbox input "true"
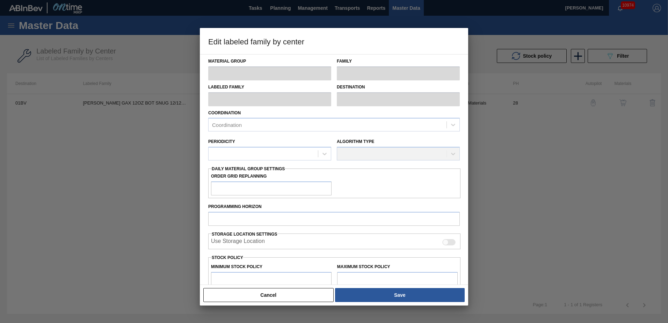
checkbox input "true"
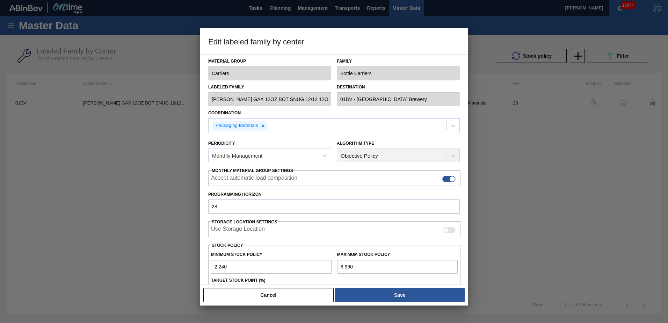
drag, startPoint x: 224, startPoint y: 206, endPoint x: 146, endPoint y: 206, distance: 77.6
click at [146, 206] on div "Edit labeled family by center Material Group Carriers Family Bottle Carriers La…" at bounding box center [334, 161] width 668 height 323
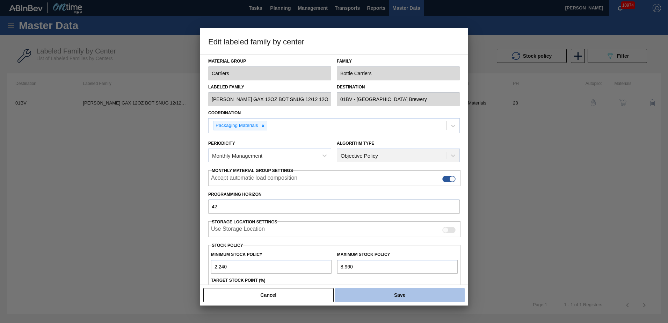
type input "42"
click at [391, 297] on button "Save" at bounding box center [400, 295] width 130 height 14
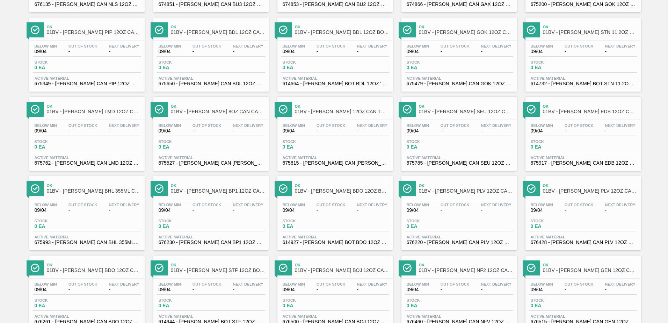
scroll to position [539, 0]
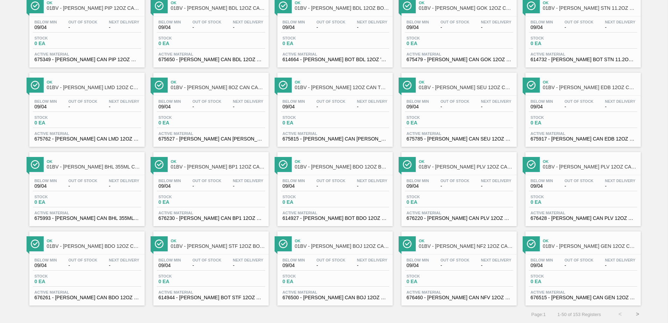
click at [636, 314] on button ">" at bounding box center [637, 313] width 17 height 17
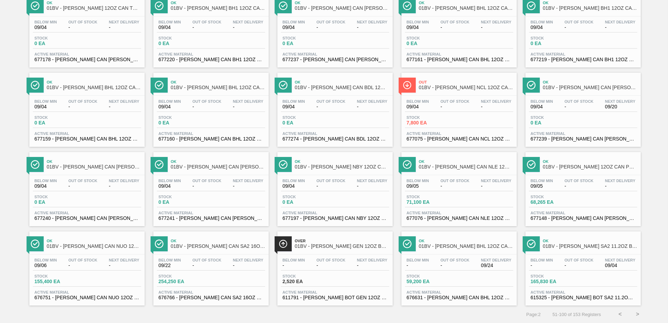
click at [638, 313] on button ">" at bounding box center [637, 313] width 17 height 17
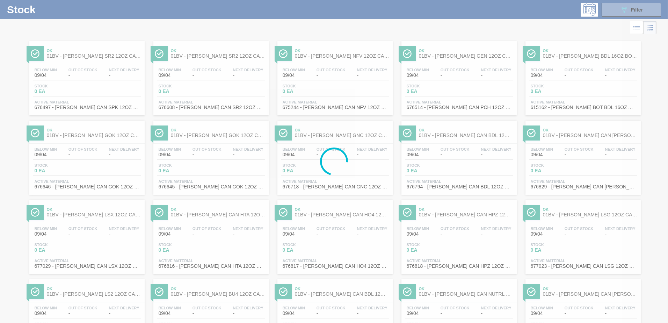
scroll to position [0, 0]
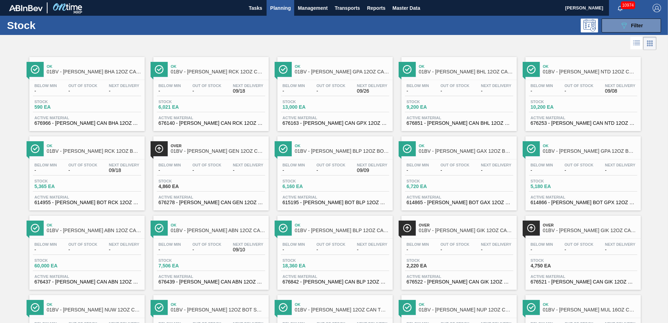
click at [561, 152] on span "01BV - CARR GPA 12OZ BOT SNUG 12/12 12OZ BOT SPOT UV" at bounding box center [590, 151] width 94 height 5
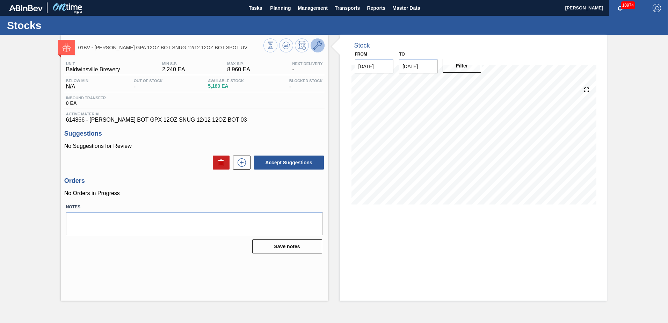
click at [317, 45] on icon at bounding box center [317, 45] width 8 height 8
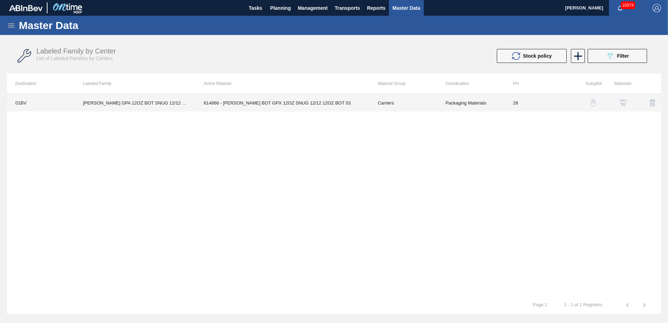
click at [238, 105] on td "614866 - [PERSON_NAME] BOT GPX 12OZ SNUG 12/12 12OZ BOT 03" at bounding box center [282, 102] width 174 height 17
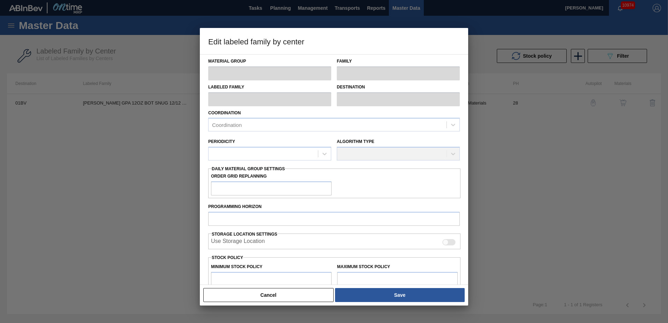
type input "Carriers"
type input "Bottle Carriers"
type input "CARR GPA 12OZ BOT SNUG 12/12 12OZ BOT SPOT UV"
type input "01BV - [GEOGRAPHIC_DATA] Brewery"
type input "28"
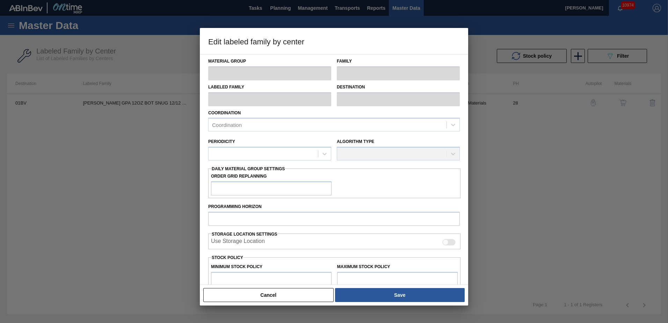
type input "2,240"
type input "8,960"
type input "0"
type input "2,240"
checkbox input "true"
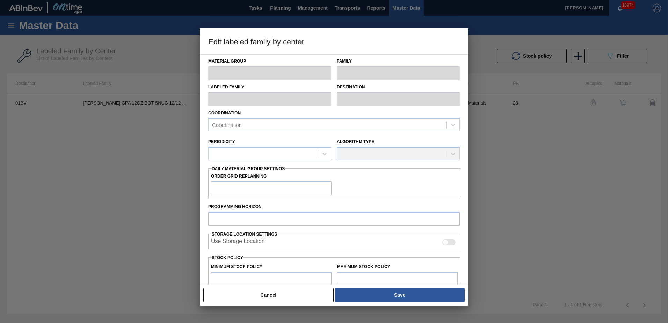
checkbox input "true"
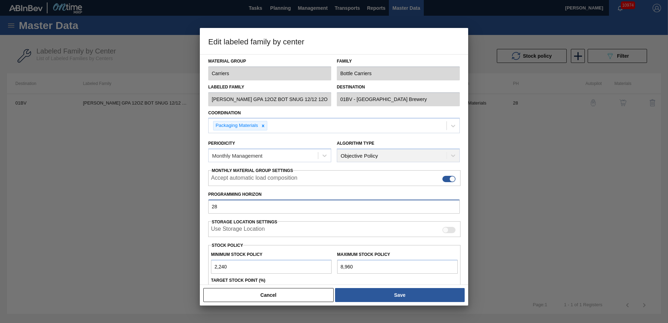
drag, startPoint x: 225, startPoint y: 207, endPoint x: 32, endPoint y: 191, distance: 193.9
click at [21, 206] on div "Edit labeled family by center Material Group Carriers Family Bottle Carriers La…" at bounding box center [334, 161] width 668 height 323
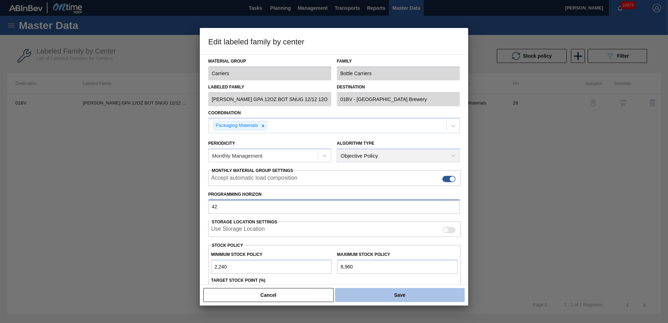
type input "42"
click at [387, 294] on button "Save" at bounding box center [400, 295] width 130 height 14
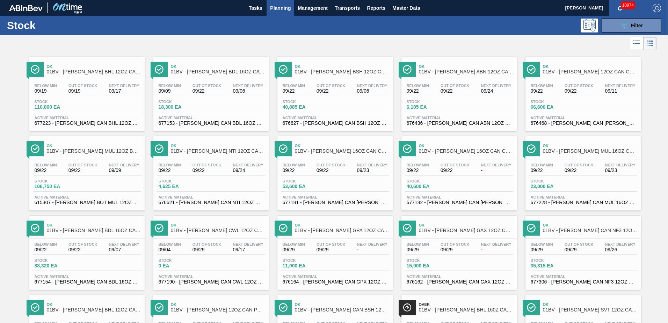
click at [597, 42] on div at bounding box center [328, 43] width 657 height 17
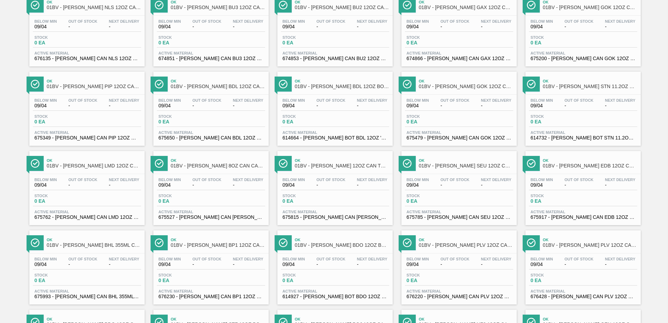
scroll to position [539, 0]
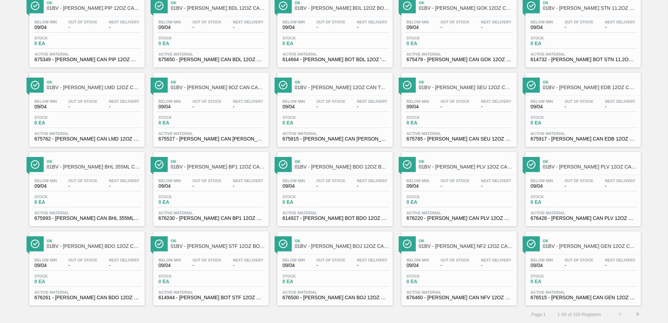
click at [636, 314] on button ">" at bounding box center [637, 313] width 17 height 17
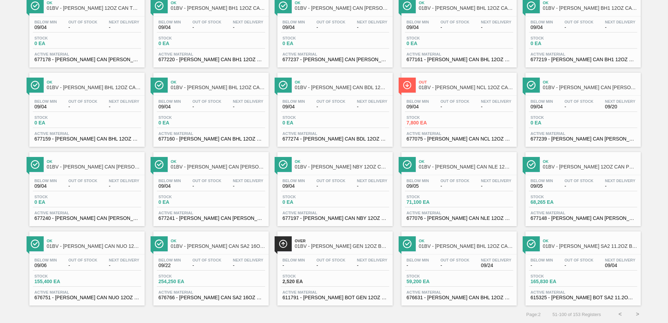
click at [635, 313] on button ">" at bounding box center [637, 313] width 17 height 17
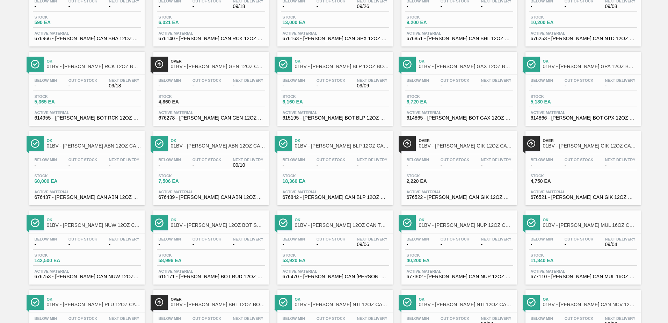
scroll to position [86, 0]
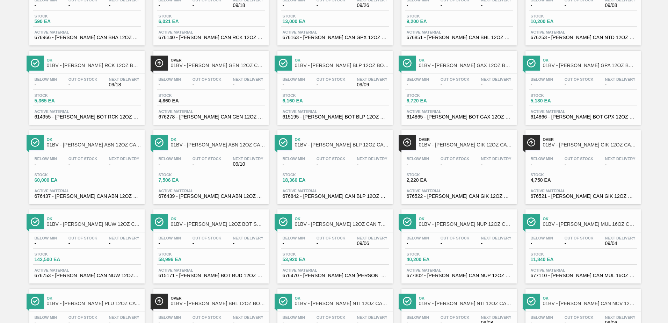
click at [201, 224] on span "01BV - CARR BUD 12OZ BOT SNUG 12/12 12OZ BOT AQUEOUS COATING" at bounding box center [218, 224] width 94 height 5
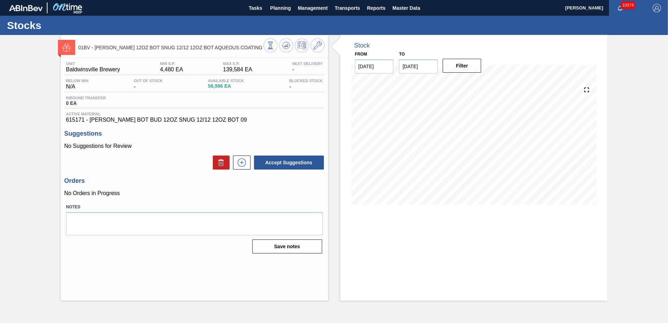
click at [319, 45] on icon at bounding box center [317, 45] width 8 height 8
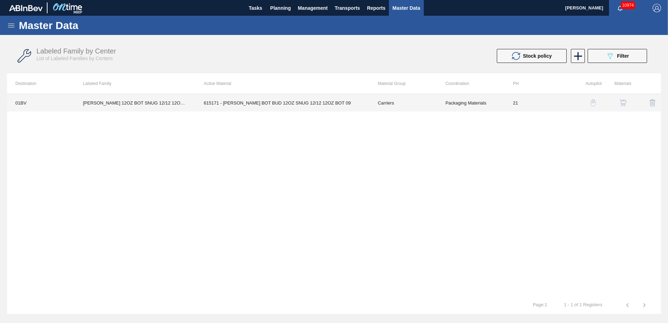
click at [240, 103] on td "615171 - [PERSON_NAME] BOT BUD 12OZ SNUG 12/12 12OZ BOT 09" at bounding box center [282, 102] width 174 height 17
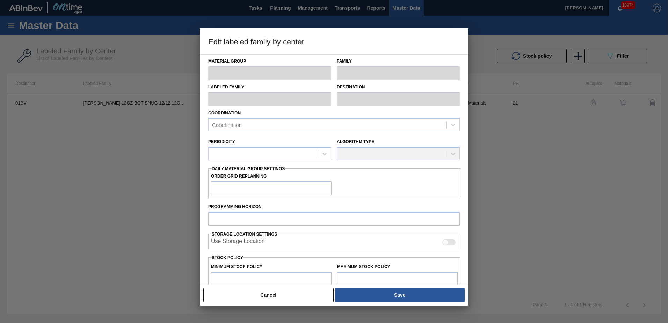
type input "Carriers"
type input "Bottle Carriers"
type input "CARR BUD 12OZ BOT SNUG 12/12 12OZ BOT AQUEOUS COATING"
type input "01BV - [GEOGRAPHIC_DATA] Brewery"
type input "21"
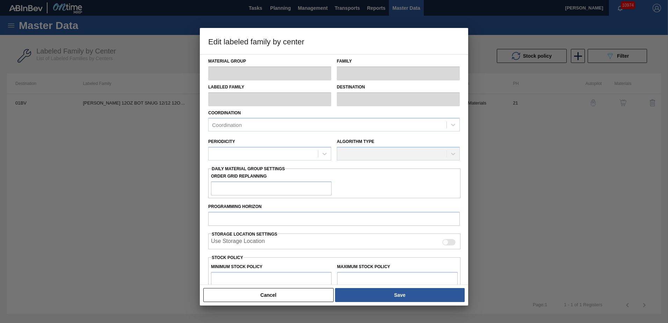
type input "4,480"
type input "139,584"
type input "5"
type input "11,235"
checkbox input "true"
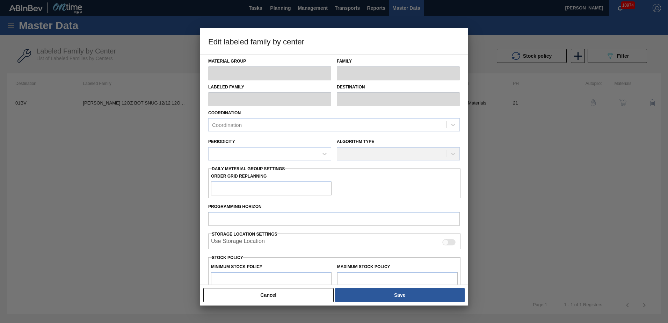
checkbox input "true"
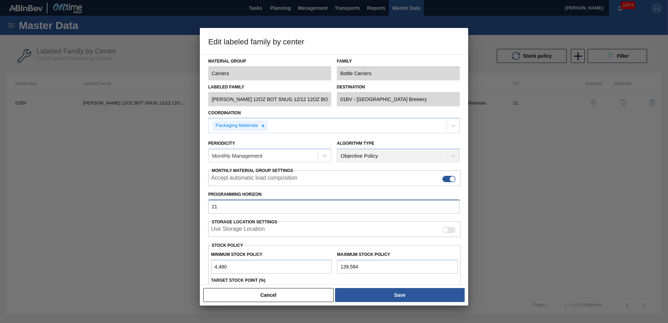
drag, startPoint x: 224, startPoint y: 207, endPoint x: 98, endPoint y: 207, distance: 125.8
click at [100, 207] on div "Edit labeled family by center Material Group Carriers Family Bottle Carriers La…" at bounding box center [334, 161] width 668 height 323
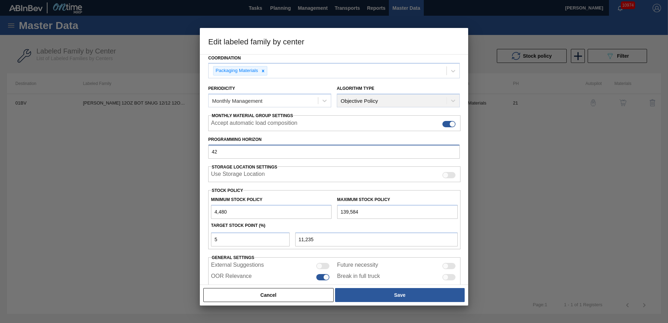
scroll to position [80, 0]
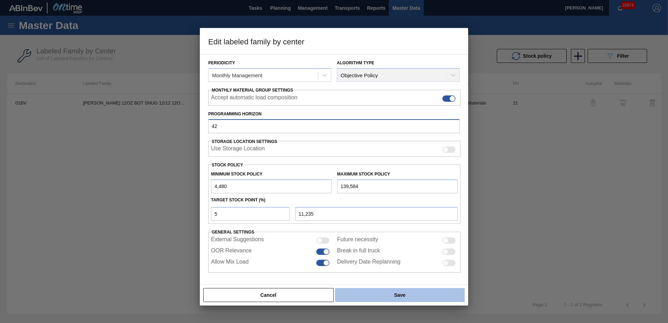
type input "42"
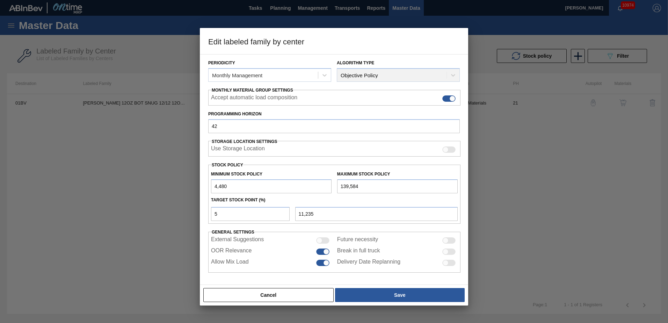
drag, startPoint x: 407, startPoint y: 295, endPoint x: 366, endPoint y: 279, distance: 44.3
click at [406, 295] on button "Save" at bounding box center [400, 295] width 130 height 14
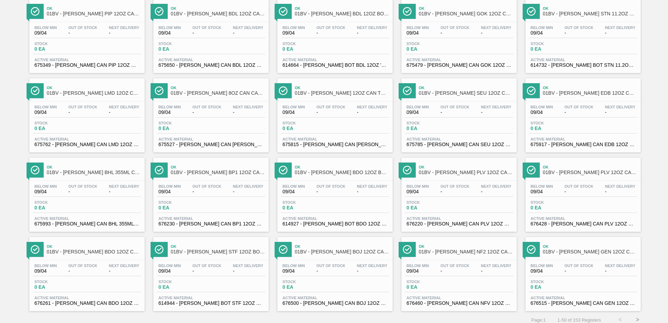
scroll to position [539, 0]
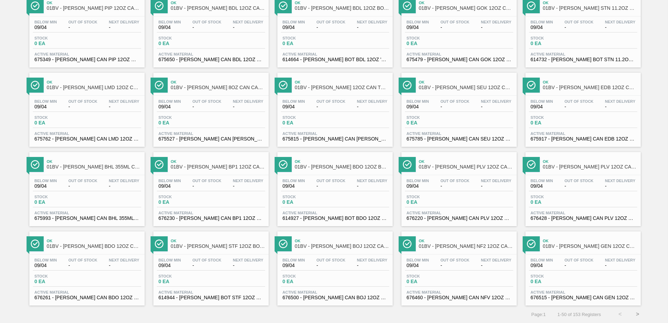
click at [637, 313] on button ">" at bounding box center [637, 313] width 17 height 17
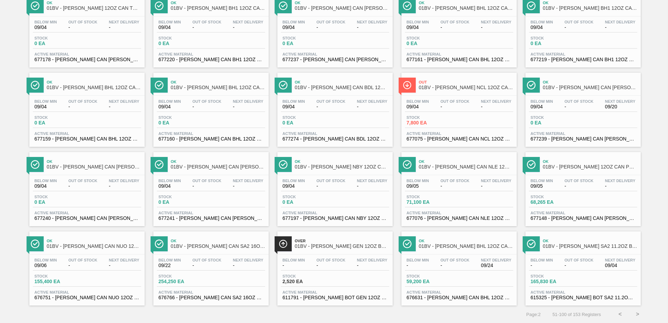
click at [638, 313] on button ">" at bounding box center [637, 313] width 17 height 17
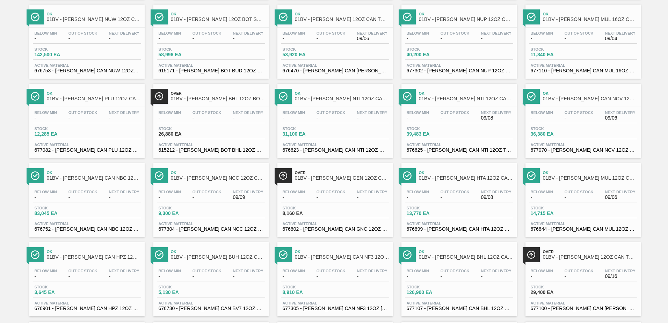
scroll to position [295, 0]
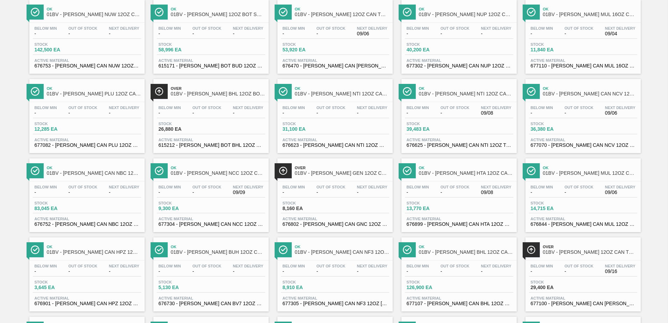
click at [197, 93] on span "01BV - CARR BHL 12OZ BOT SNUG 12/12 12OZ BOT - AQUEOUS COATING" at bounding box center [218, 93] width 94 height 5
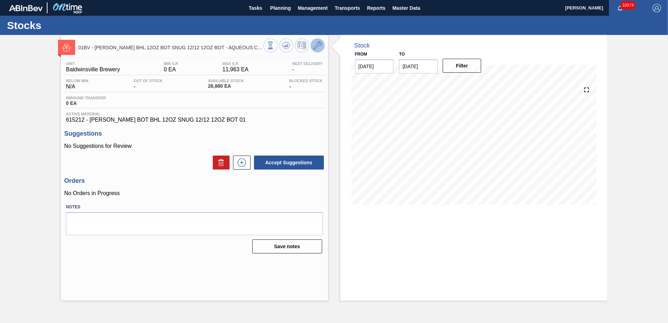
click at [319, 46] on icon at bounding box center [317, 45] width 8 height 8
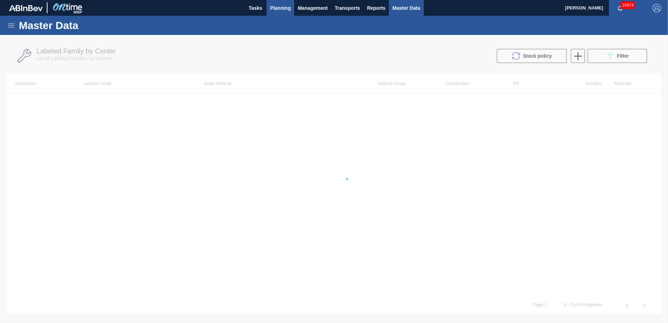
click at [280, 8] on span "Planning" at bounding box center [280, 8] width 21 height 8
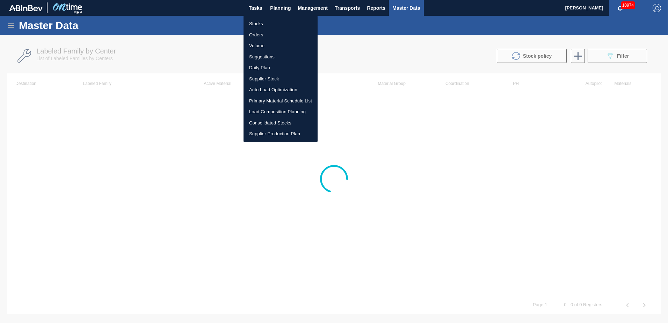
click at [256, 23] on li "Stocks" at bounding box center [281, 23] width 74 height 11
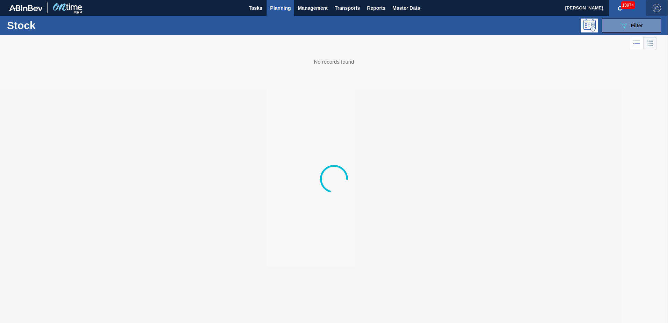
click at [660, 9] on img "button" at bounding box center [657, 8] width 8 height 8
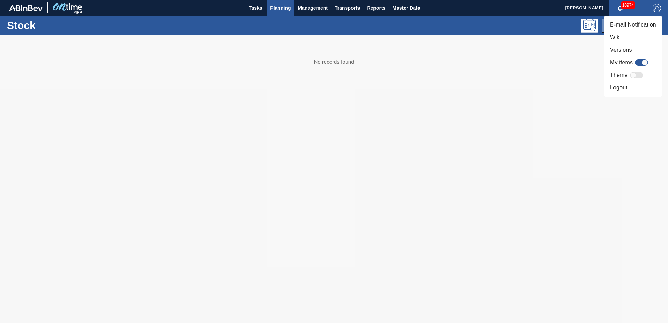
click at [619, 88] on li "Logout" at bounding box center [633, 87] width 57 height 13
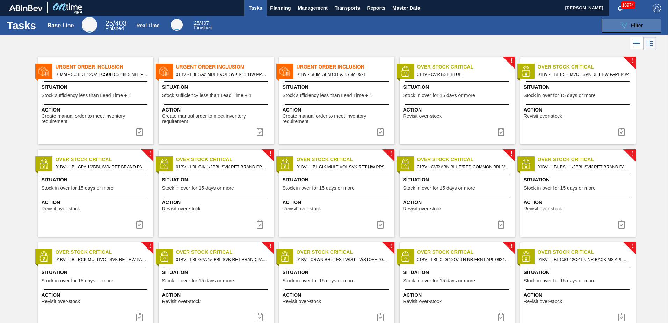
click at [635, 24] on span "Filter" at bounding box center [637, 26] width 12 height 6
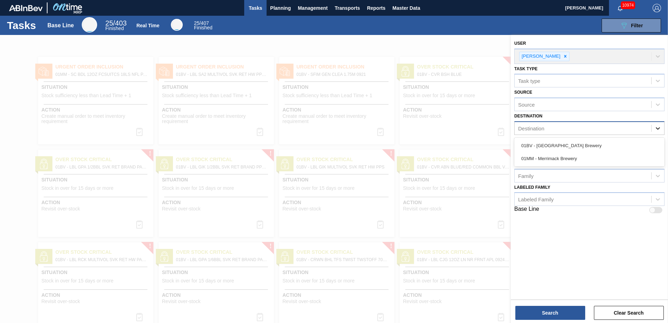
click at [659, 126] on icon at bounding box center [658, 128] width 7 height 7
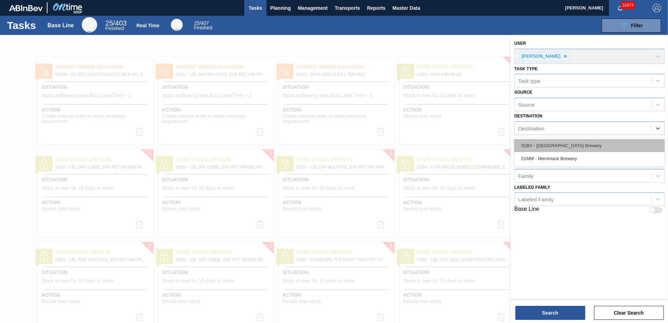
click at [586, 145] on div "01BV - [GEOGRAPHIC_DATA] Brewery" at bounding box center [589, 145] width 150 height 13
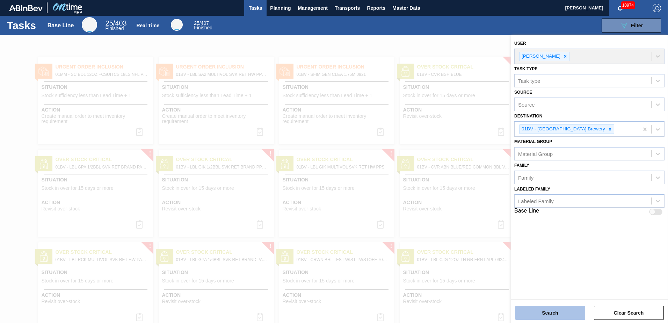
click at [539, 315] on button "Search" at bounding box center [550, 313] width 70 height 14
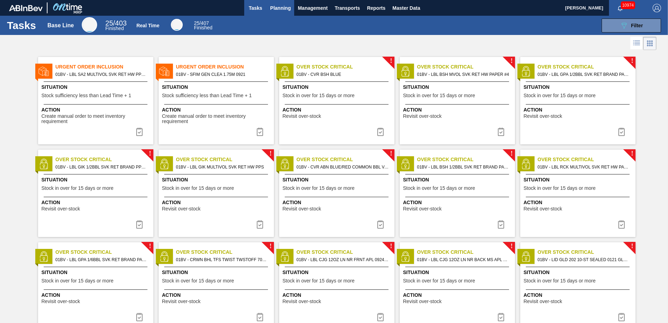
click at [279, 9] on span "Planning" at bounding box center [280, 8] width 21 height 8
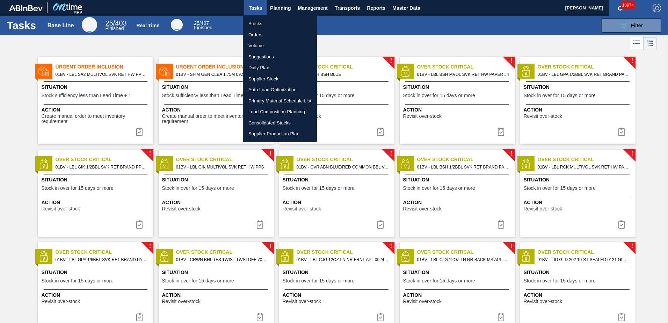
click at [634, 22] on div at bounding box center [334, 161] width 668 height 323
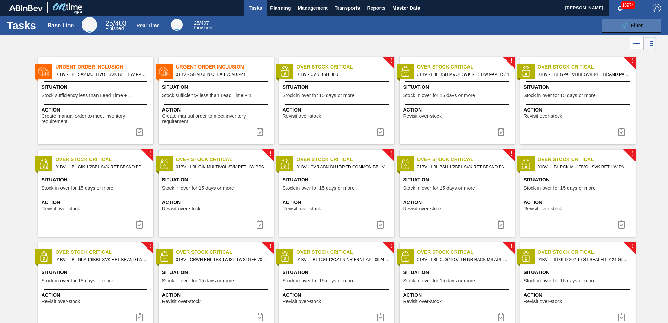
click at [634, 25] on span "Filter" at bounding box center [637, 26] width 12 height 6
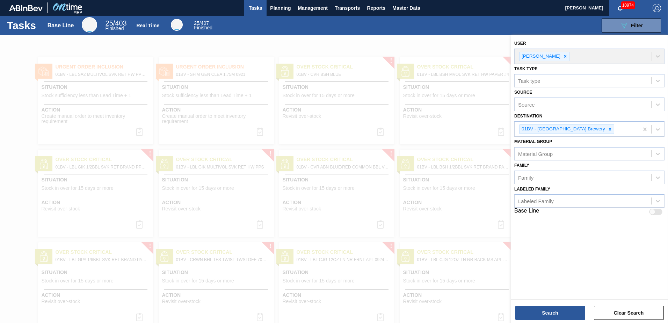
click at [315, 48] on div at bounding box center [334, 196] width 668 height 323
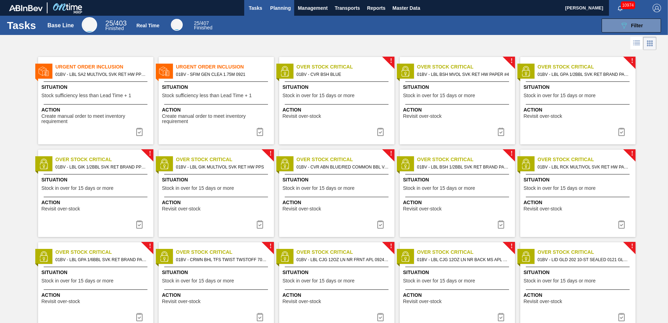
click at [279, 8] on span "Planning" at bounding box center [280, 8] width 21 height 8
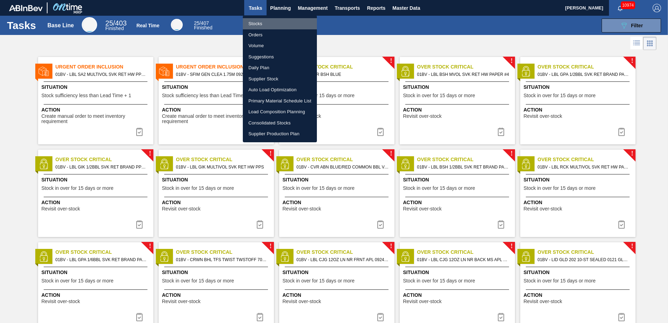
click at [259, 23] on li "Stocks" at bounding box center [280, 23] width 74 height 11
checkbox input "true"
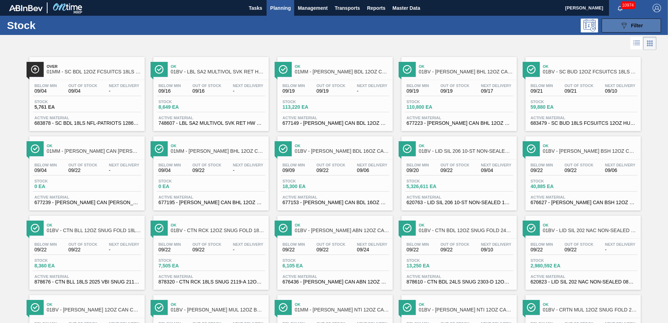
click at [636, 23] on span "Filter" at bounding box center [637, 26] width 12 height 6
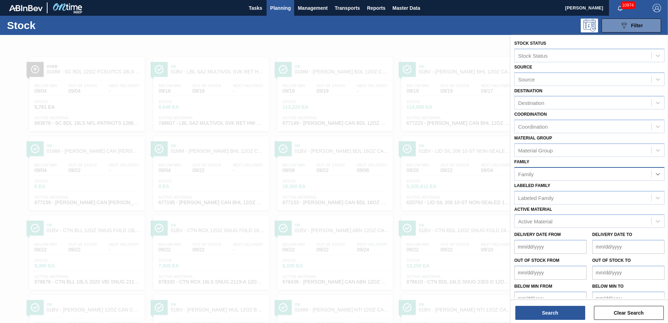
click at [657, 174] on icon at bounding box center [658, 174] width 7 height 7
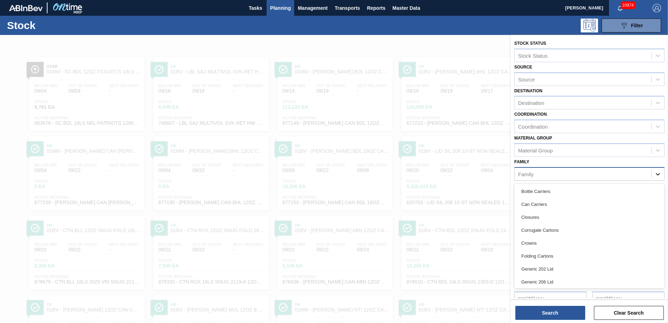
scroll to position [11, 0]
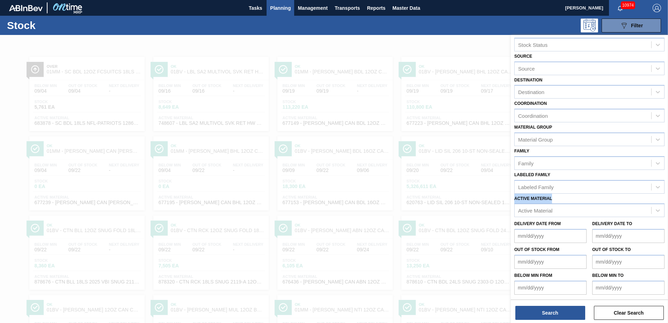
drag, startPoint x: 664, startPoint y: 183, endPoint x: 663, endPoint y: 200, distance: 16.8
click at [663, 200] on div "Stock Status Stock Status Source Source Destination Destination Coordination Co…" at bounding box center [589, 161] width 157 height 274
drag, startPoint x: 618, startPoint y: 199, endPoint x: 619, endPoint y: 191, distance: 7.8
click at [618, 199] on div "Active Material Active Material" at bounding box center [589, 206] width 150 height 24
click at [660, 185] on icon at bounding box center [658, 186] width 7 height 7
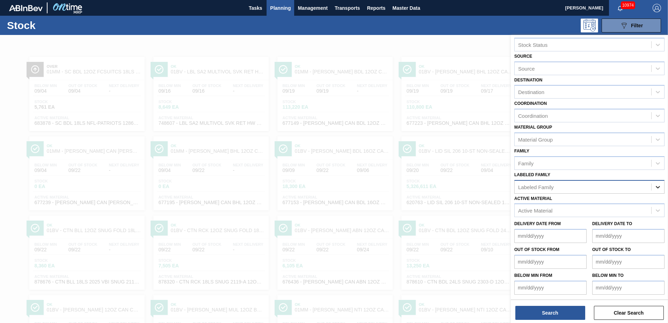
click at [657, 185] on icon at bounding box center [658, 186] width 7 height 7
click at [657, 161] on icon at bounding box center [658, 163] width 7 height 7
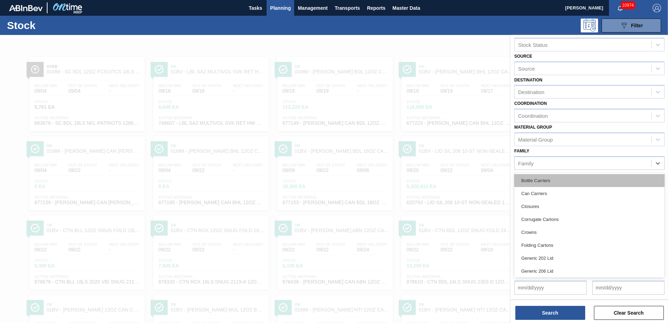
click at [546, 178] on div "Bottle Carriers" at bounding box center [589, 180] width 150 height 13
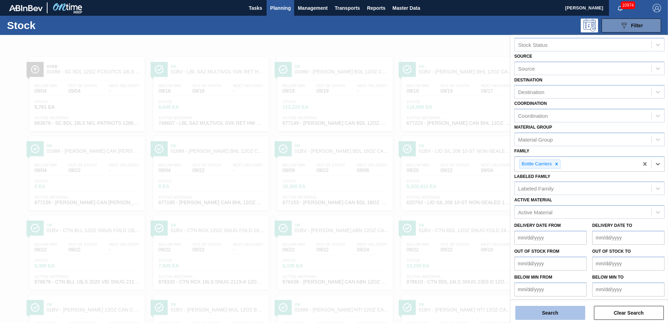
click at [560, 311] on button "Search" at bounding box center [550, 313] width 70 height 14
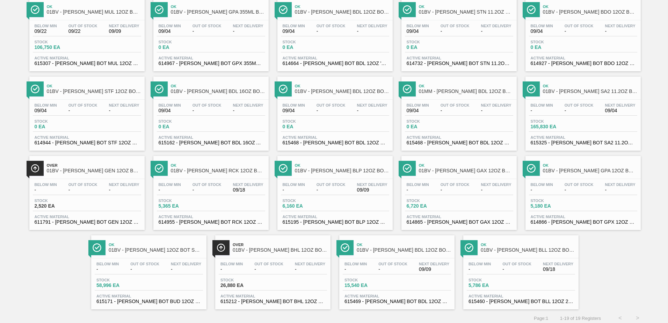
scroll to position [64, 0]
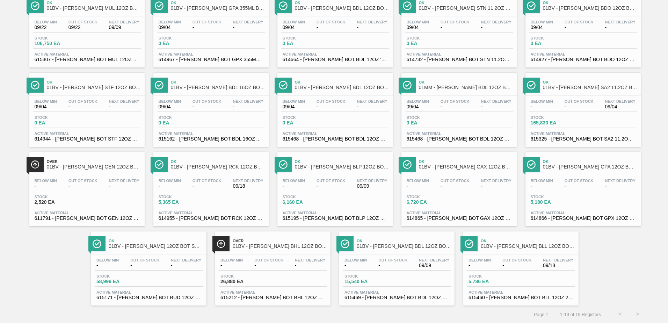
click at [254, 245] on span "01BV - CARR BHL 12OZ BOT SNUG 12/12 12OZ BOT - AQUEOUS COATING" at bounding box center [280, 246] width 94 height 5
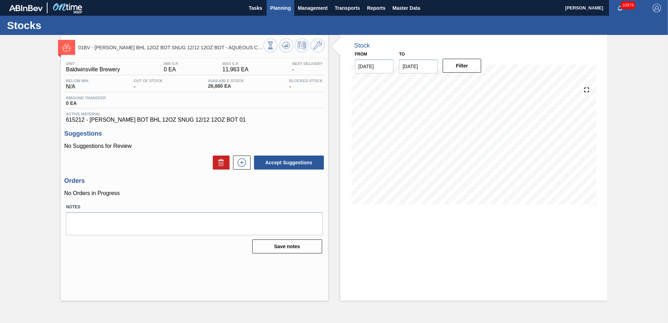
click at [277, 8] on span "Planning" at bounding box center [280, 8] width 21 height 8
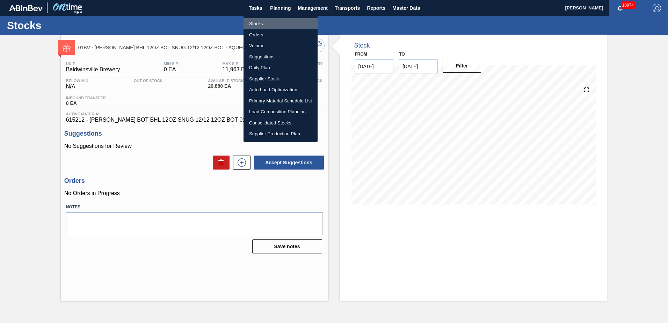
click at [254, 24] on li "Stocks" at bounding box center [281, 23] width 74 height 11
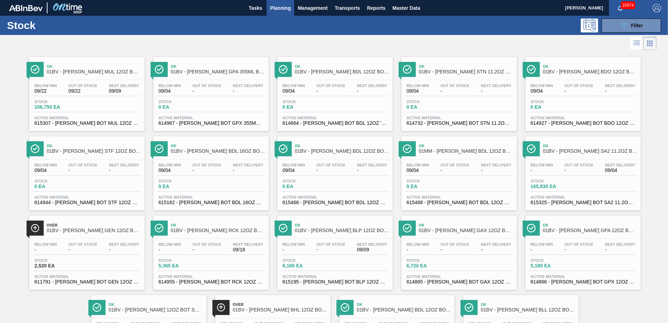
click at [666, 179] on div "Ok 01BV - CARR MUL 12OZ BOT SNUG 12/12 12OZ BOT AQUEOUS COATING Below Min 09/22…" at bounding box center [334, 210] width 668 height 317
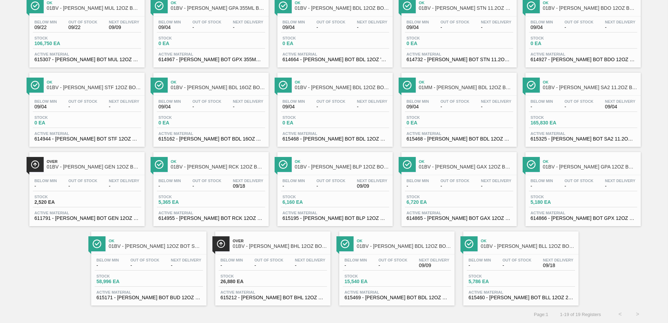
click at [385, 246] on span "01BV - CARR BDL 12OZ BOT SNUG 12/12 12OZ BOT AQUEOUS COATING" at bounding box center [404, 246] width 94 height 5
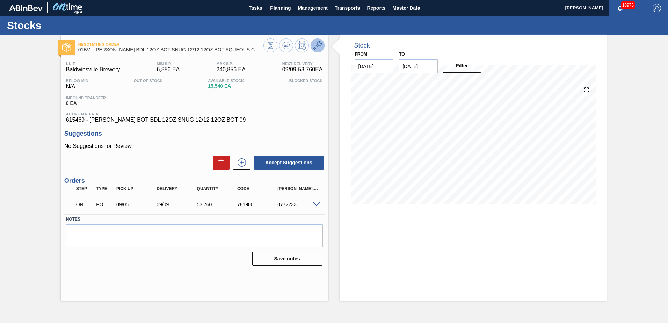
click at [320, 45] on icon at bounding box center [317, 45] width 8 height 8
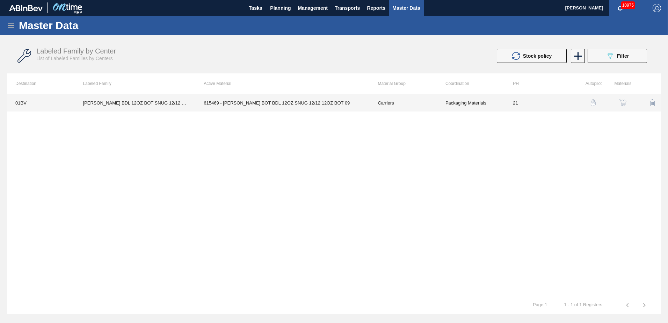
click at [274, 100] on td "615469 - [PERSON_NAME] BOT BDL 12OZ SNUG 12/12 12OZ BOT 09" at bounding box center [282, 102] width 174 height 17
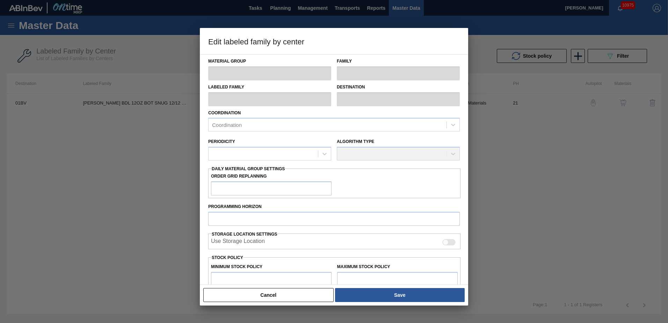
type input "Carriers"
type input "Bottle Carriers"
type input "CARR BDL 12OZ BOT SNUG 12/12 12OZ BOT AQUEOUS COATING"
type input "01BV - [GEOGRAPHIC_DATA] Brewery"
type input "21"
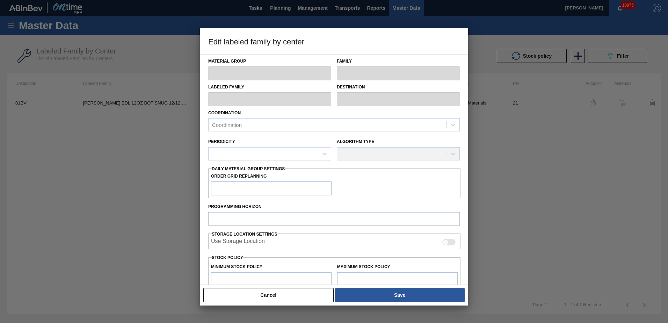
type input "6,856"
type input "240,856"
type input "1"
type input "9,196"
checkbox input "true"
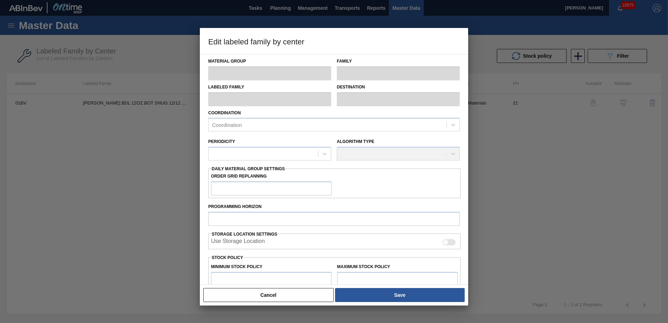
checkbox input "true"
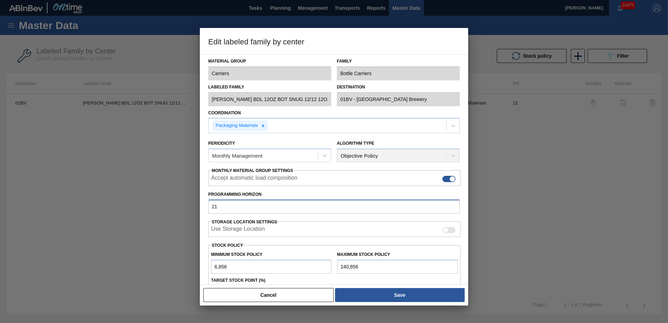
drag, startPoint x: 238, startPoint y: 205, endPoint x: 138, endPoint y: 207, distance: 99.6
click at [138, 207] on div "Edit labeled family by center Material Group Carriers Family Bottle Carriers La…" at bounding box center [334, 161] width 668 height 323
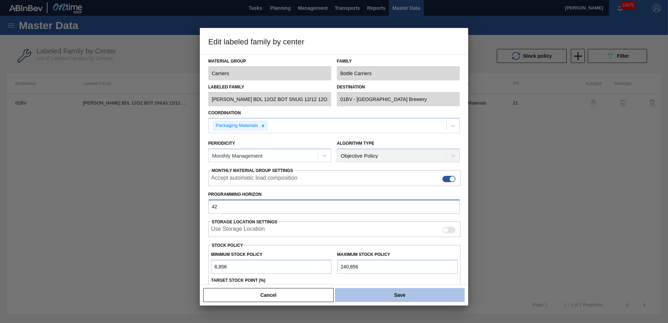
type input "42"
click at [391, 295] on button "Save" at bounding box center [400, 295] width 130 height 14
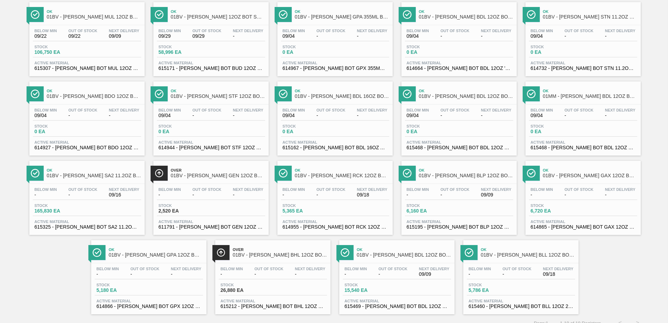
scroll to position [64, 0]
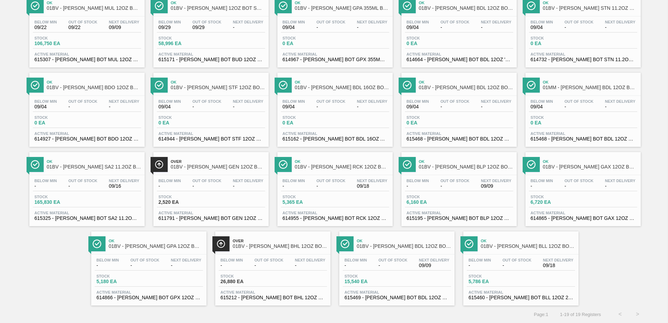
click at [381, 248] on span "01BV - CARR BDL 12OZ BOT SNUG 12/12 12OZ BOT AQUEOUS COATING" at bounding box center [404, 246] width 94 height 5
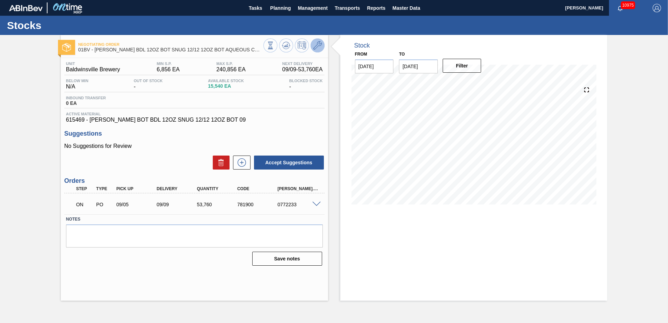
click at [319, 44] on icon at bounding box center [317, 45] width 8 height 8
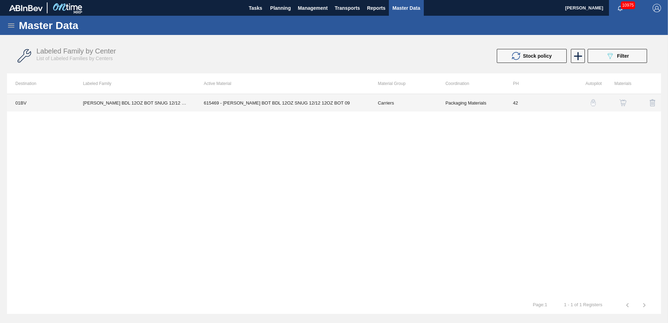
click at [237, 101] on td "615469 - [PERSON_NAME] BOT BDL 12OZ SNUG 12/12 12OZ BOT 09" at bounding box center [282, 102] width 174 height 17
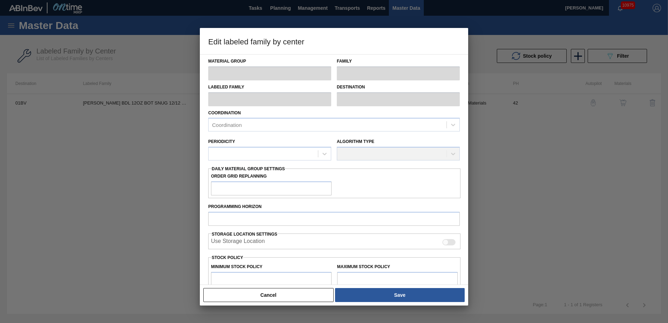
type input "Carriers"
type input "Bottle Carriers"
type input "CARR BDL 12OZ BOT SNUG 12/12 12OZ BOT AQUEOUS COATING"
type input "01BV - [GEOGRAPHIC_DATA] Brewery"
type input "42"
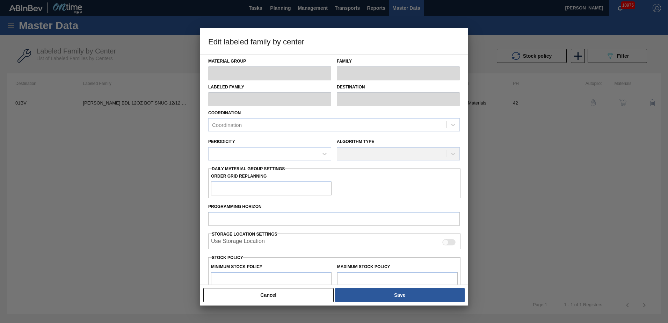
type input "6,856"
type input "240,856"
type input "1"
type input "9,196"
checkbox input "true"
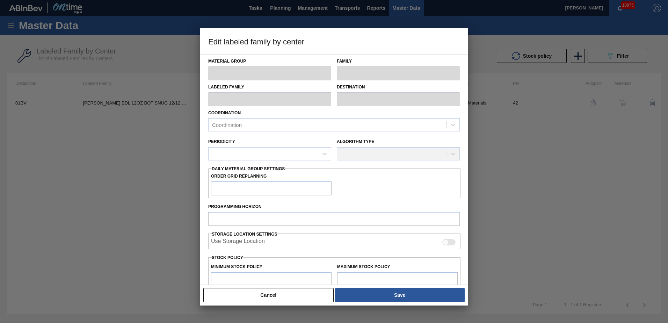
checkbox input "true"
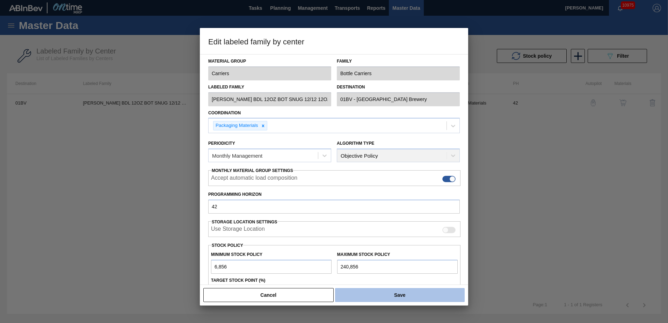
click at [398, 298] on button "Save" at bounding box center [400, 295] width 130 height 14
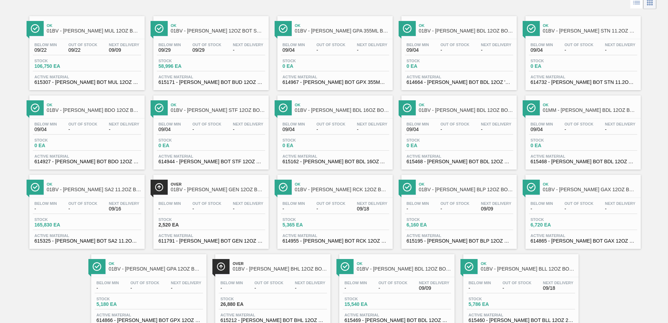
scroll to position [64, 0]
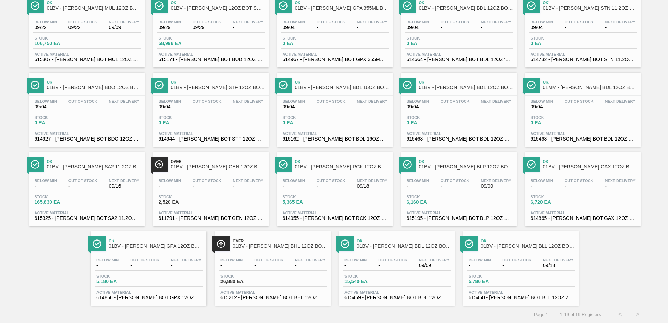
click at [512, 242] on span "Ok" at bounding box center [528, 241] width 94 height 4
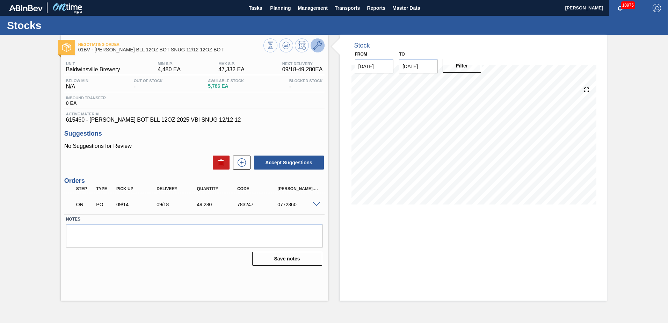
click at [318, 44] on icon at bounding box center [317, 45] width 8 height 8
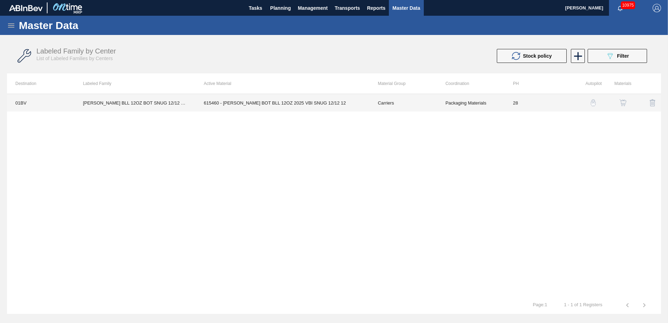
click at [233, 104] on td "615460 - [PERSON_NAME] BOT BLL 12OZ 2025 VBI SNUG 12/12 12" at bounding box center [282, 102] width 174 height 17
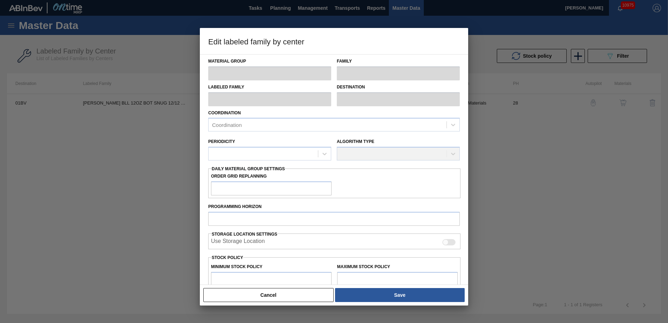
type input "Carriers"
type input "Bottle Carriers"
type input "CARR BLL 12OZ BOT SNUG 12/12 12OZ BOT"
type input "01BV - [GEOGRAPHIC_DATA] Brewery"
type input "28"
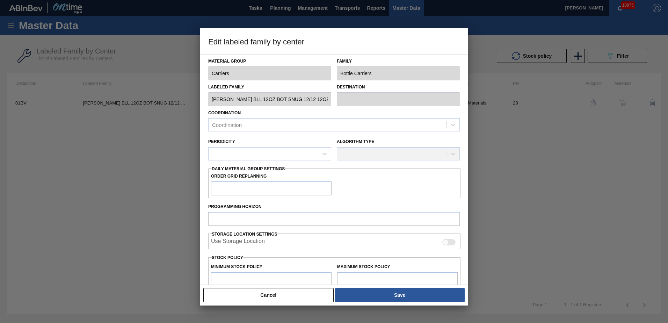
type input "4,480"
type input "47,332"
type input "3"
type input "5,766"
checkbox input "true"
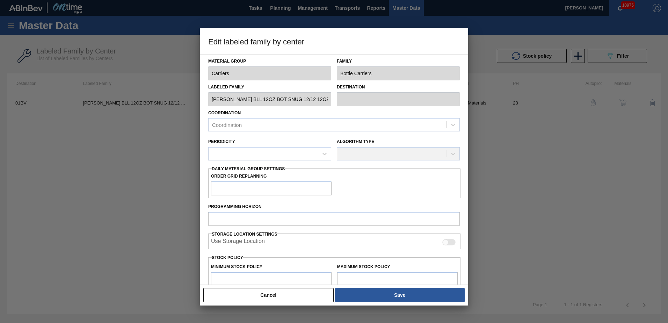
checkbox input "true"
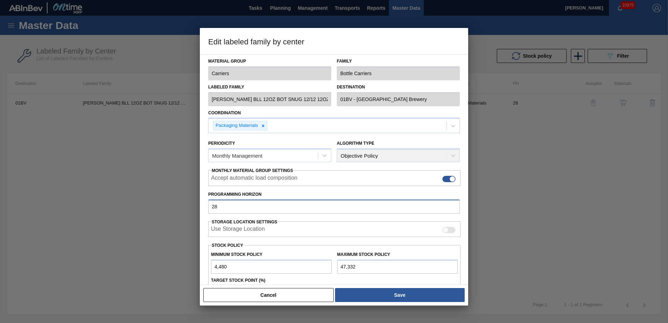
drag, startPoint x: 234, startPoint y: 202, endPoint x: 134, endPoint y: 204, distance: 99.6
click at [134, 204] on div "Edit labeled family by center Material Group Carriers Family Bottle Carriers La…" at bounding box center [334, 161] width 668 height 323
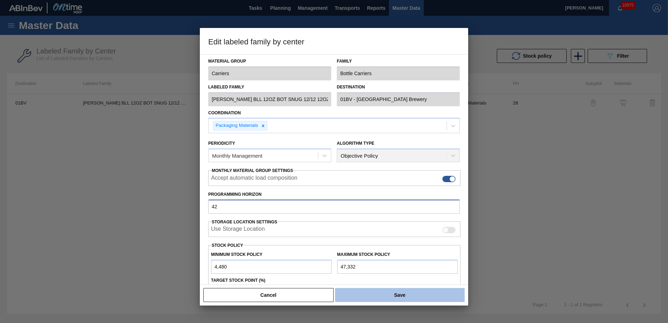
type input "42"
click at [402, 293] on button "Save" at bounding box center [400, 295] width 130 height 14
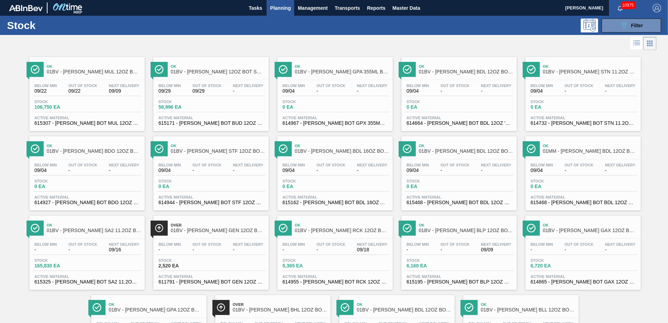
click at [283, 7] on span "Planning" at bounding box center [280, 8] width 21 height 8
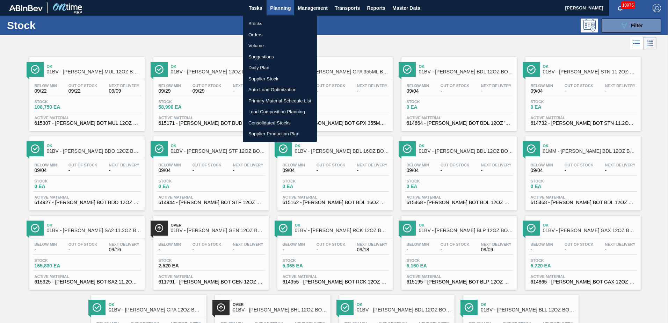
click at [255, 58] on li "Suggestions" at bounding box center [280, 56] width 74 height 11
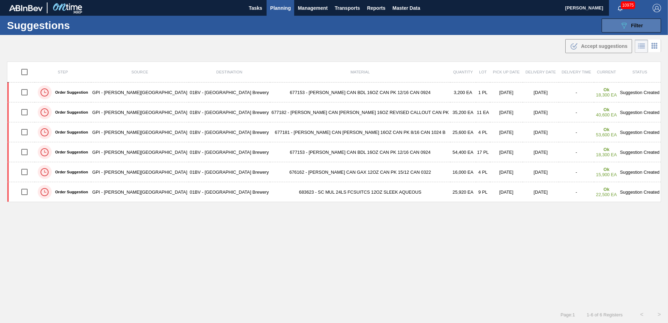
click at [626, 26] on icon "089F7B8B-B2A5-4AFE-B5C0-19BA573D28AC" at bounding box center [624, 25] width 8 height 8
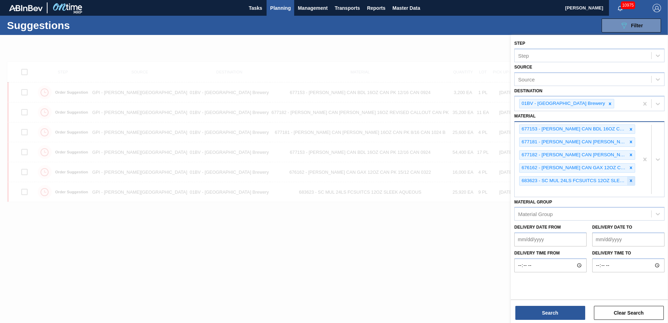
click at [631, 181] on icon at bounding box center [631, 180] width 2 height 2
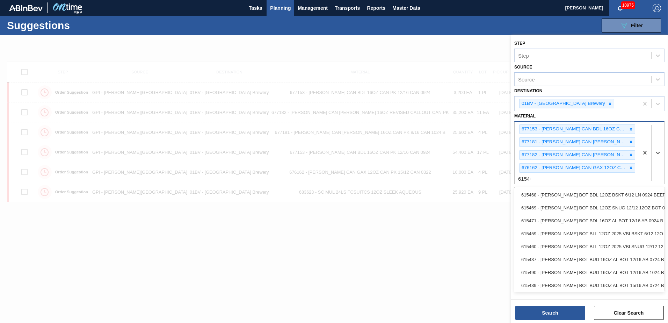
type input "615469"
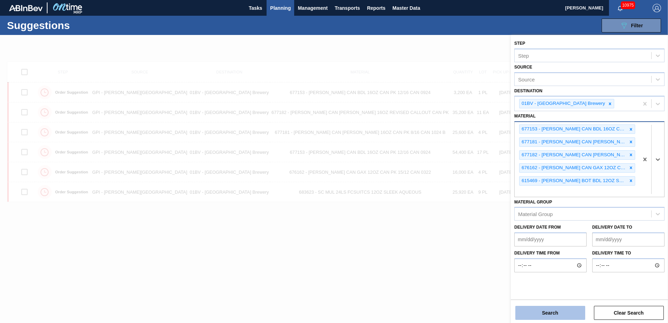
click at [545, 312] on button "Search" at bounding box center [550, 313] width 70 height 14
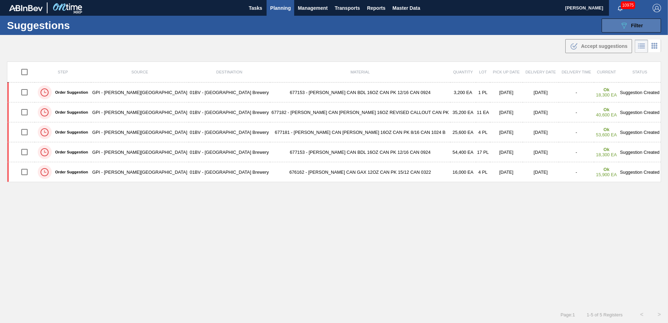
click at [622, 29] on icon "089F7B8B-B2A5-4AFE-B5C0-19BA573D28AC" at bounding box center [624, 25] width 8 height 8
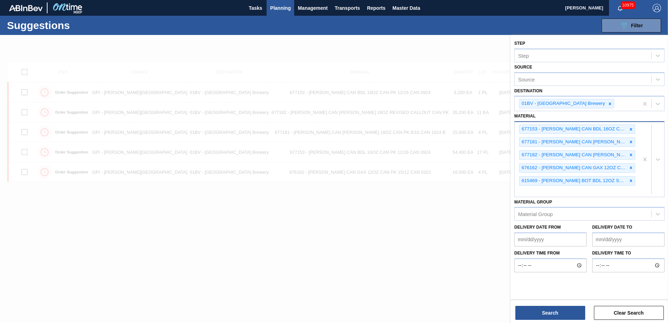
click at [544, 193] on div "677153 - CARR CAN BDL 16OZ CAN PK 12/16 CAN 0924 677181 - CARR CAN BUD 16OZ CAN…" at bounding box center [577, 159] width 124 height 74
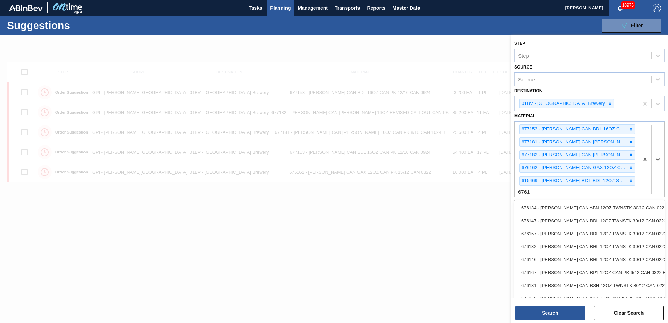
type input "676164"
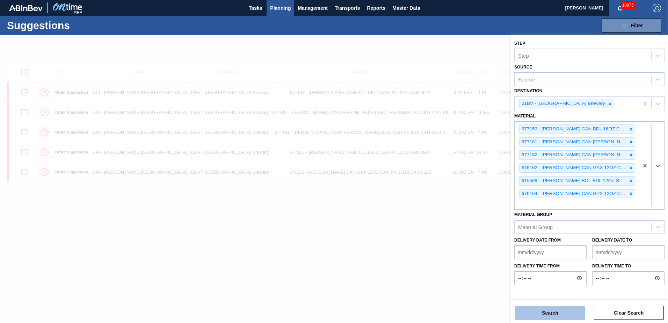
click at [549, 314] on button "Search" at bounding box center [550, 313] width 70 height 14
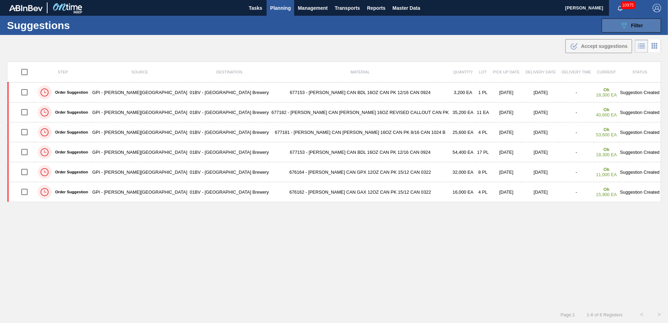
click at [623, 24] on icon at bounding box center [624, 26] width 5 height 6
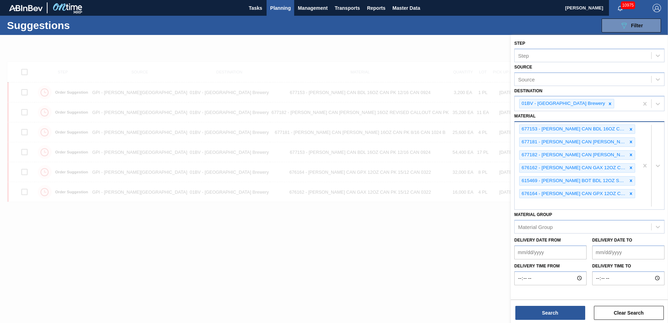
click at [555, 205] on div "677153 - CARR CAN BDL 16OZ CAN PK 12/16 CAN 0924 677181 - CARR CAN BUD 16OZ CAN…" at bounding box center [577, 165] width 124 height 87
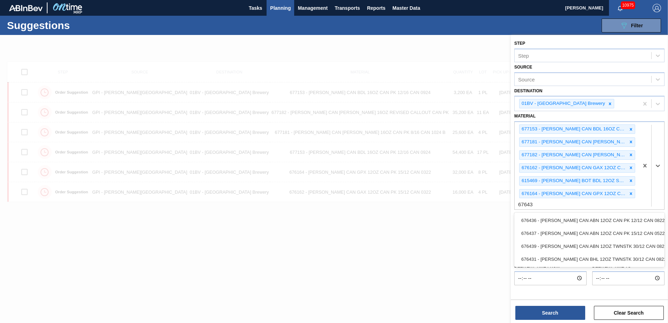
type input "676439"
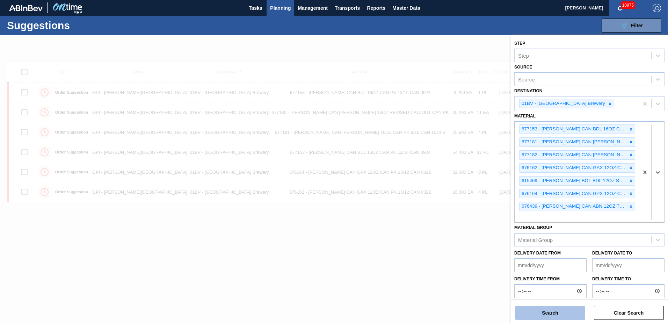
click at [550, 312] on button "Search" at bounding box center [550, 313] width 70 height 14
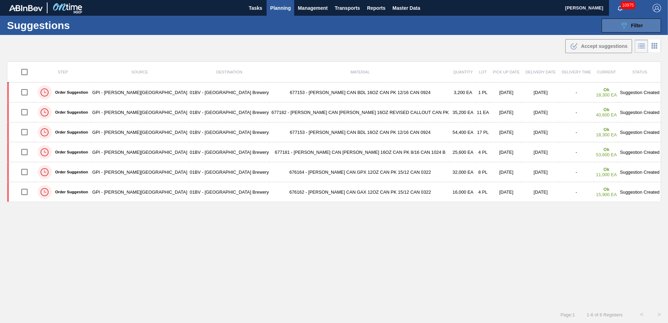
click at [636, 26] on span "Filter" at bounding box center [637, 26] width 12 height 6
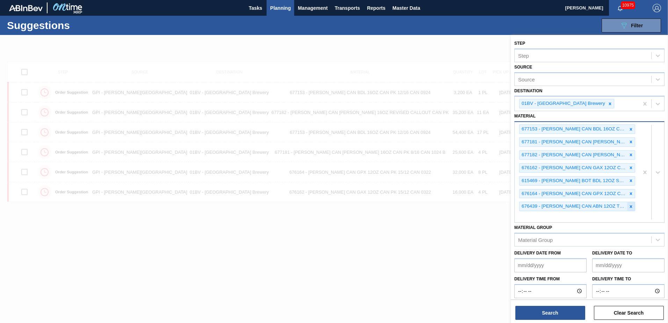
click at [630, 207] on icon at bounding box center [631, 206] width 2 height 2
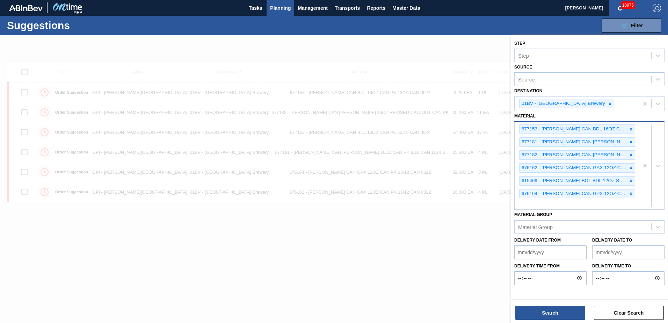
click at [526, 207] on div "677153 - CARR CAN BDL 16OZ CAN PK 12/16 CAN 0924 677181 - CARR CAN BUD 16OZ CAN…" at bounding box center [577, 165] width 124 height 87
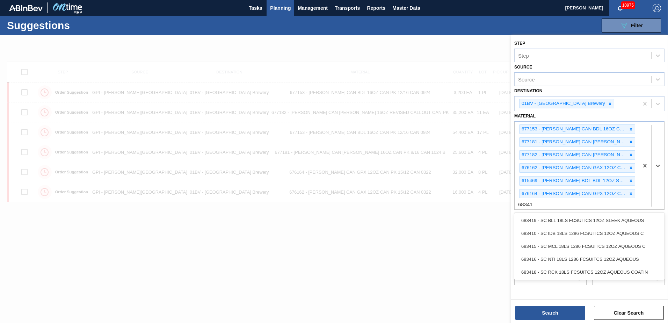
type input "683418"
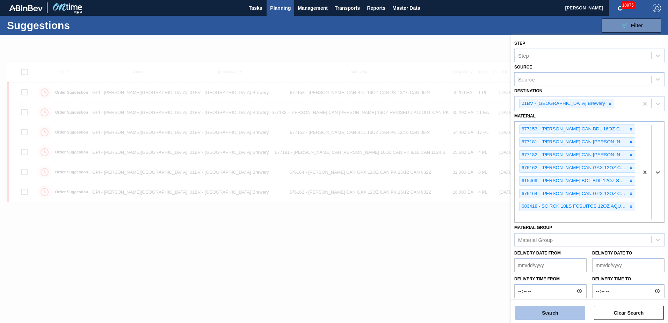
click at [557, 312] on button "Search" at bounding box center [550, 313] width 70 height 14
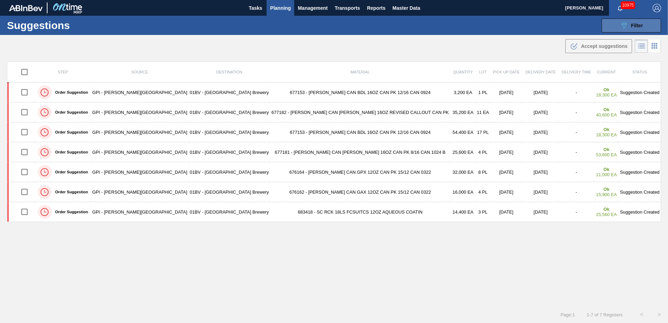
click at [613, 25] on button "089F7B8B-B2A5-4AFE-B5C0-19BA573D28AC Filter" at bounding box center [631, 26] width 59 height 14
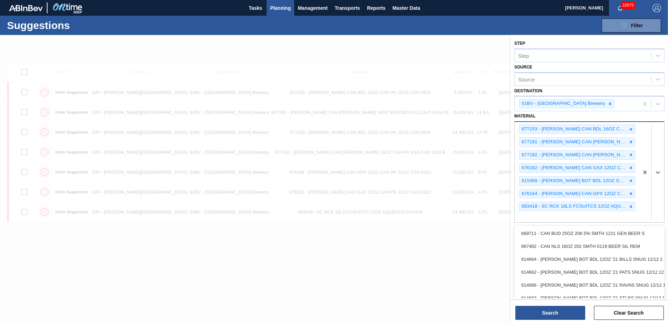
scroll to position [0, 0]
click at [527, 216] on div "677153 - CARR CAN BDL 16OZ CAN PK 12/16 CAN 0924 677181 - CARR CAN BUD 16OZ CAN…" at bounding box center [577, 172] width 124 height 100
type input "683461"
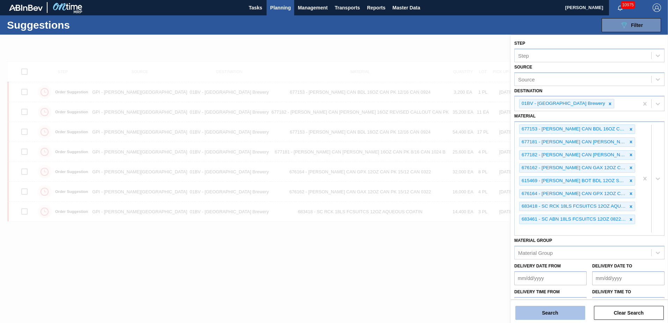
click at [544, 313] on button "Search" at bounding box center [550, 313] width 70 height 14
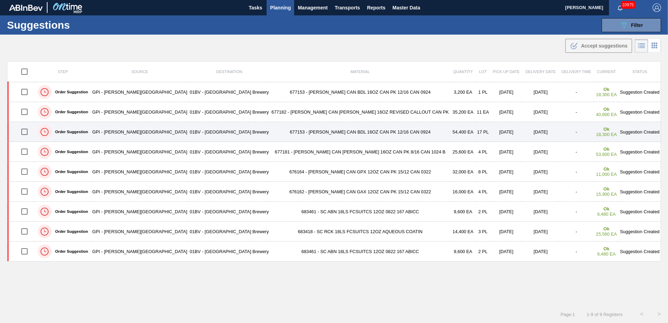
click at [28, 134] on input "checkbox" at bounding box center [24, 131] width 15 height 15
checkbox input "true"
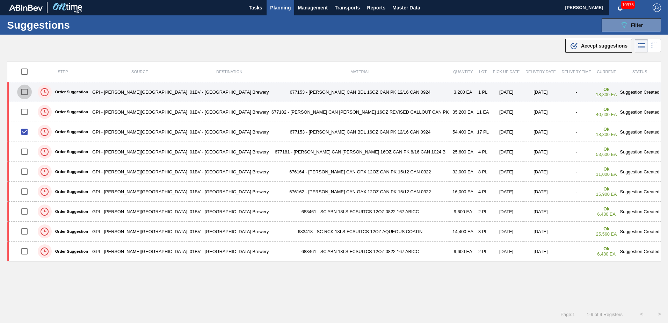
click at [29, 93] on input "checkbox" at bounding box center [24, 92] width 15 height 15
checkbox input "true"
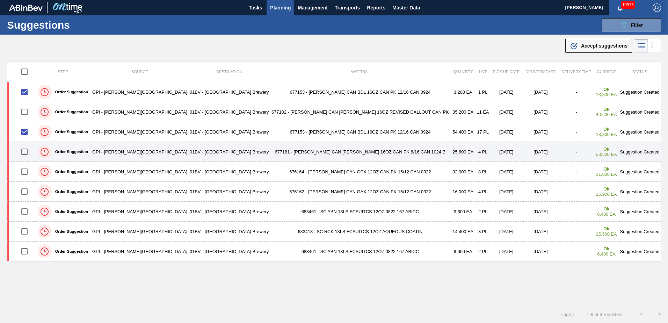
drag, startPoint x: 27, startPoint y: 173, endPoint x: 81, endPoint y: 158, distance: 57.0
click at [27, 173] on input "checkbox" at bounding box center [24, 171] width 15 height 15
checkbox input "true"
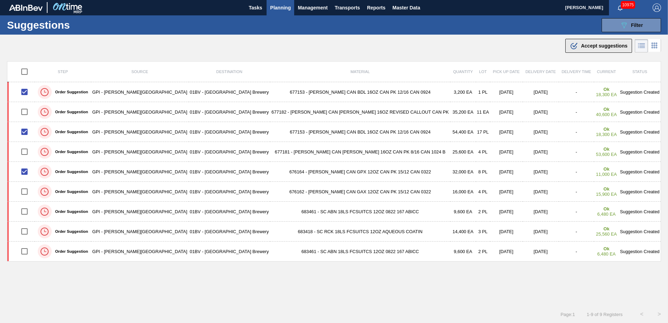
click at [594, 46] on span "Accept suggestions" at bounding box center [604, 46] width 46 height 6
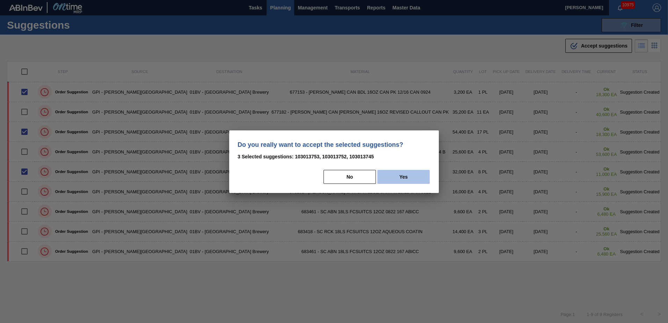
click at [404, 177] on button "Yes" at bounding box center [403, 177] width 52 height 14
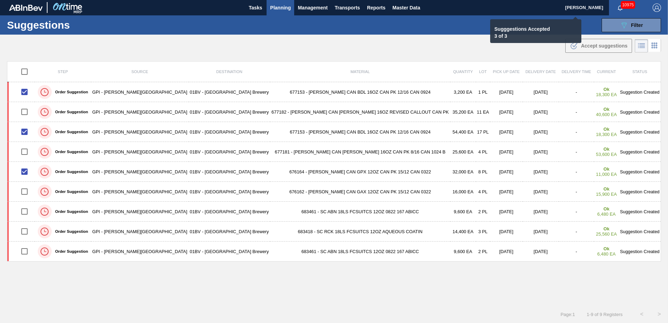
checkbox input "false"
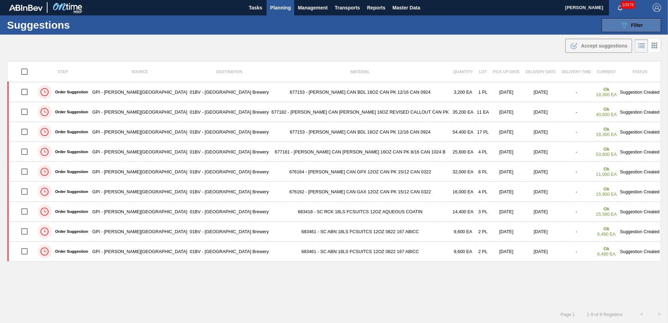
click at [631, 23] on span "Filter" at bounding box center [637, 25] width 12 height 6
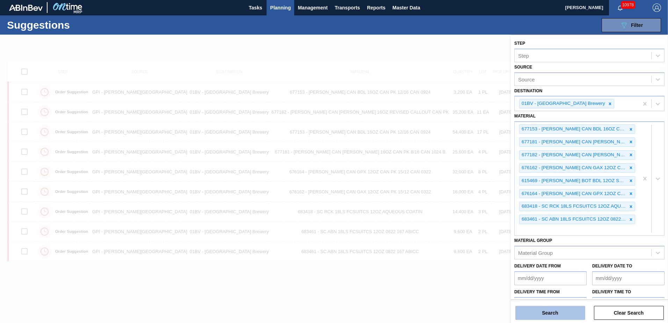
click at [536, 312] on button "Search" at bounding box center [550, 313] width 70 height 14
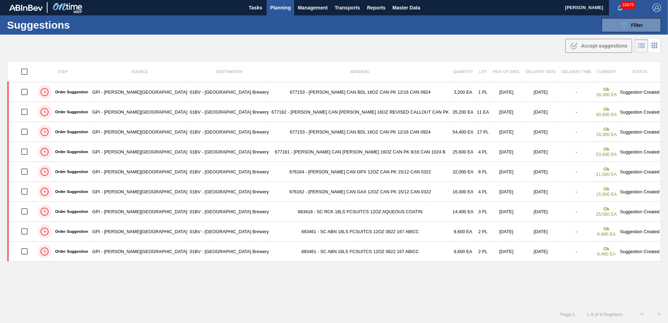
click at [275, 8] on span "Planning" at bounding box center [280, 7] width 21 height 8
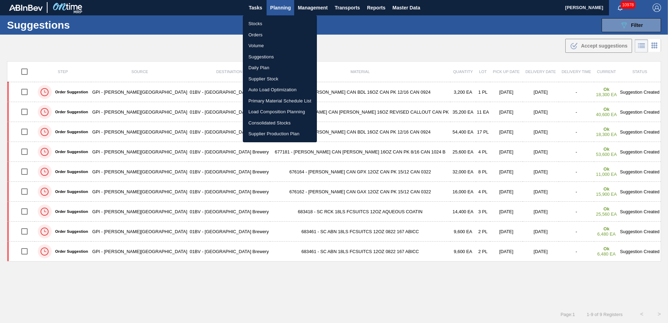
click at [254, 22] on li "Stocks" at bounding box center [280, 23] width 74 height 11
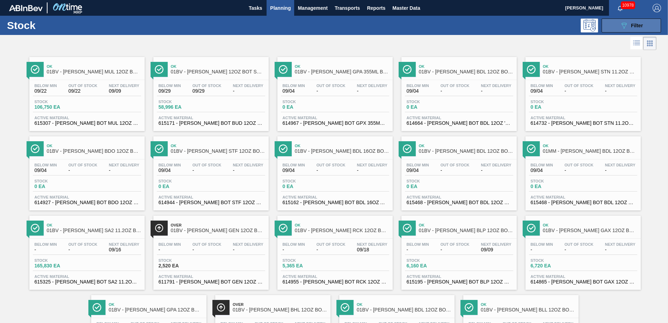
click at [636, 24] on span "Filter" at bounding box center [637, 26] width 12 height 6
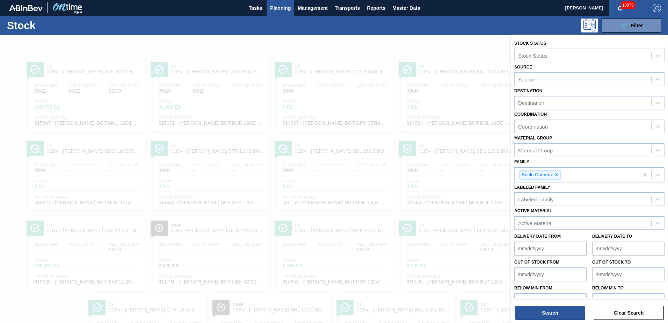
click at [277, 9] on span "Planning" at bounding box center [280, 8] width 21 height 8
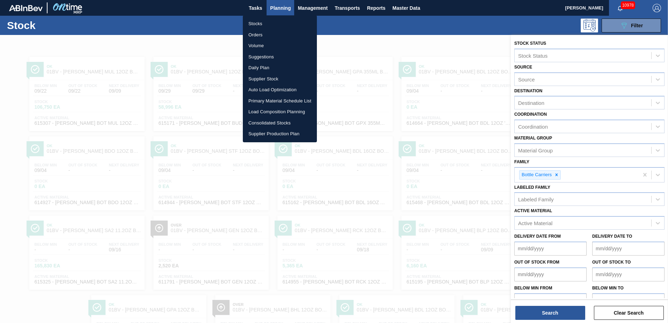
click at [263, 58] on li "Suggestions" at bounding box center [280, 56] width 74 height 11
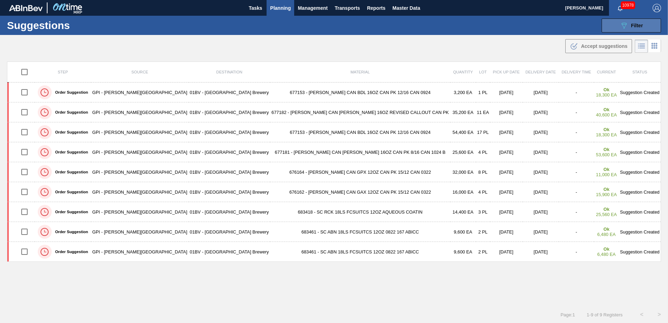
click at [627, 24] on div "089F7B8B-B2A5-4AFE-B5C0-19BA573D28AC Filter" at bounding box center [631, 25] width 23 height 8
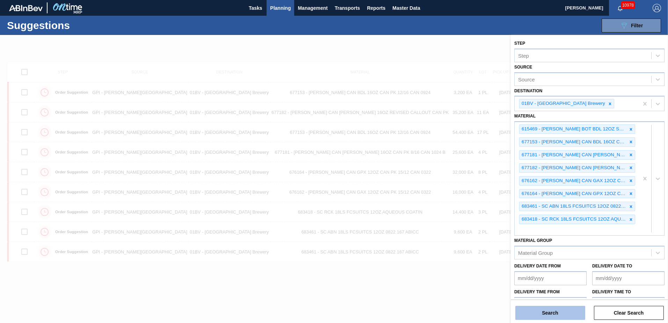
click at [541, 317] on button "Search" at bounding box center [550, 313] width 70 height 14
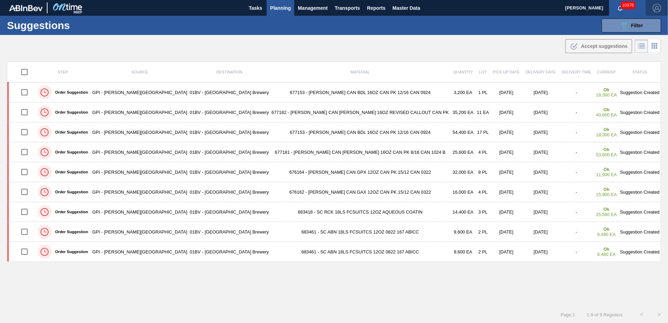
click at [657, 8] on img "button" at bounding box center [657, 8] width 8 height 8
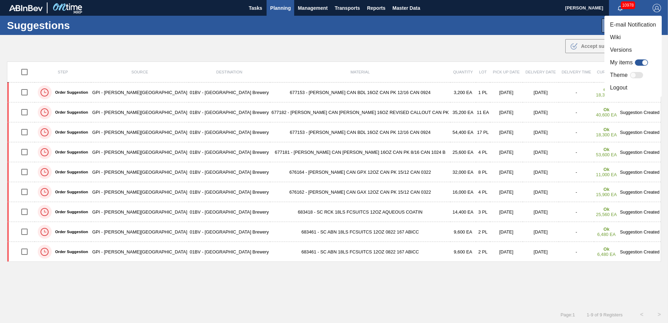
click at [613, 86] on li "Logout" at bounding box center [633, 87] width 57 height 13
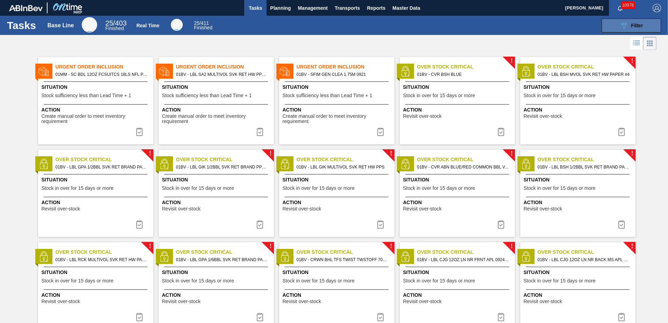
click at [628, 23] on div "089F7B8B-B2A5-4AFE-B5C0-19BA573D28AC Filter" at bounding box center [631, 25] width 23 height 8
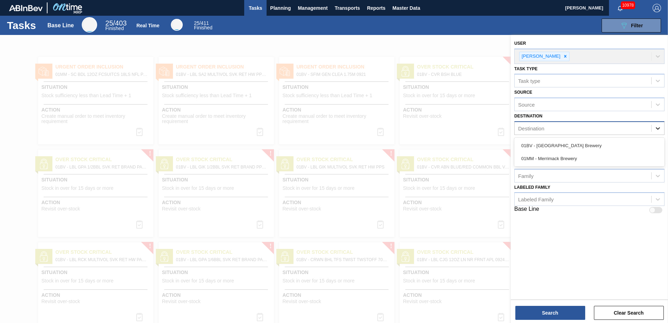
click at [658, 125] on icon at bounding box center [658, 128] width 7 height 7
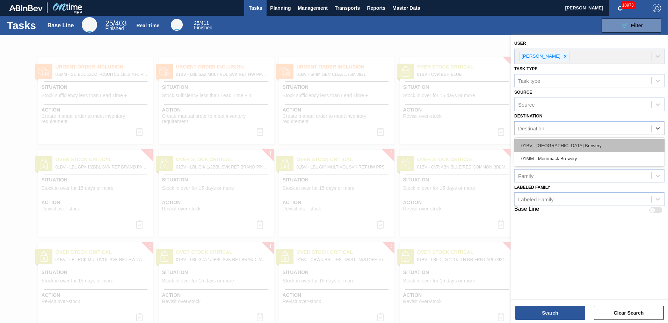
click at [564, 143] on div "01BV - [GEOGRAPHIC_DATA] Brewery" at bounding box center [589, 145] width 150 height 13
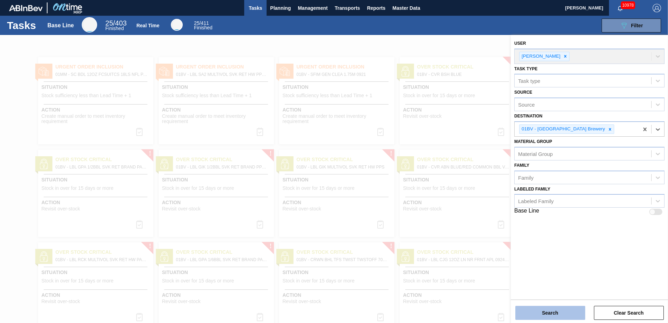
click at [537, 314] on button "Search" at bounding box center [550, 313] width 70 height 14
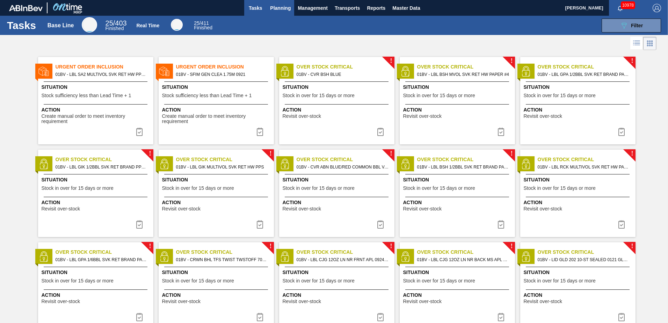
click at [271, 7] on span "Planning" at bounding box center [280, 8] width 21 height 8
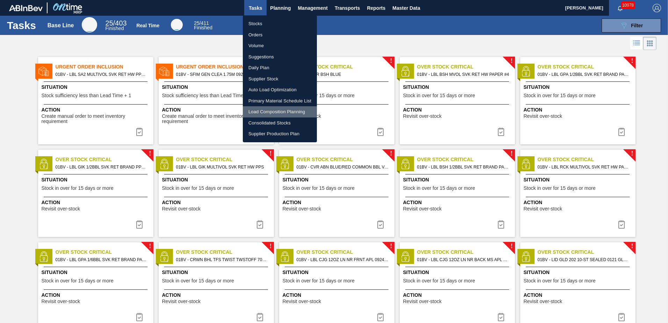
click at [264, 110] on li "Load Composition Planning" at bounding box center [280, 111] width 74 height 11
checkbox input "true"
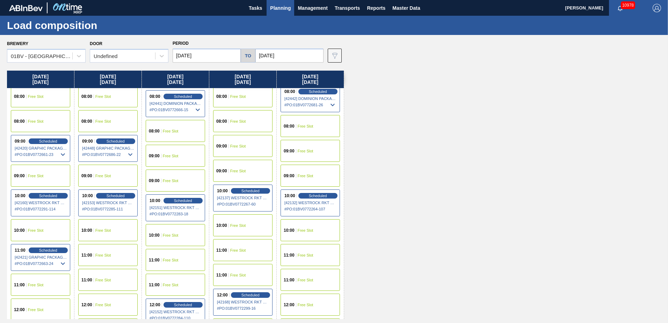
scroll to position [70, 0]
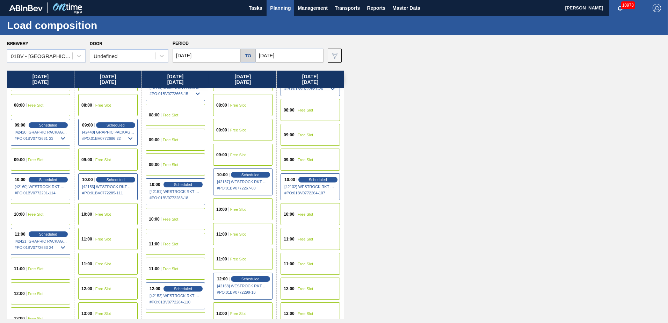
click at [100, 236] on div "11:00 Free Slot" at bounding box center [107, 239] width 59 height 22
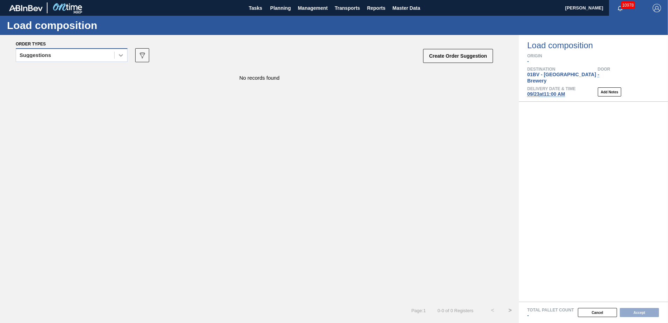
click at [120, 55] on icon at bounding box center [120, 55] width 7 height 7
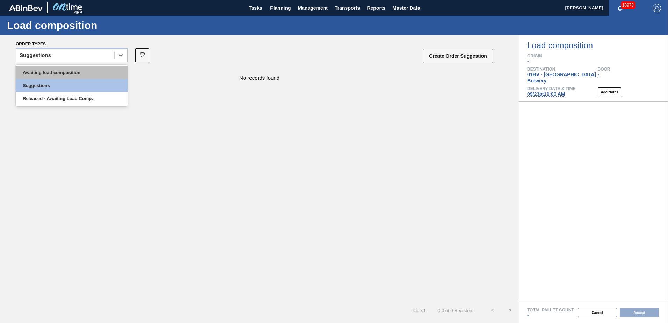
click at [81, 72] on div "Awaiting load composition" at bounding box center [72, 72] width 112 height 13
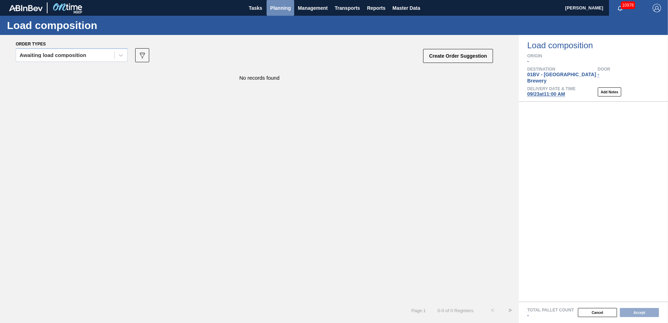
click at [281, 9] on span "Planning" at bounding box center [280, 8] width 21 height 8
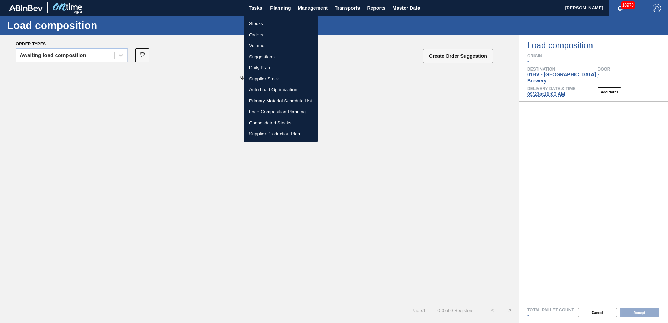
click at [258, 58] on li "Suggestions" at bounding box center [281, 56] width 74 height 11
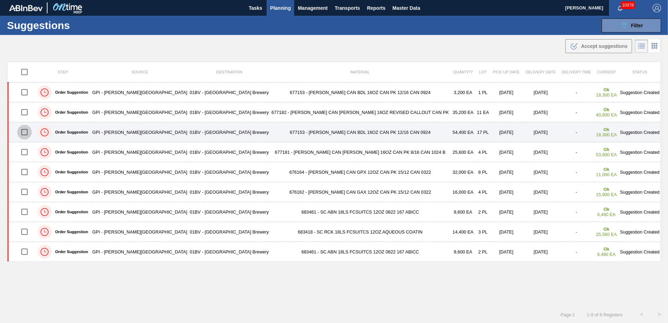
click at [23, 132] on input "checkbox" at bounding box center [24, 132] width 15 height 15
checkbox input "true"
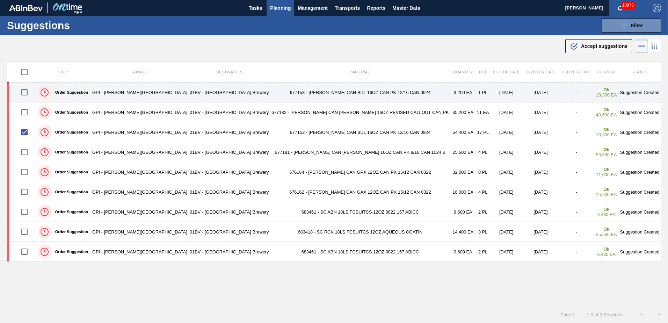
click at [28, 95] on input "checkbox" at bounding box center [24, 92] width 15 height 15
checkbox input "true"
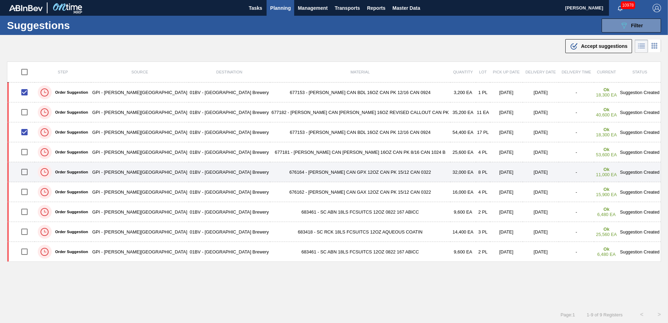
click at [28, 171] on input "checkbox" at bounding box center [24, 172] width 15 height 15
checkbox input "true"
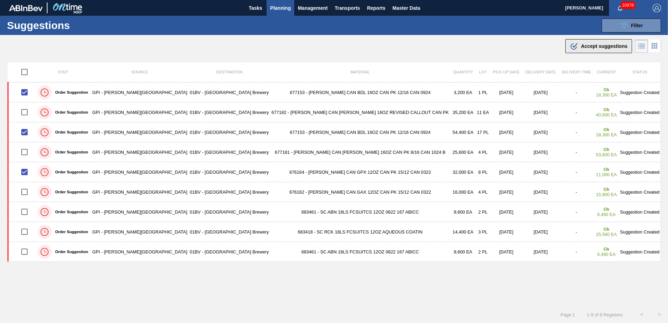
click at [613, 45] on span "Accept suggestions" at bounding box center [604, 46] width 46 height 6
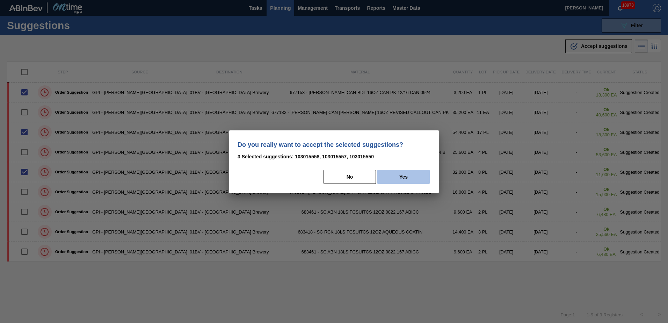
click at [413, 173] on button "Yes" at bounding box center [403, 177] width 52 height 14
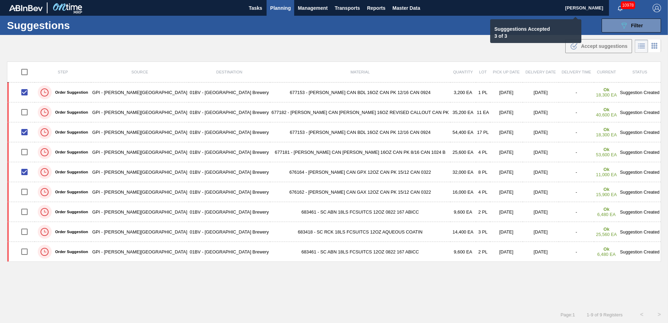
checkbox input "false"
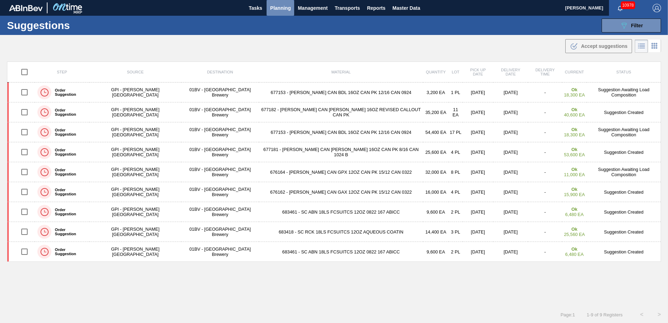
click at [278, 10] on span "Planning" at bounding box center [280, 8] width 21 height 8
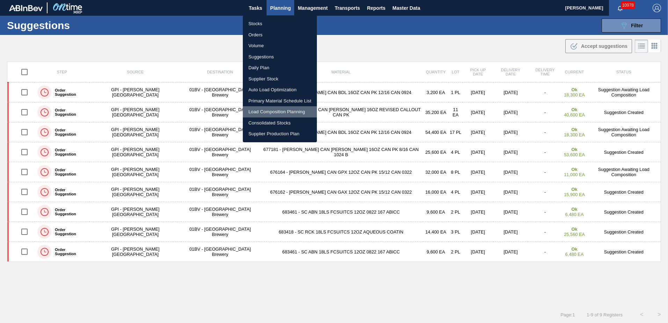
click at [269, 110] on li "Load Composition Planning" at bounding box center [280, 111] width 74 height 11
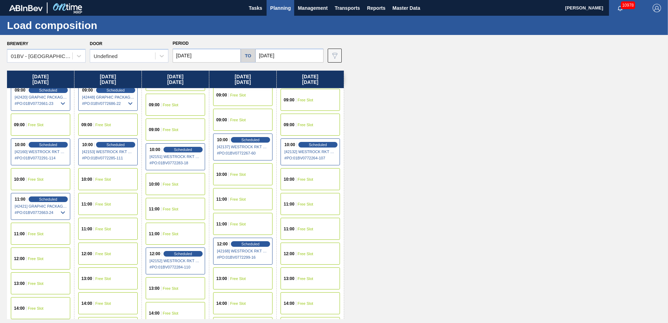
scroll to position [136, 0]
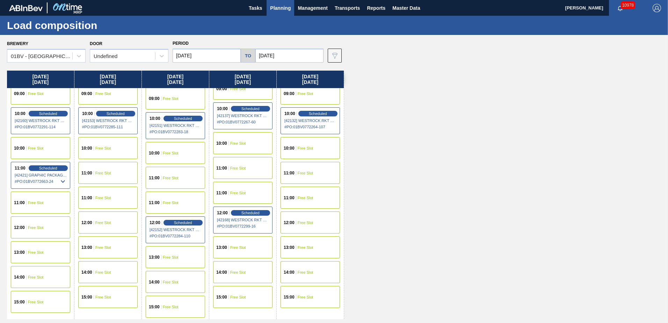
click at [96, 174] on span "Free Slot" at bounding box center [103, 173] width 16 height 4
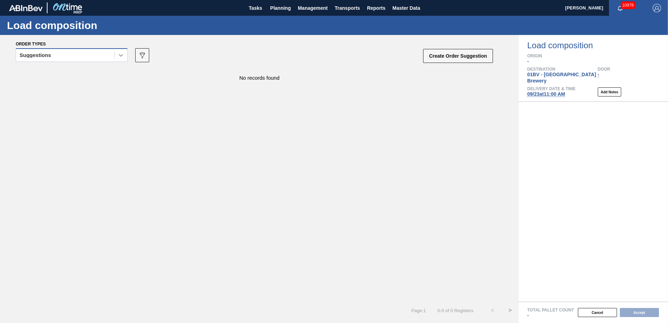
click at [121, 55] on icon at bounding box center [120, 55] width 7 height 7
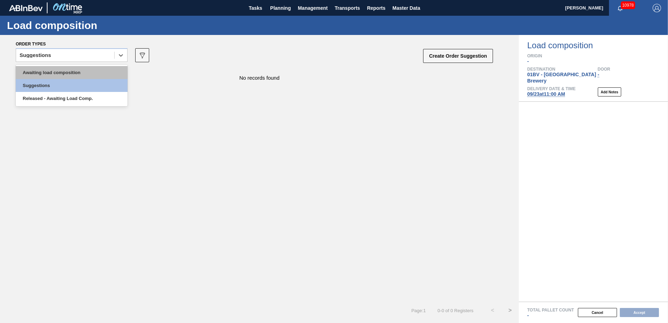
click at [84, 73] on div "Awaiting load composition" at bounding box center [72, 72] width 112 height 13
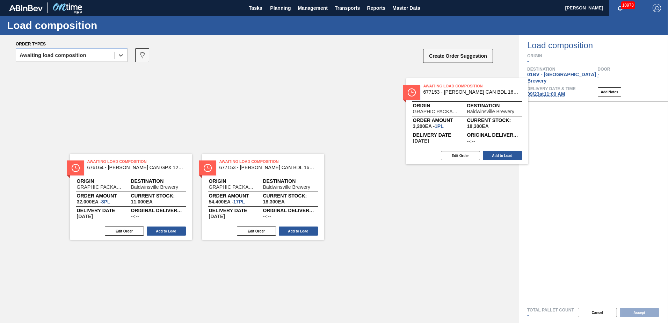
drag, startPoint x: 356, startPoint y: 82, endPoint x: 541, endPoint y: 108, distance: 186.4
click at [541, 108] on div "Order types option Awaiting load composition, selected. Select is focused ,type…" at bounding box center [334, 179] width 668 height 288
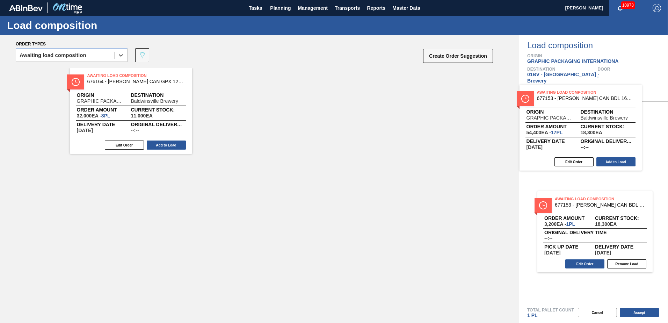
drag, startPoint x: 243, startPoint y: 76, endPoint x: 575, endPoint y: 96, distance: 332.3
click at [575, 96] on div "Order types option Awaiting load composition, selected. Select is focused ,type…" at bounding box center [334, 179] width 668 height 288
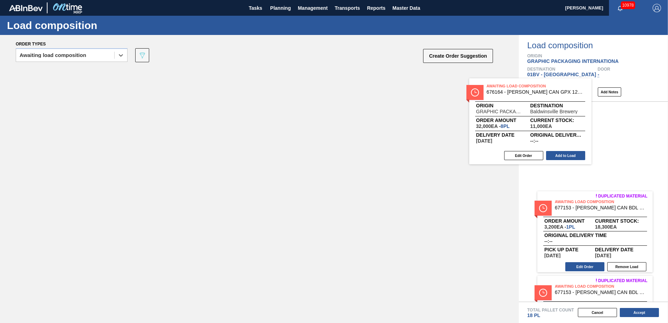
drag, startPoint x: 150, startPoint y: 79, endPoint x: 611, endPoint y: 91, distance: 461.5
click at [611, 91] on div "Order types option Awaiting load composition, selected. Select is focused ,type…" at bounding box center [334, 179] width 668 height 288
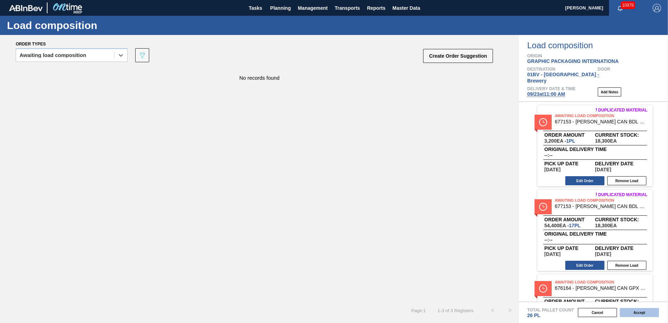
click at [644, 313] on button "Accept" at bounding box center [639, 312] width 39 height 9
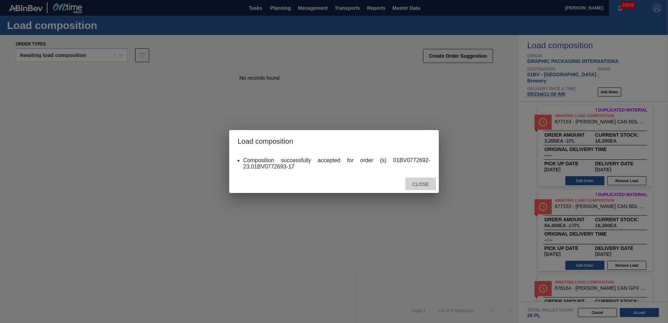
click at [421, 181] on div "Close" at bounding box center [420, 184] width 31 height 13
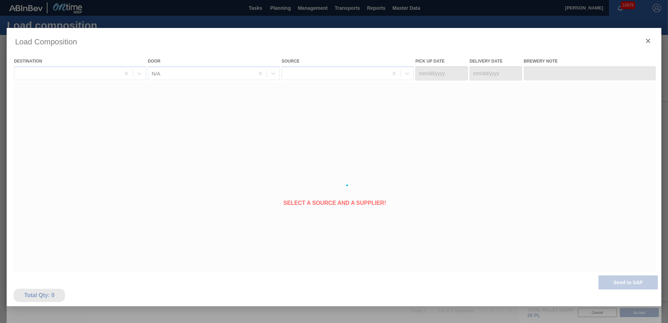
type Date "09/19/2025"
type Date "09/23/2025"
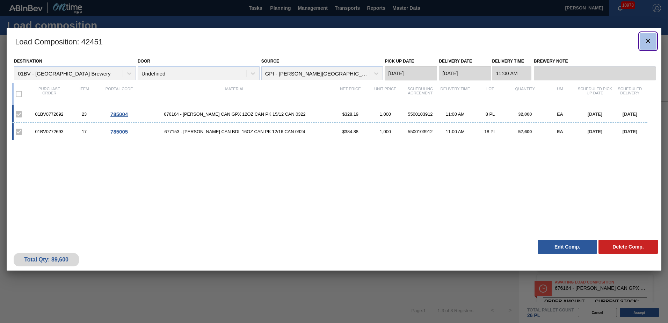
click at [647, 41] on icon "botão de ícone" at bounding box center [648, 41] width 8 height 8
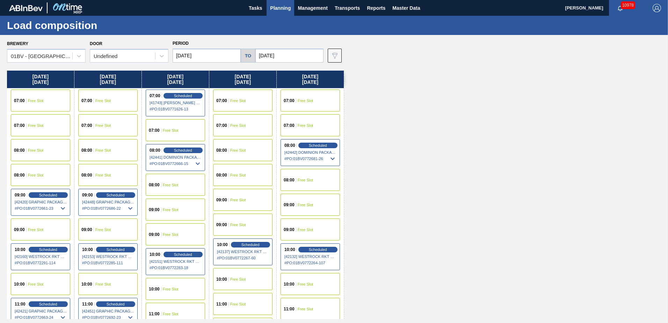
click at [282, 9] on span "Planning" at bounding box center [280, 8] width 21 height 8
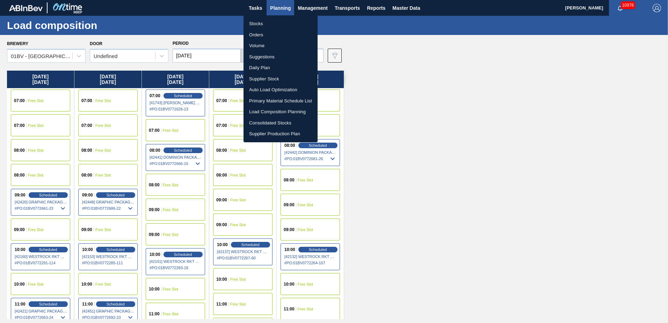
click at [257, 58] on li "Suggestions" at bounding box center [281, 56] width 74 height 11
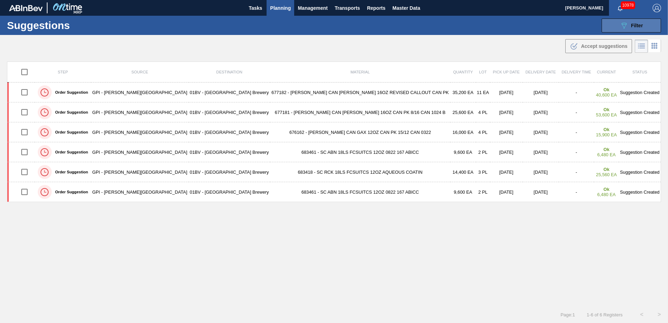
click at [632, 24] on span "Filter" at bounding box center [637, 26] width 12 height 6
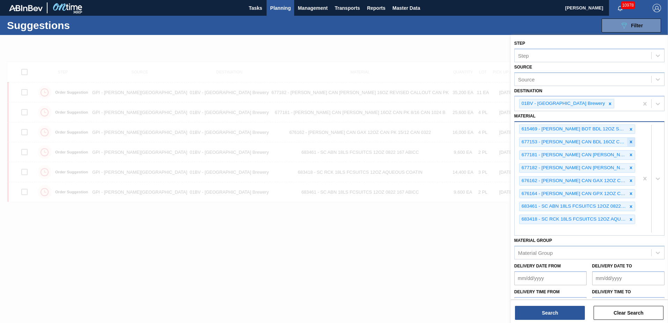
click at [630, 141] on icon at bounding box center [631, 142] width 2 height 2
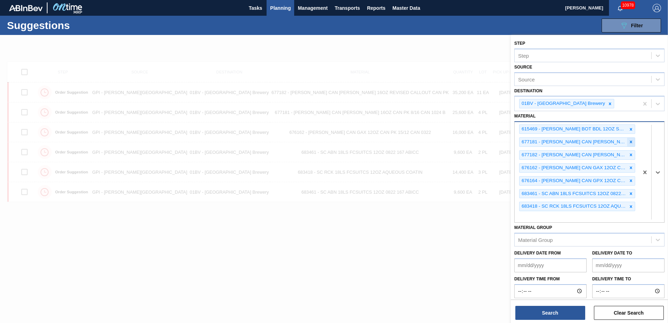
click at [629, 140] on icon at bounding box center [631, 141] width 5 height 5
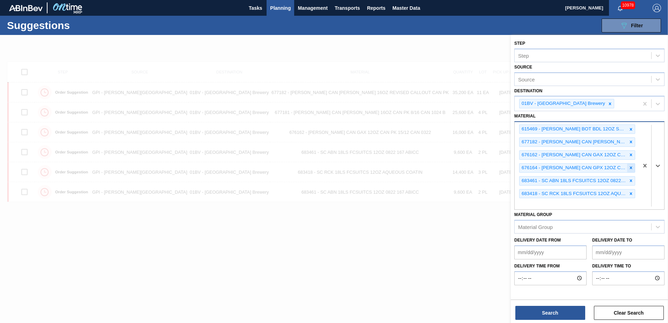
click at [631, 166] on icon at bounding box center [631, 167] width 5 height 5
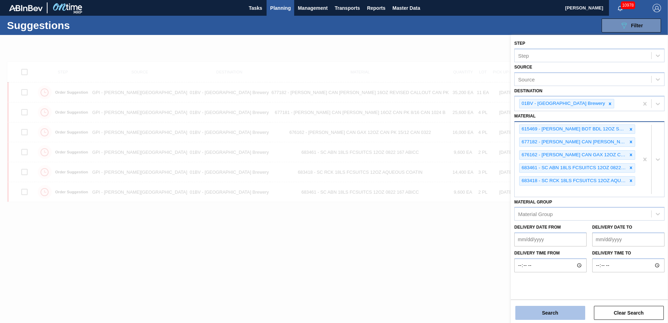
click at [541, 307] on button "Search" at bounding box center [550, 313] width 70 height 14
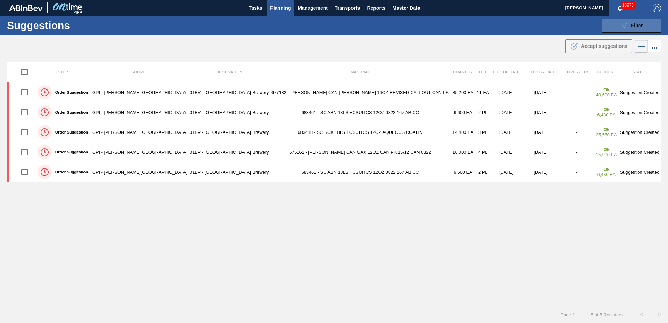
drag, startPoint x: 633, startPoint y: 26, endPoint x: 621, endPoint y: 41, distance: 19.4
click at [633, 26] on span "Filter" at bounding box center [637, 26] width 12 height 6
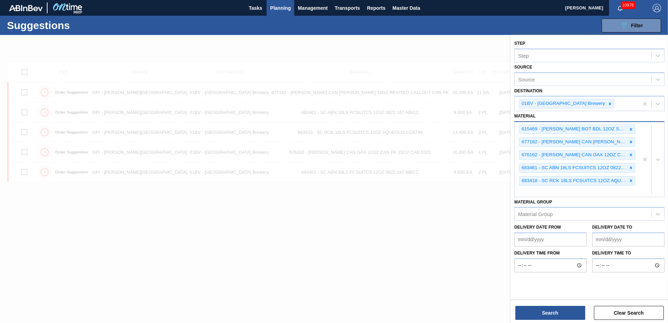
click at [538, 192] on div "615469 - CARR BOT BDL 12OZ SNUG 12/12 12OZ BOT 09 677182 - CARR CAN BUD 16OZ RE…" at bounding box center [577, 159] width 124 height 74
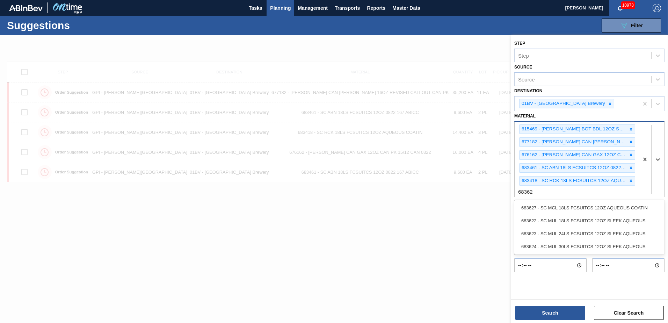
type input "683623"
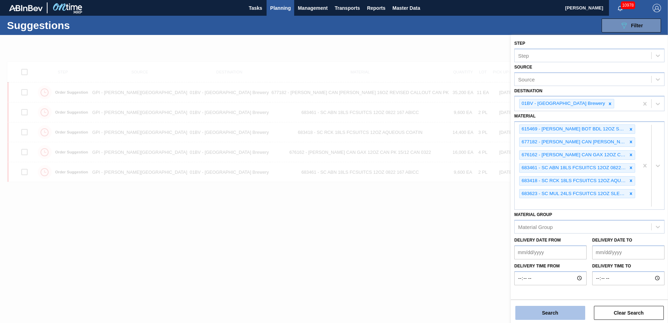
click at [549, 313] on button "Search" at bounding box center [550, 313] width 70 height 14
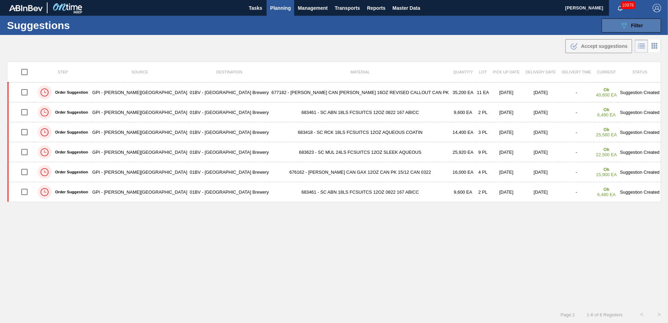
drag, startPoint x: 631, startPoint y: 21, endPoint x: 631, endPoint y: 26, distance: 4.5
click at [631, 21] on div "089F7B8B-B2A5-4AFE-B5C0-19BA573D28AC Filter" at bounding box center [631, 25] width 23 height 8
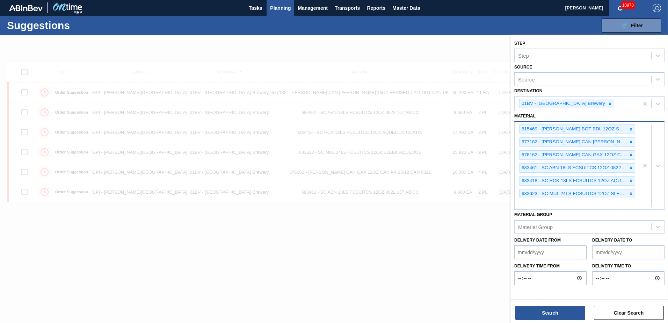
click at [542, 205] on div "615469 - CARR BOT BDL 12OZ SNUG 12/12 12OZ BOT 09 677182 - CARR CAN BUD 16OZ RE…" at bounding box center [577, 165] width 124 height 87
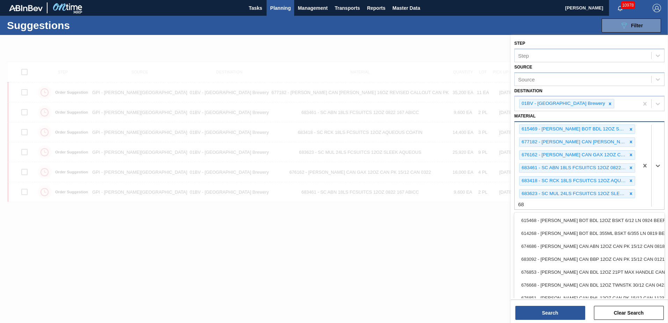
type input "6"
type input "683529"
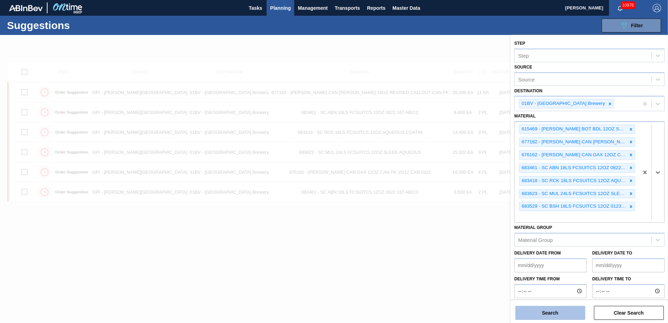
click at [546, 312] on button "Search" at bounding box center [550, 313] width 70 height 14
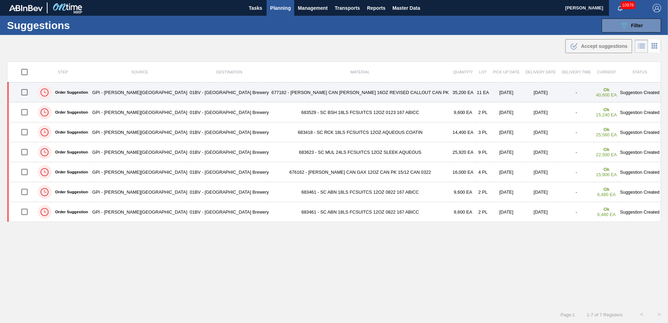
click at [28, 94] on input "checkbox" at bounding box center [24, 92] width 15 height 15
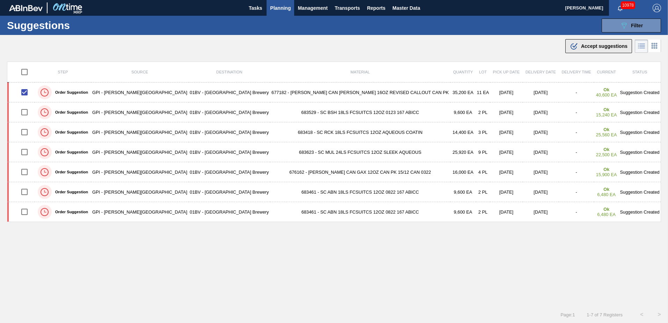
click at [585, 48] on span "Accept suggestions" at bounding box center [604, 46] width 46 height 6
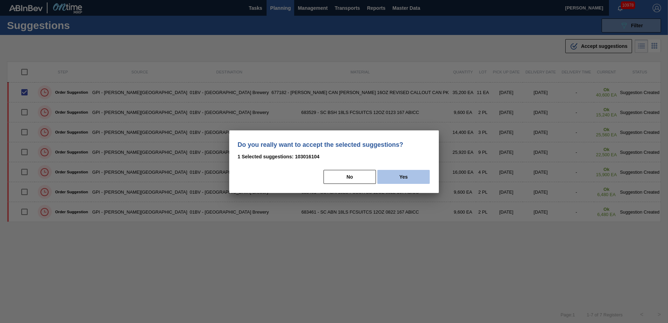
click at [405, 176] on button "Yes" at bounding box center [403, 177] width 52 height 14
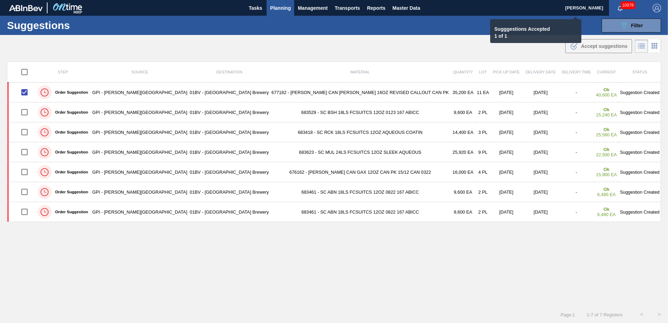
checkbox input "false"
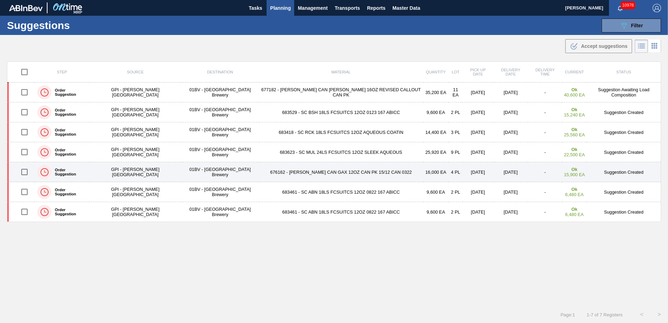
click at [26, 174] on input "checkbox" at bounding box center [24, 172] width 15 height 15
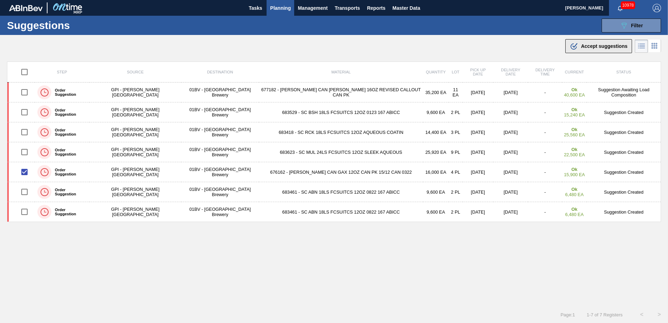
click at [591, 45] on span "Accept suggestions" at bounding box center [604, 46] width 46 height 6
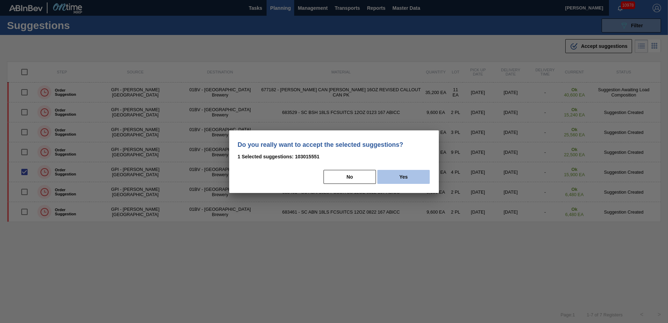
click at [402, 178] on button "Yes" at bounding box center [403, 177] width 52 height 14
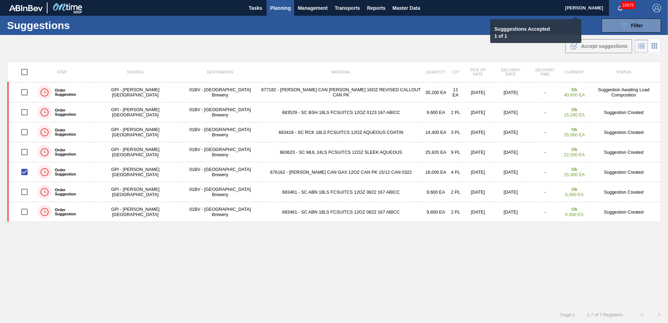
checkbox input "false"
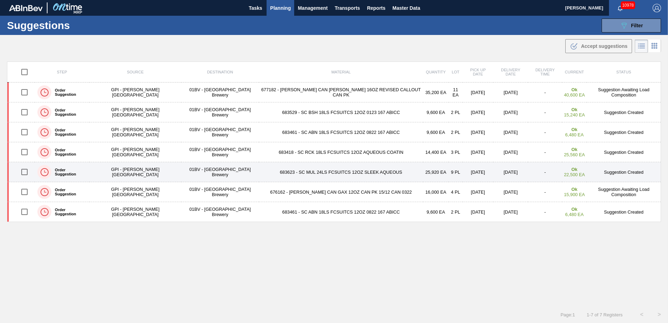
drag, startPoint x: 24, startPoint y: 171, endPoint x: 28, endPoint y: 169, distance: 4.2
click at [24, 171] on input "checkbox" at bounding box center [24, 172] width 15 height 15
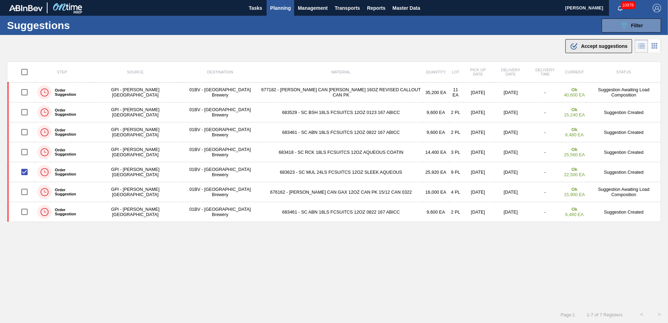
click at [590, 49] on div ".b{fill:var(--color-action-default)} Accept suggestions" at bounding box center [599, 46] width 58 height 8
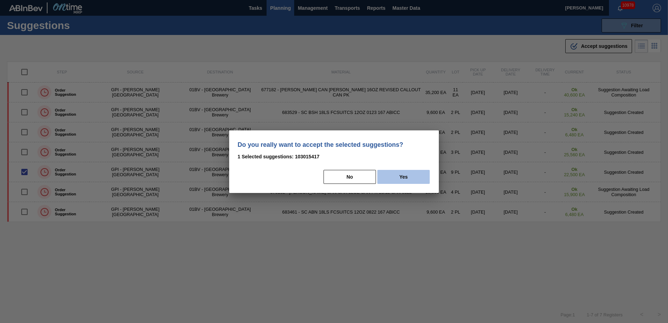
click at [397, 178] on button "Yes" at bounding box center [403, 177] width 52 height 14
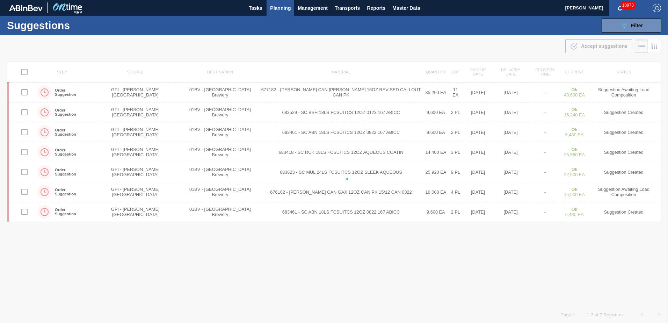
checkbox input "false"
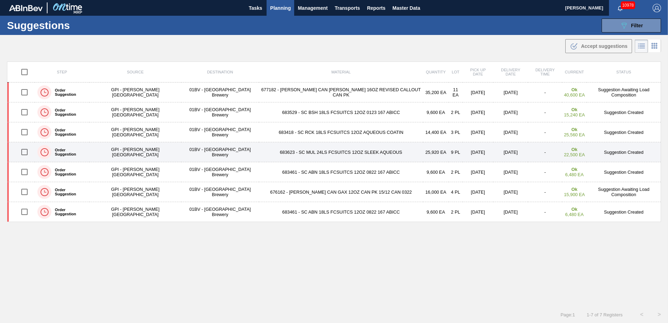
click at [25, 153] on input "checkbox" at bounding box center [24, 152] width 15 height 15
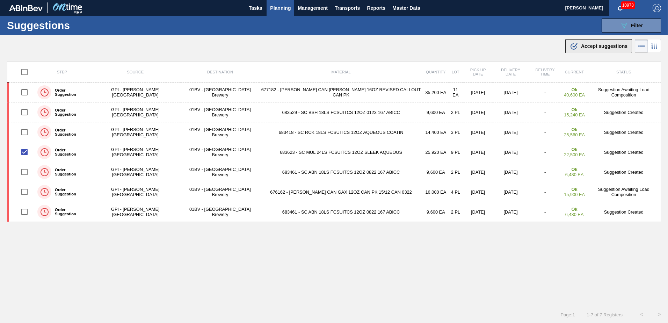
click at [592, 48] on span "Accept suggestions" at bounding box center [604, 46] width 46 height 6
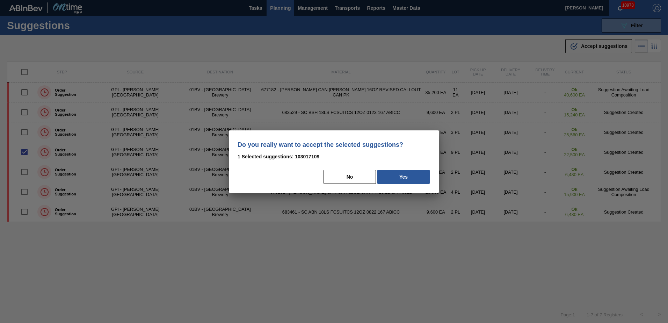
click at [407, 178] on button "Yes" at bounding box center [403, 177] width 52 height 14
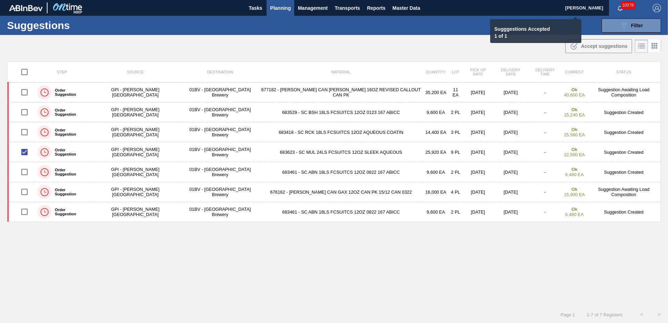
checkbox input "false"
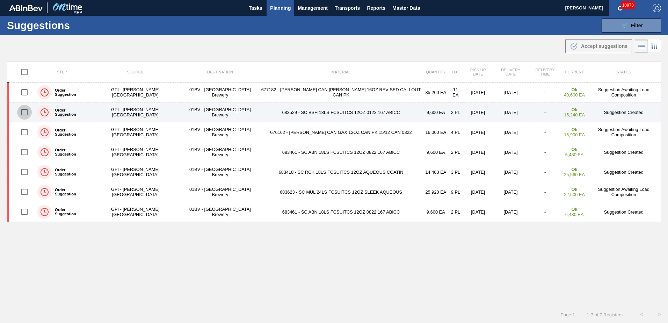
click at [26, 109] on input "checkbox" at bounding box center [24, 112] width 15 height 15
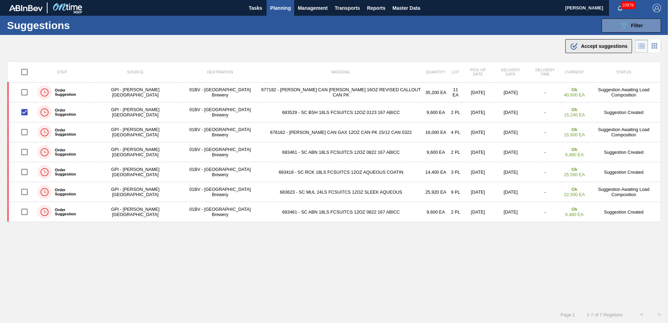
click at [593, 42] on div ".b{fill:var(--color-action-default)} Accept suggestions" at bounding box center [599, 46] width 58 height 8
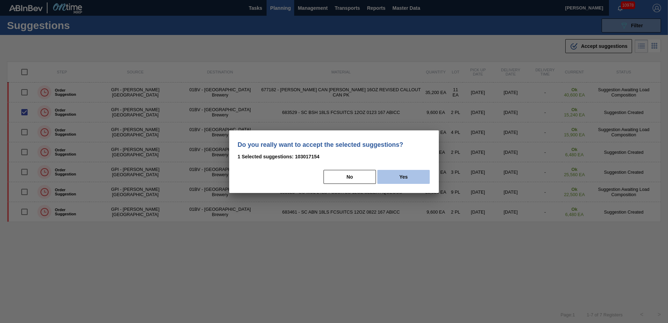
click at [409, 175] on button "Yes" at bounding box center [403, 177] width 52 height 14
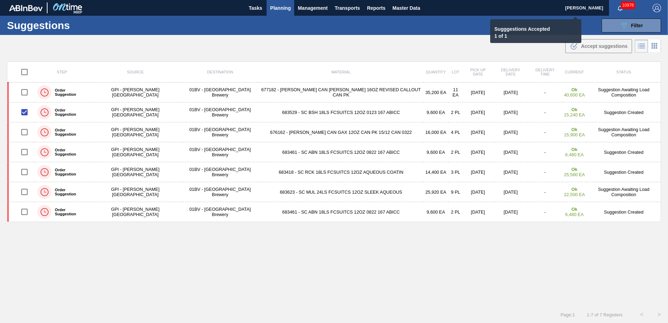
checkbox input "false"
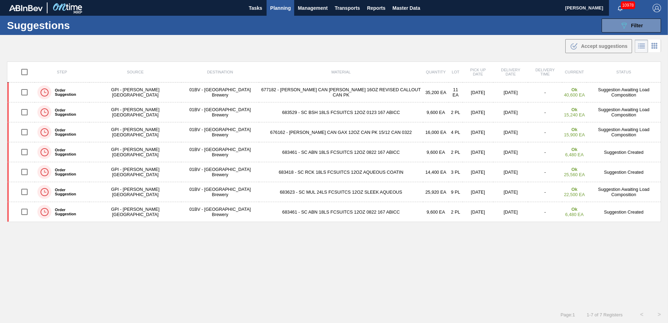
click at [281, 10] on span "Planning" at bounding box center [280, 8] width 21 height 8
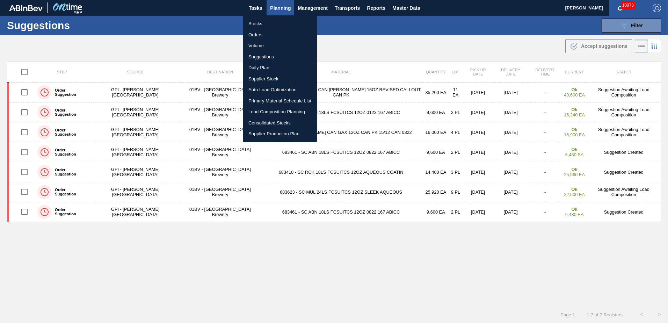
click at [264, 110] on li "Load Composition Planning" at bounding box center [280, 111] width 74 height 11
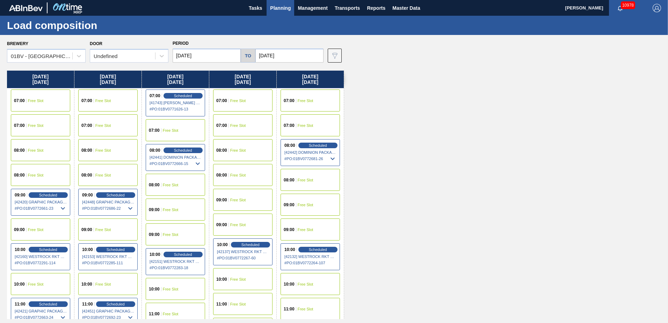
click at [164, 207] on div "09:00 Free Slot" at bounding box center [175, 210] width 59 height 22
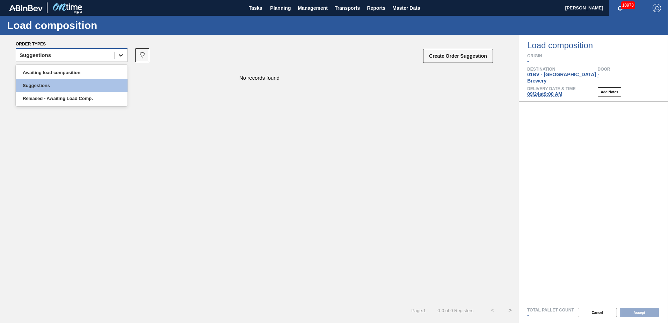
click at [121, 58] on icon at bounding box center [120, 55] width 7 height 7
click at [89, 70] on div "Awaiting load composition" at bounding box center [72, 72] width 112 height 13
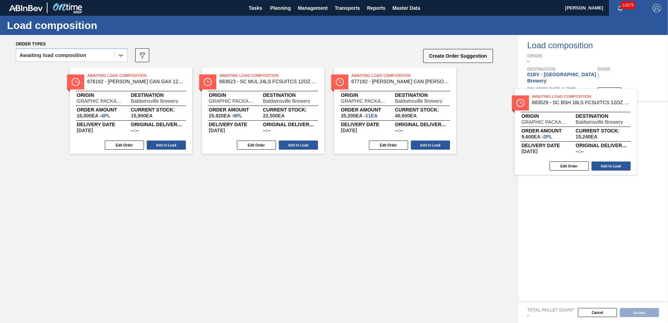
drag, startPoint x: 359, startPoint y: 87, endPoint x: 514, endPoint y: 107, distance: 156.4
click at [559, 109] on div "Order types option Awaiting load composition, selected. Select is focused ,type…" at bounding box center [334, 179] width 668 height 288
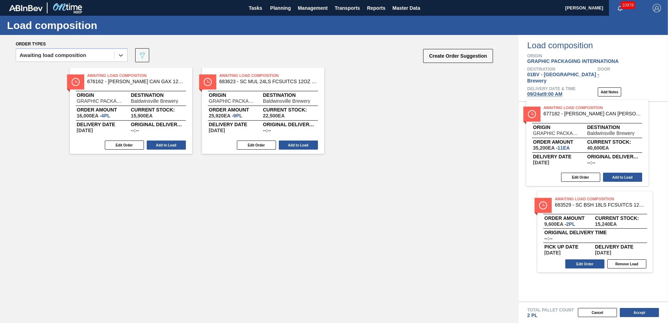
drag, startPoint x: 366, startPoint y: 79, endPoint x: 566, endPoint y: 111, distance: 202.1
click at [566, 111] on div "Order types option Awaiting load composition, selected. Select is focused ,type…" at bounding box center [334, 179] width 668 height 288
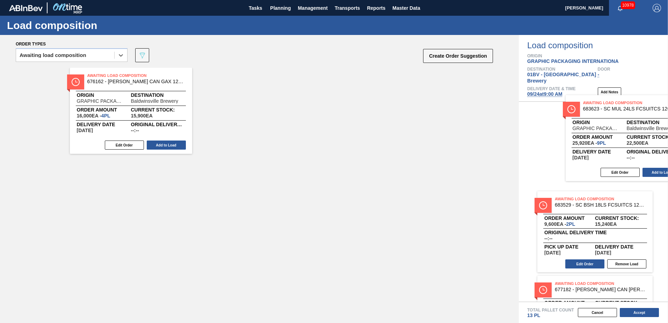
drag, startPoint x: 251, startPoint y: 80, endPoint x: 608, endPoint y: 110, distance: 358.4
click at [608, 109] on div "Order types option Awaiting load composition, selected. Select is focused ,type…" at bounding box center [334, 179] width 668 height 288
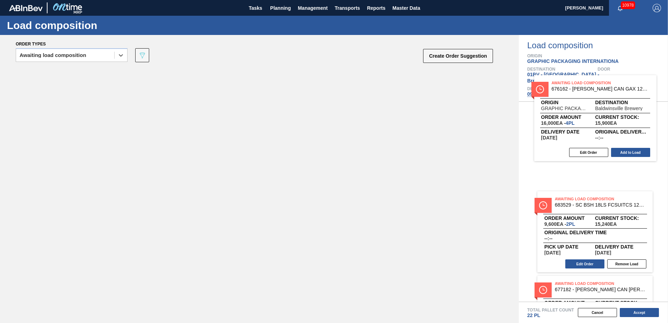
drag, startPoint x: 122, startPoint y: 82, endPoint x: 599, endPoint y: 92, distance: 477.5
click at [599, 91] on div "Order types option Awaiting load composition, selected. Select is focused ,type…" at bounding box center [334, 179] width 668 height 288
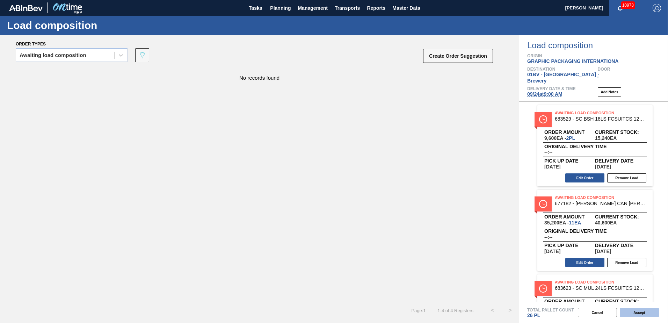
click at [642, 313] on button "Accept" at bounding box center [639, 312] width 39 height 9
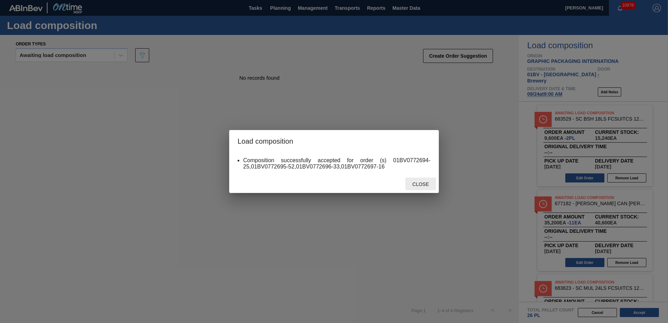
click at [419, 182] on span "Close" at bounding box center [421, 184] width 28 height 6
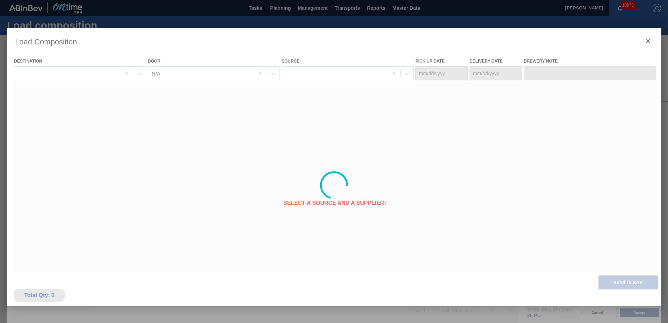
type Date "09/20/2025"
type Date "09/24/2025"
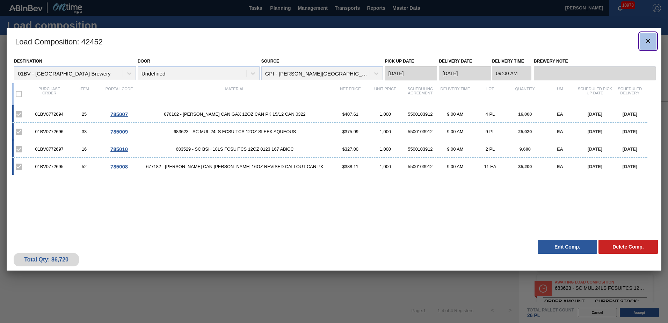
click at [649, 42] on icon "botão de ícone" at bounding box center [648, 41] width 8 height 8
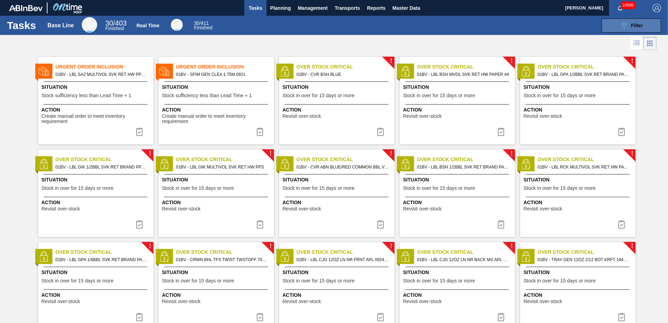
click at [636, 25] on span "Filter" at bounding box center [637, 26] width 12 height 6
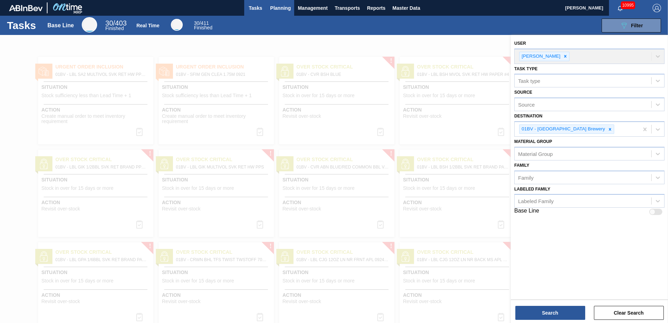
click at [283, 8] on span "Planning" at bounding box center [280, 8] width 21 height 8
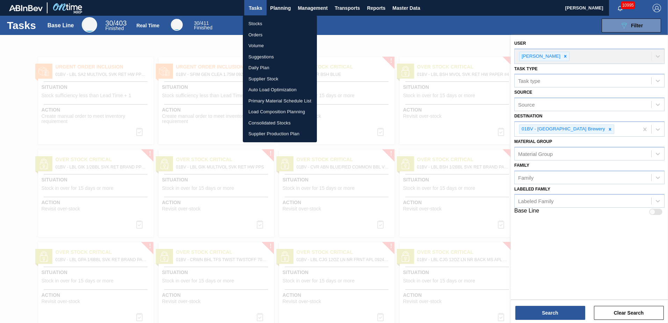
click at [263, 59] on li "Suggestions" at bounding box center [280, 56] width 74 height 11
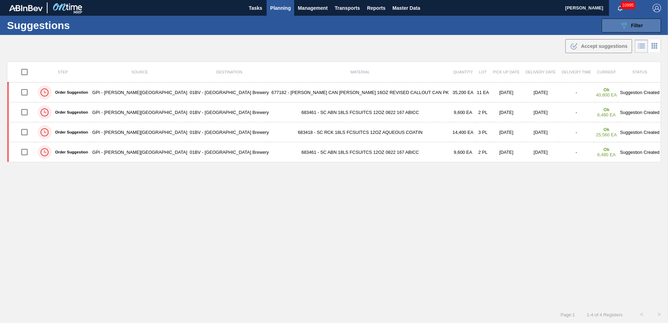
click at [632, 27] on span "Filter" at bounding box center [637, 26] width 12 height 6
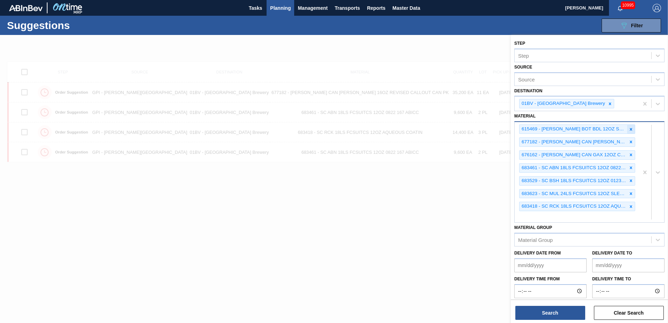
click at [631, 128] on icon at bounding box center [631, 129] width 5 height 5
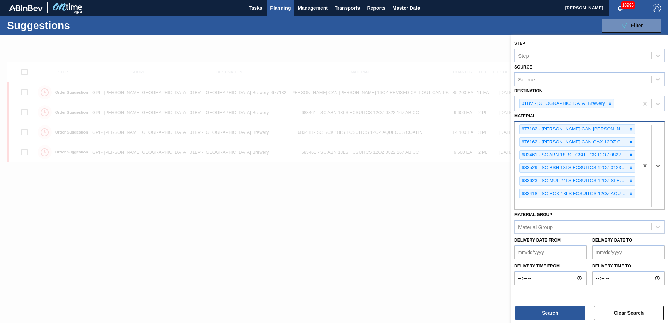
click at [631, 128] on icon at bounding box center [631, 129] width 5 height 5
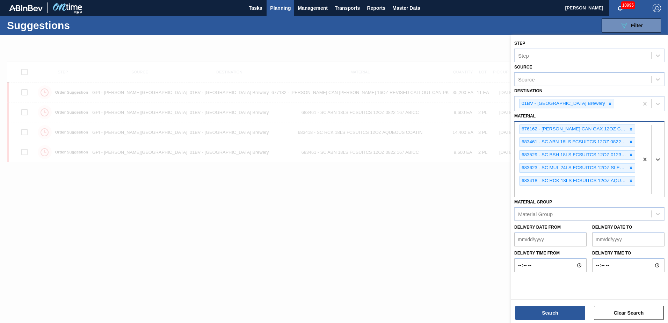
click at [631, 128] on icon at bounding box center [631, 129] width 5 height 5
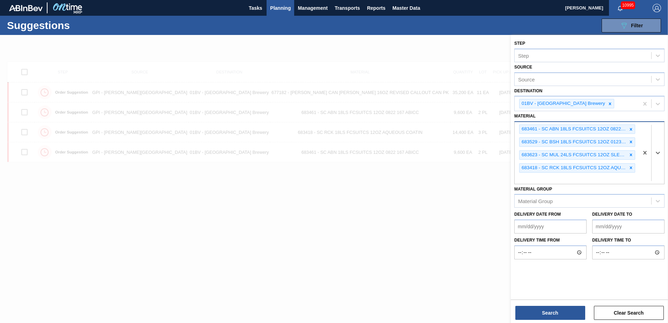
click at [631, 128] on icon at bounding box center [631, 129] width 5 height 5
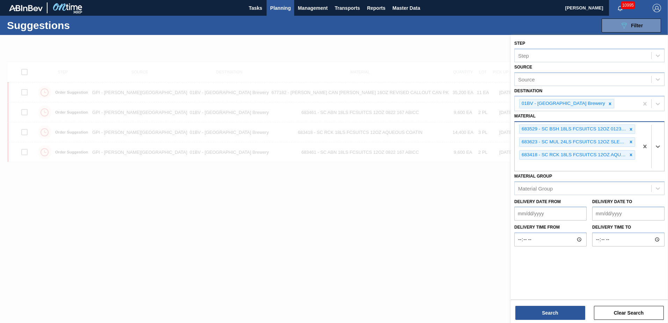
click at [631, 128] on icon at bounding box center [631, 129] width 5 height 5
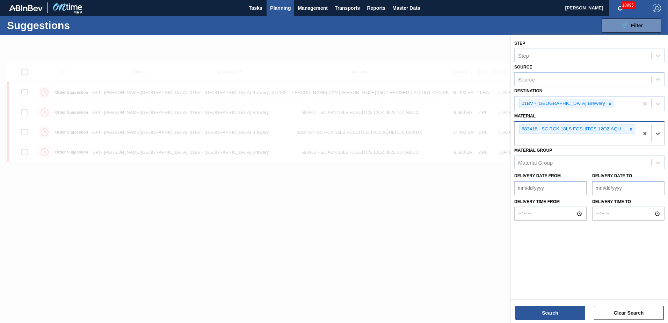
click at [631, 128] on icon at bounding box center [631, 129] width 5 height 5
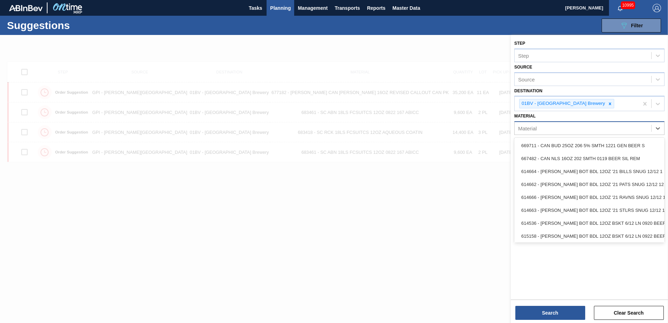
click at [540, 133] on div "Material" at bounding box center [583, 128] width 137 height 10
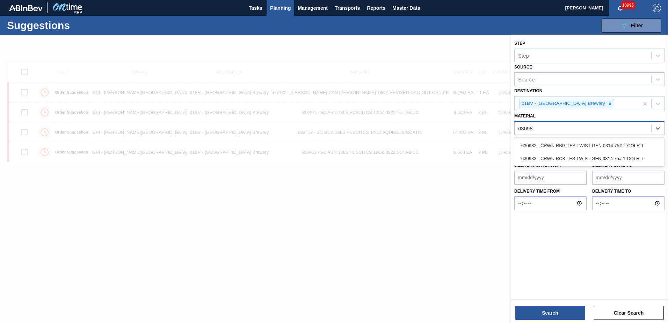
type input "630983"
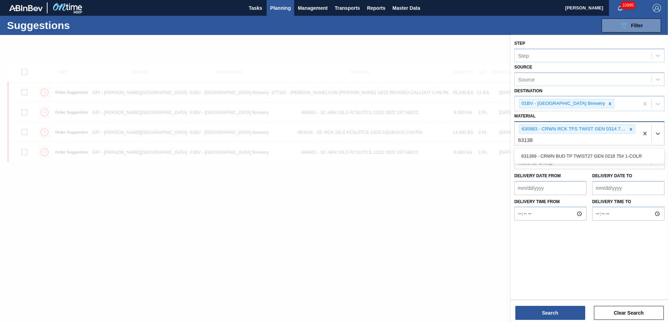
type input "631389"
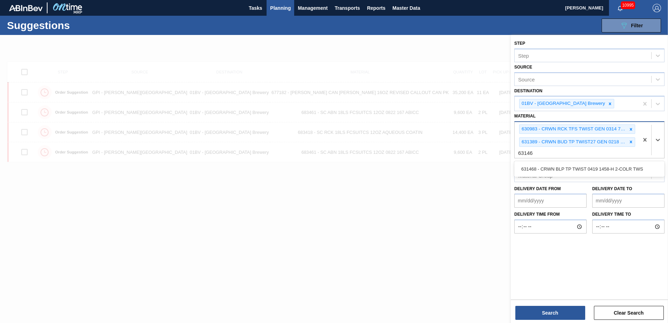
type input "631468"
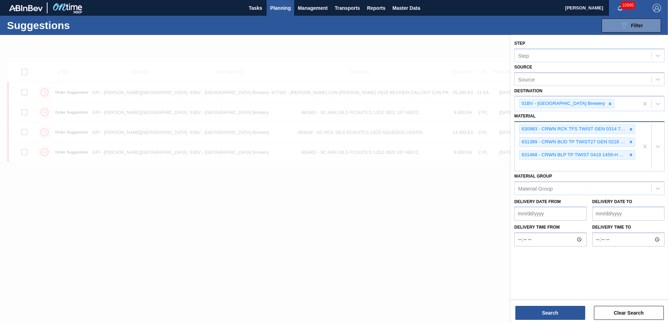
click at [525, 160] on div "630983 - CRWN RCK TFS TWIST GEN 0314 75# 1-COLR T 631389 - CRWN BUD TP TWIST27 …" at bounding box center [577, 146] width 124 height 49
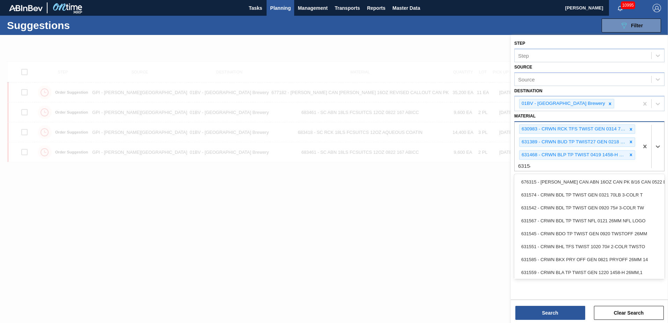
type input "631542"
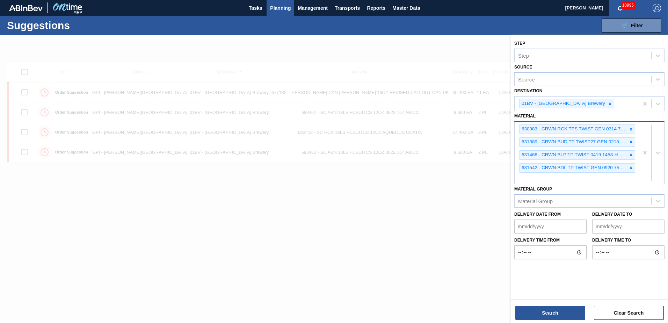
click at [540, 178] on div "630983 - CRWN RCK TFS TWIST GEN 0314 75# 1-COLR T 631389 - CRWN BUD TP TWIST27 …" at bounding box center [577, 153] width 124 height 62
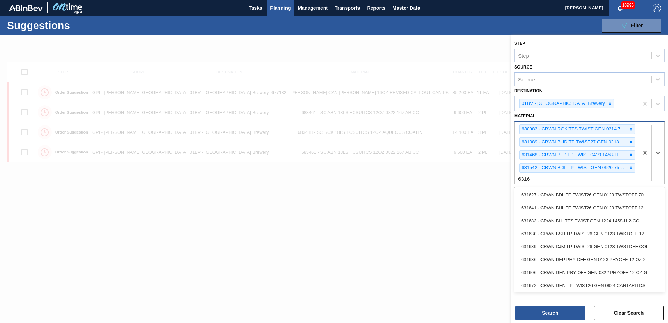
type input "631683"
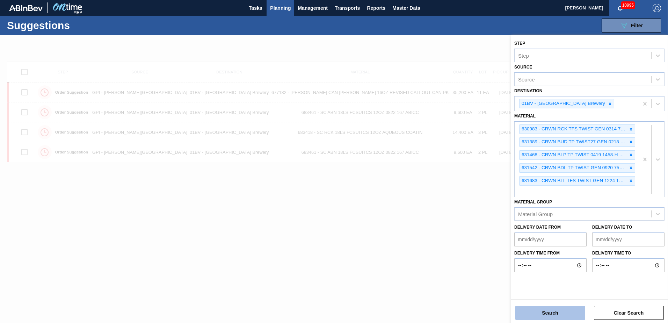
click at [534, 311] on button "Search" at bounding box center [550, 313] width 70 height 14
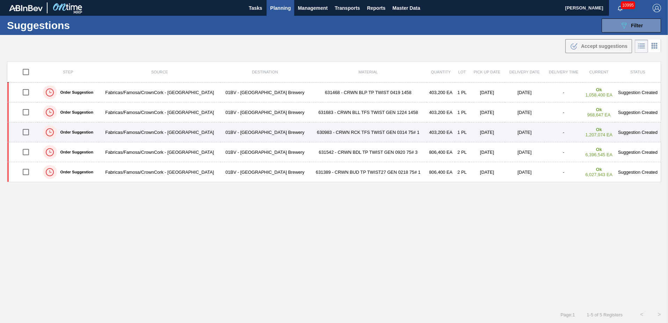
click at [239, 131] on td "01BV - [GEOGRAPHIC_DATA] Brewery" at bounding box center [265, 132] width 89 height 20
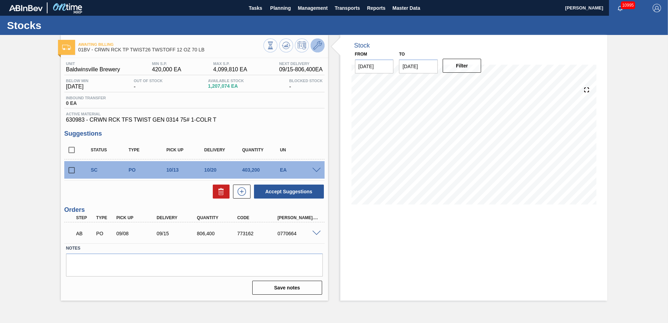
click at [316, 46] on icon at bounding box center [317, 45] width 8 height 8
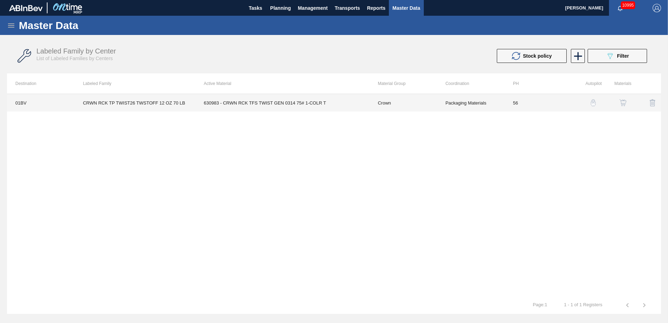
click at [237, 101] on td "630983 - CRWN RCK TFS TWIST GEN 0314 75# 1-COLR T" at bounding box center [282, 102] width 174 height 17
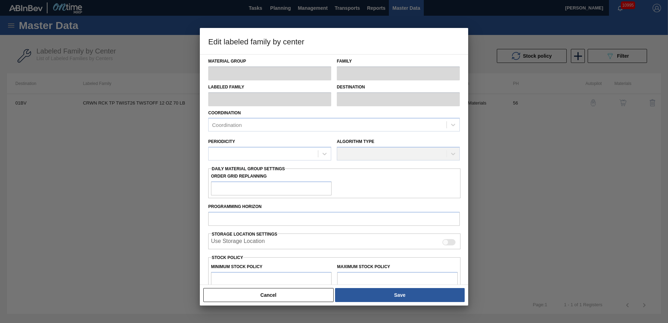
type input "Crown"
type input "Crowns"
type input "CRWN RCK TP TWIST26 TWSTOFF 12 OZ 70 LB"
type input "01BV - [GEOGRAPHIC_DATA] Brewery"
type input "56"
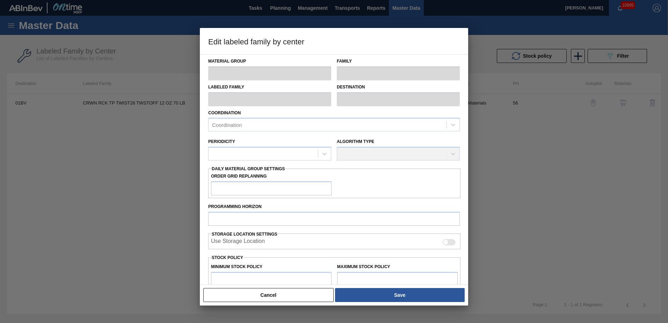
type input "420,000"
type input "4,099,810"
type input "11"
type input "824,779"
checkbox input "true"
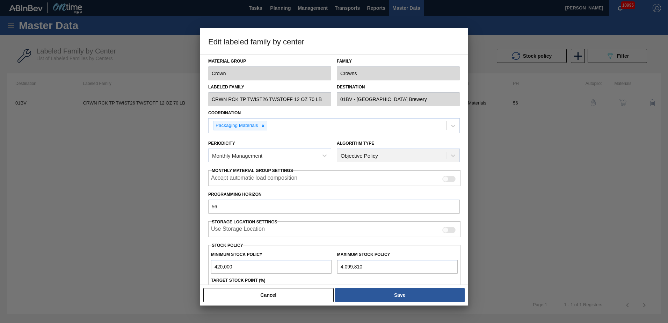
drag, startPoint x: 467, startPoint y: 189, endPoint x: 466, endPoint y: 206, distance: 16.8
click at [466, 206] on div "Material Group Crown Family Crowns Labeled Family CRWN RCK TP TWIST26 TWSTOFF 1…" at bounding box center [334, 169] width 268 height 231
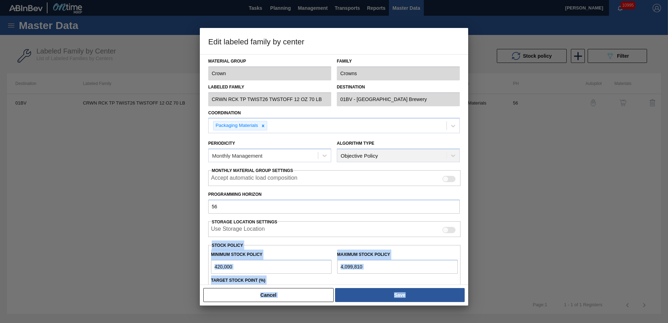
drag, startPoint x: 469, startPoint y: 214, endPoint x: 466, endPoint y: 232, distance: 18.8
click at [466, 232] on div "Edit labeled family by center Material Group Crown Family Crowns Labeled Family…" at bounding box center [334, 161] width 668 height 323
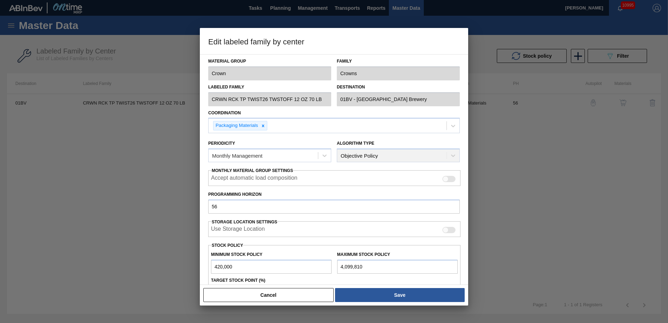
click at [407, 47] on h3 "Edit labeled family by center" at bounding box center [334, 41] width 268 height 27
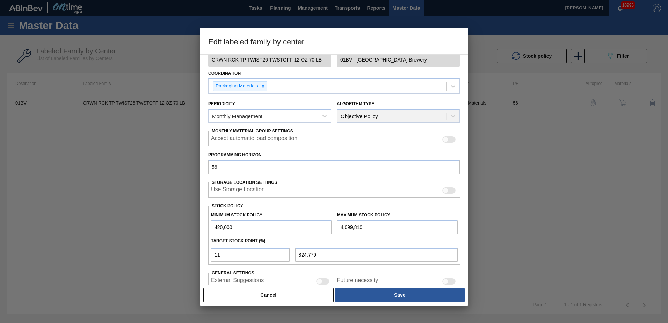
scroll to position [76, 0]
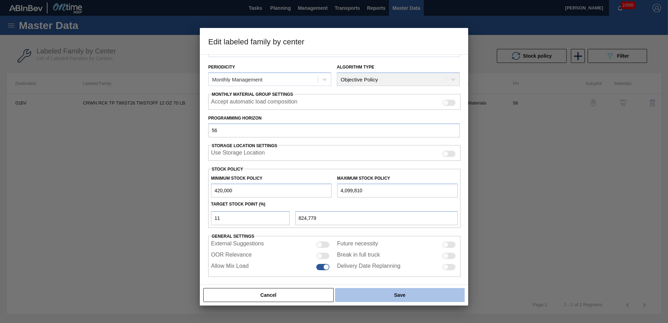
click at [400, 293] on button "Save" at bounding box center [400, 295] width 130 height 14
